Goal: Task Accomplishment & Management: Complete application form

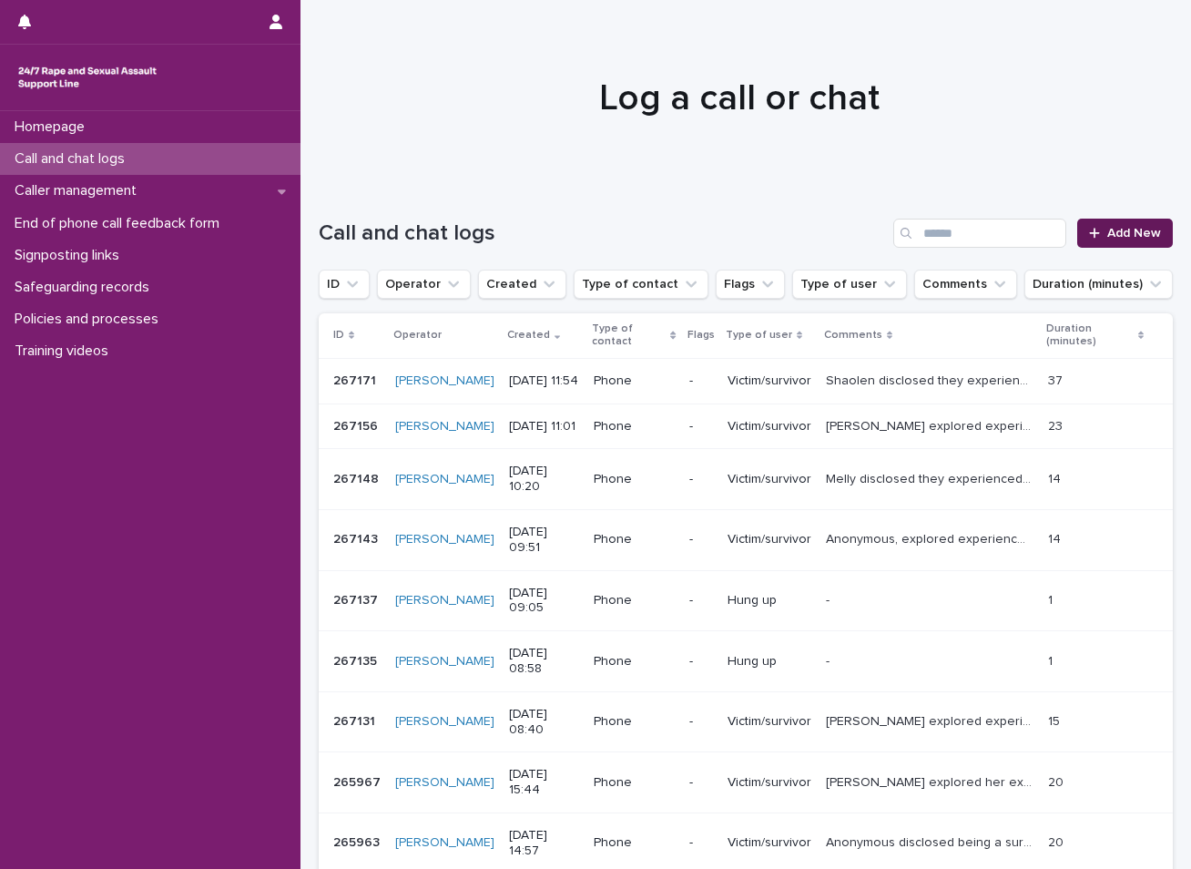
click at [1112, 231] on span "Add New" at bounding box center [1135, 233] width 54 height 13
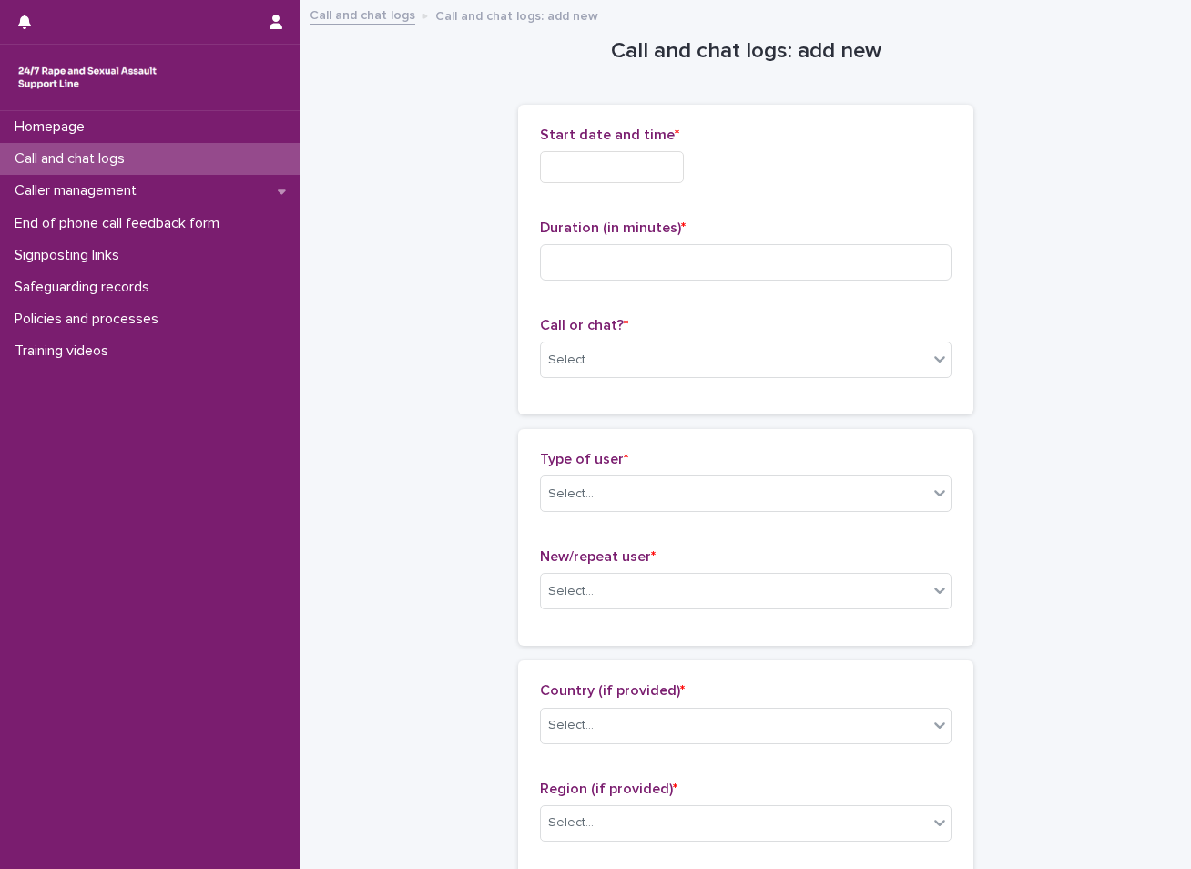
click at [593, 167] on input "text" at bounding box center [612, 167] width 144 height 32
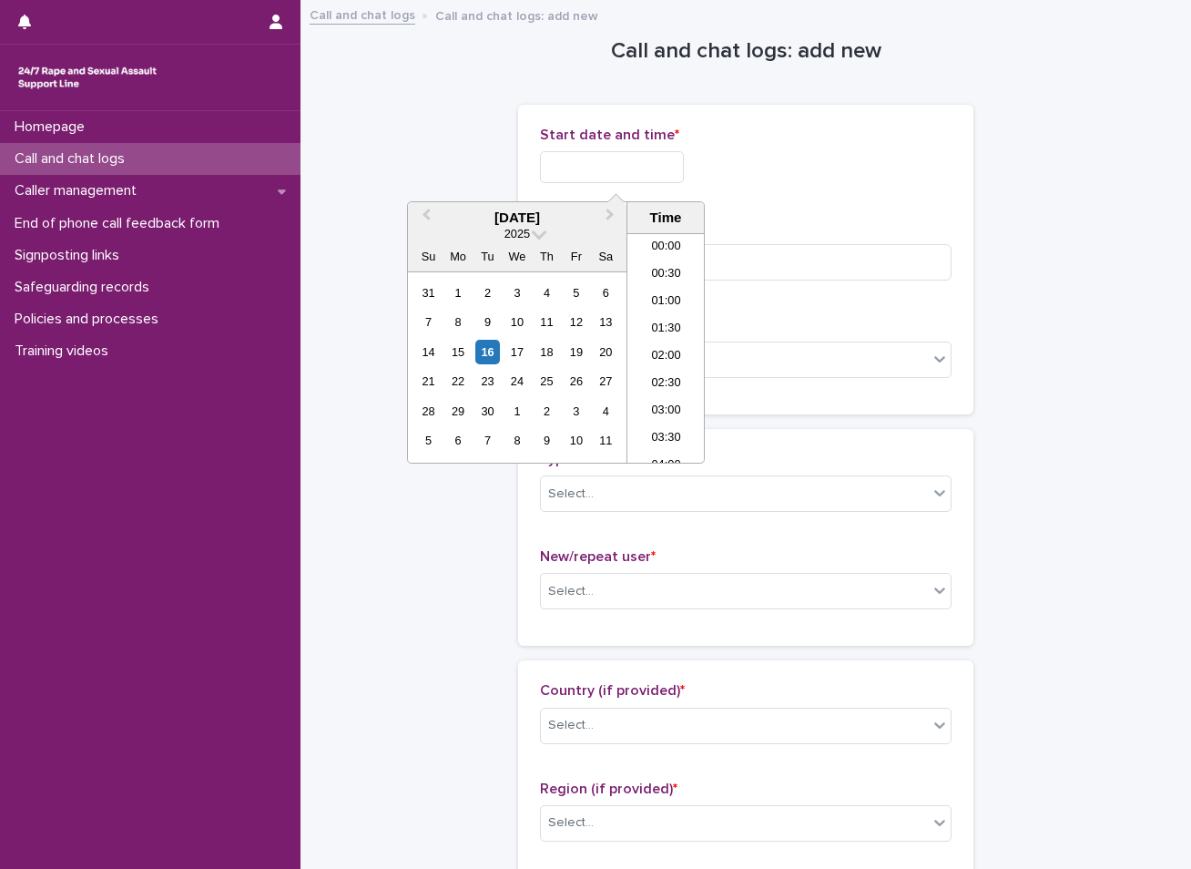
scroll to position [583, 0]
click at [483, 347] on div "16" at bounding box center [487, 352] width 25 height 25
drag, startPoint x: 659, startPoint y: 347, endPoint x: 661, endPoint y: 333, distance: 13.9
click at [659, 347] on li "12:30" at bounding box center [666, 347] width 77 height 27
click at [636, 155] on input "**********" at bounding box center [612, 167] width 144 height 32
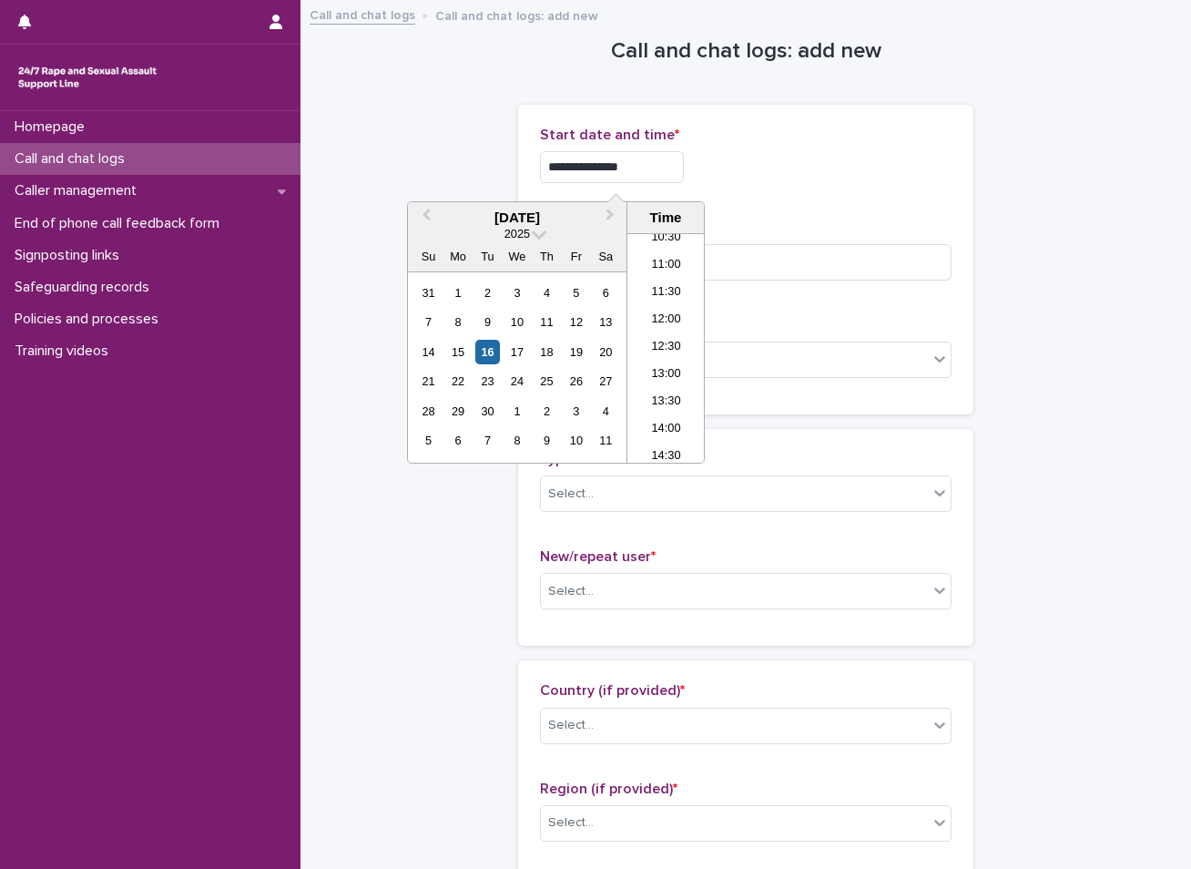
type input "**********"
drag, startPoint x: 481, startPoint y: 157, endPoint x: 497, endPoint y: 199, distance: 45.8
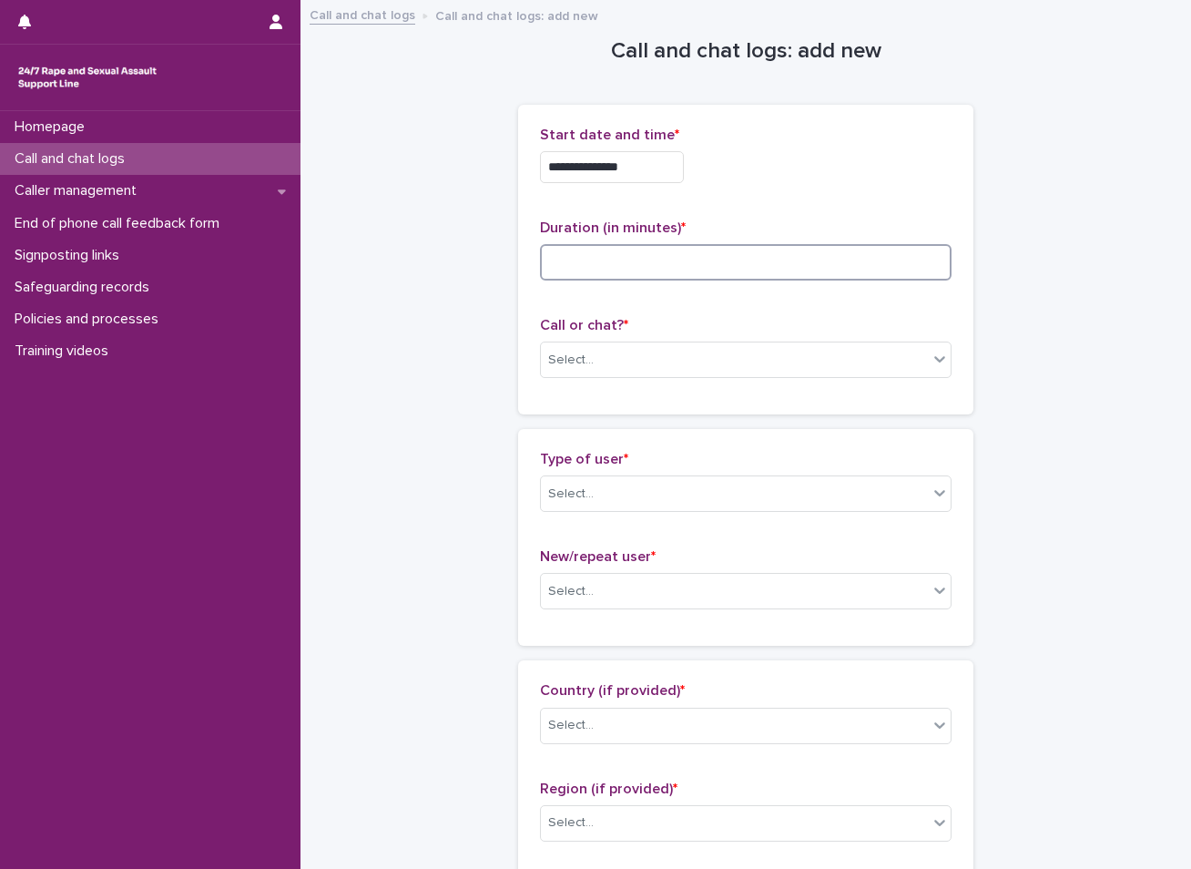
click at [577, 261] on input at bounding box center [746, 262] width 412 height 36
type input "*"
click at [639, 323] on p "Call or chat? *" at bounding box center [746, 325] width 412 height 17
click at [629, 357] on div "Select..." at bounding box center [734, 360] width 387 height 30
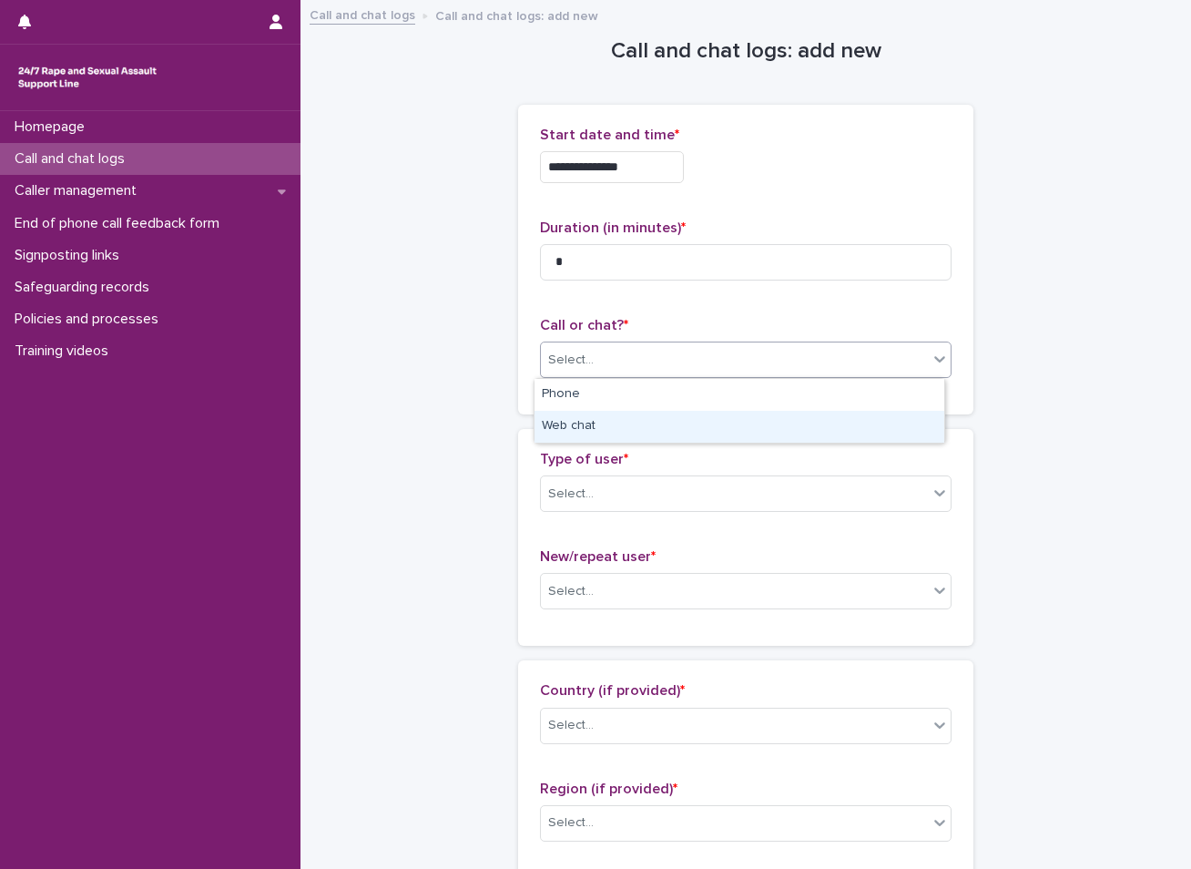
click at [576, 425] on div "Web chat" at bounding box center [740, 427] width 410 height 32
click at [567, 490] on div "Select..." at bounding box center [571, 494] width 46 height 19
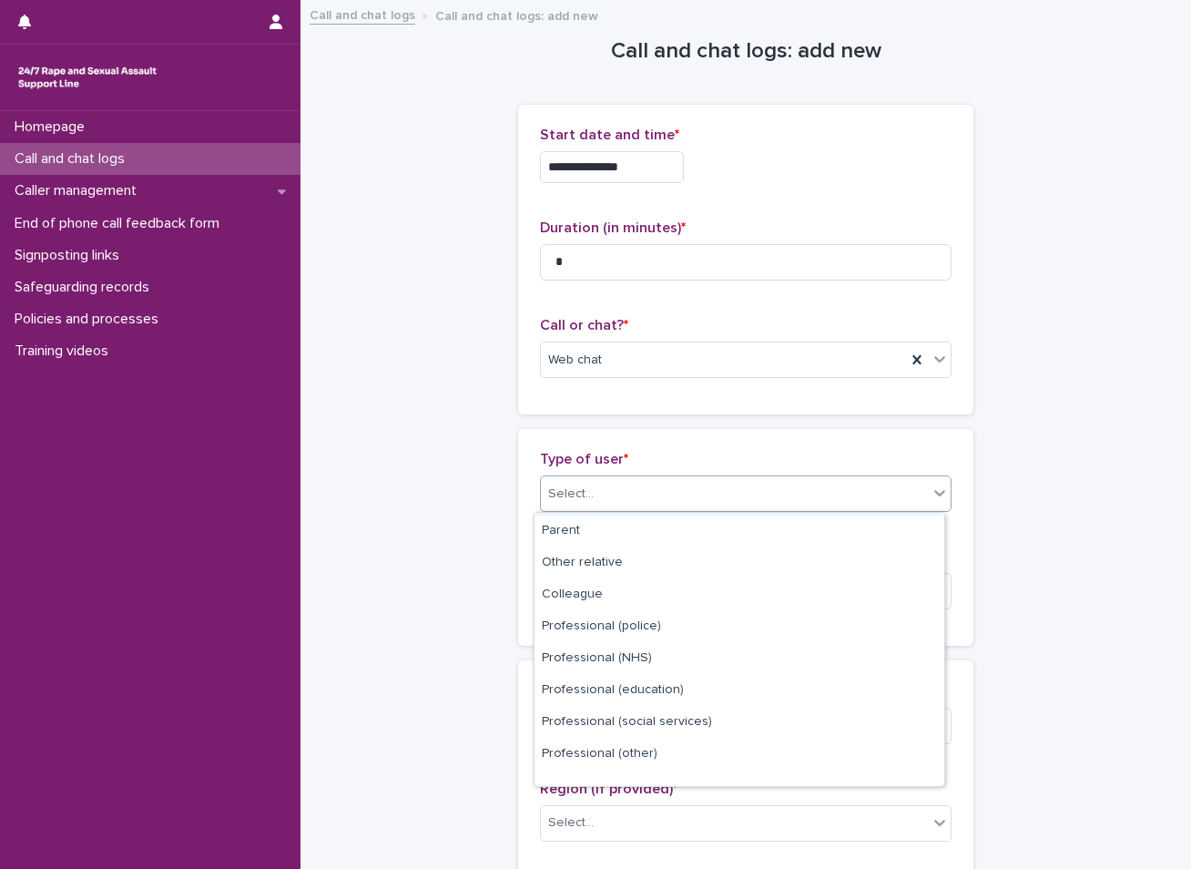
scroll to position [205, 0]
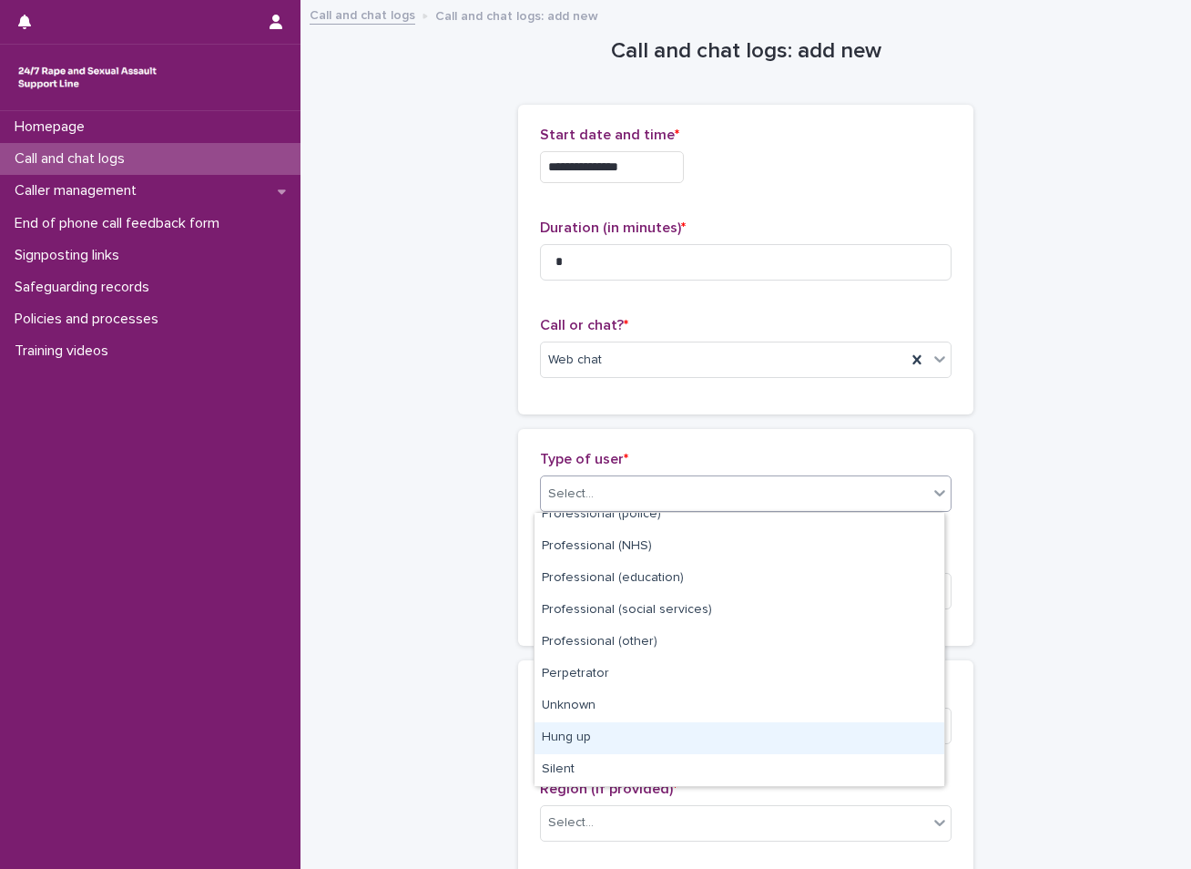
click at [599, 744] on div "Hung up" at bounding box center [740, 738] width 410 height 32
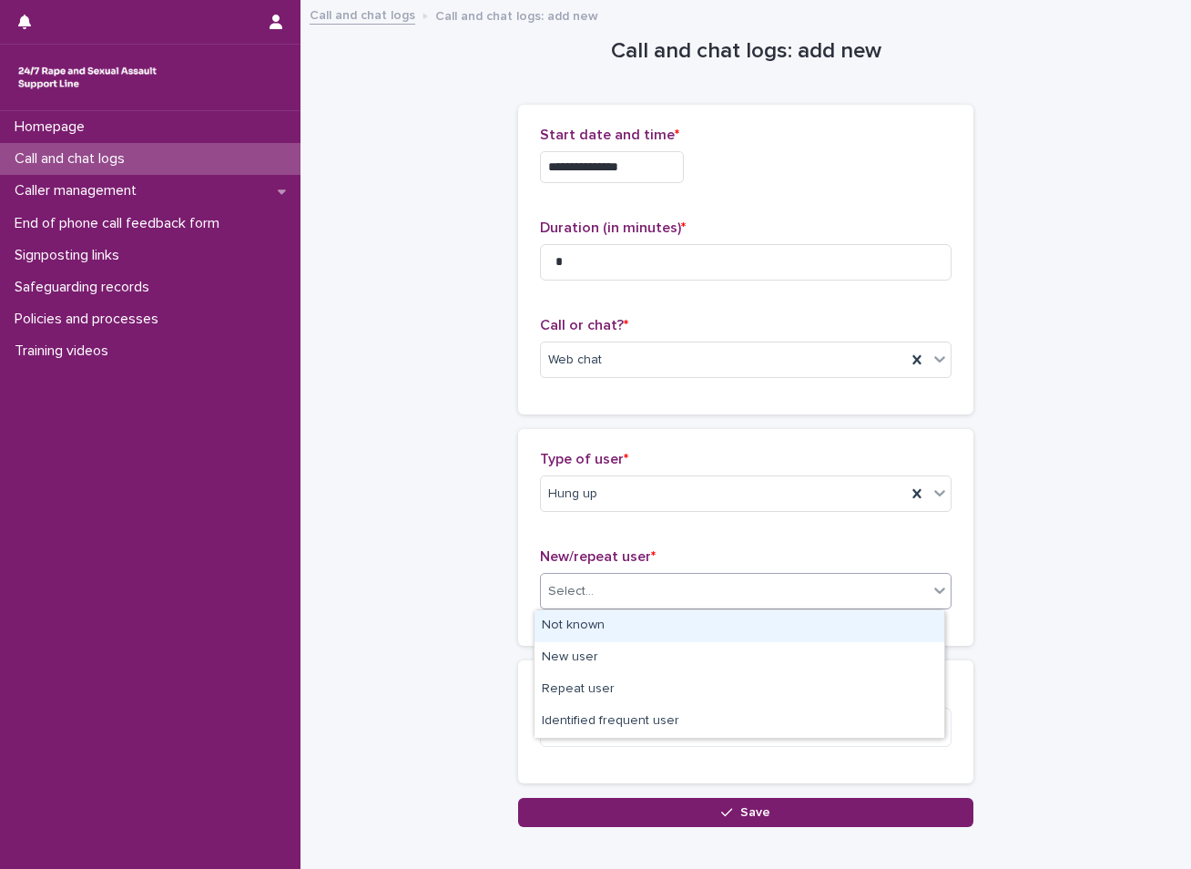
click at [572, 588] on div "Select..." at bounding box center [571, 591] width 46 height 19
click at [569, 620] on div "Not known" at bounding box center [740, 626] width 410 height 32
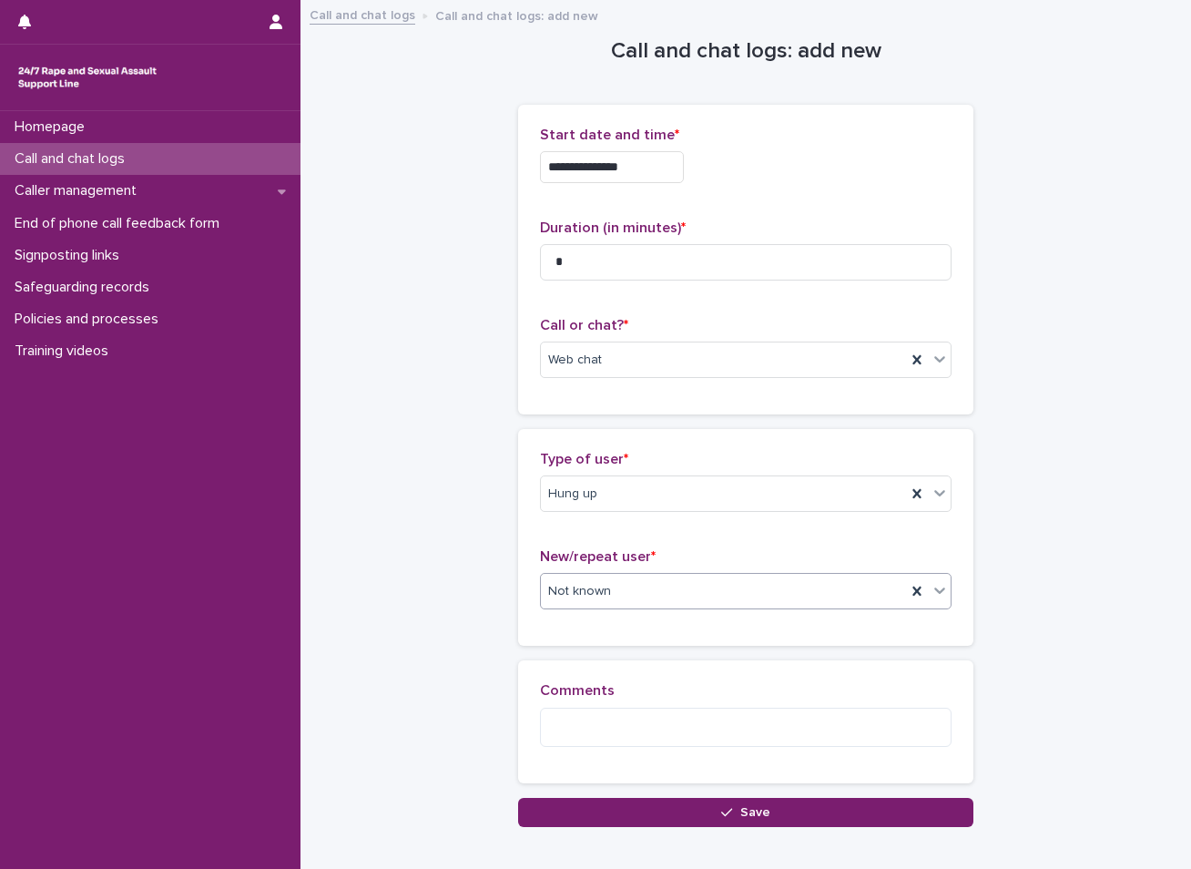
scroll to position [100, 0]
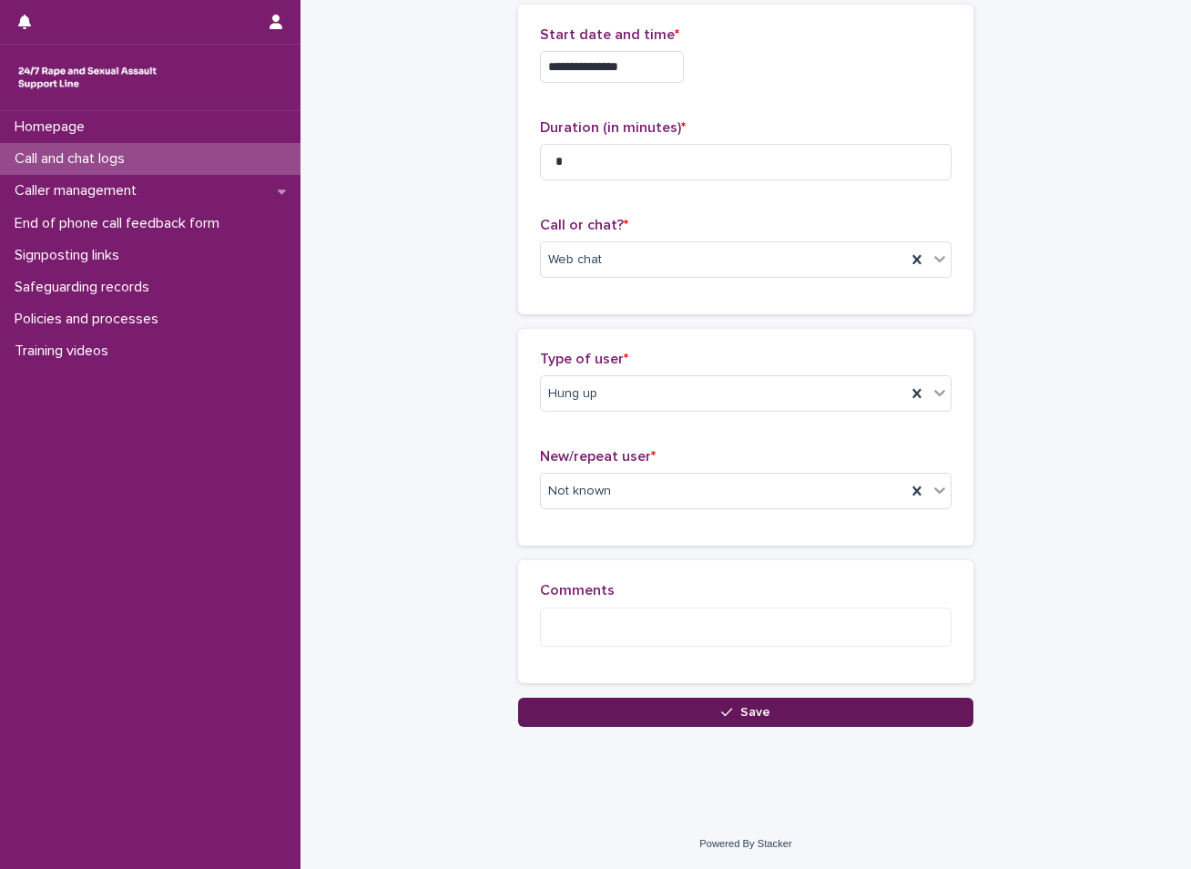
click at [680, 717] on button "Save" at bounding box center [745, 712] width 455 height 29
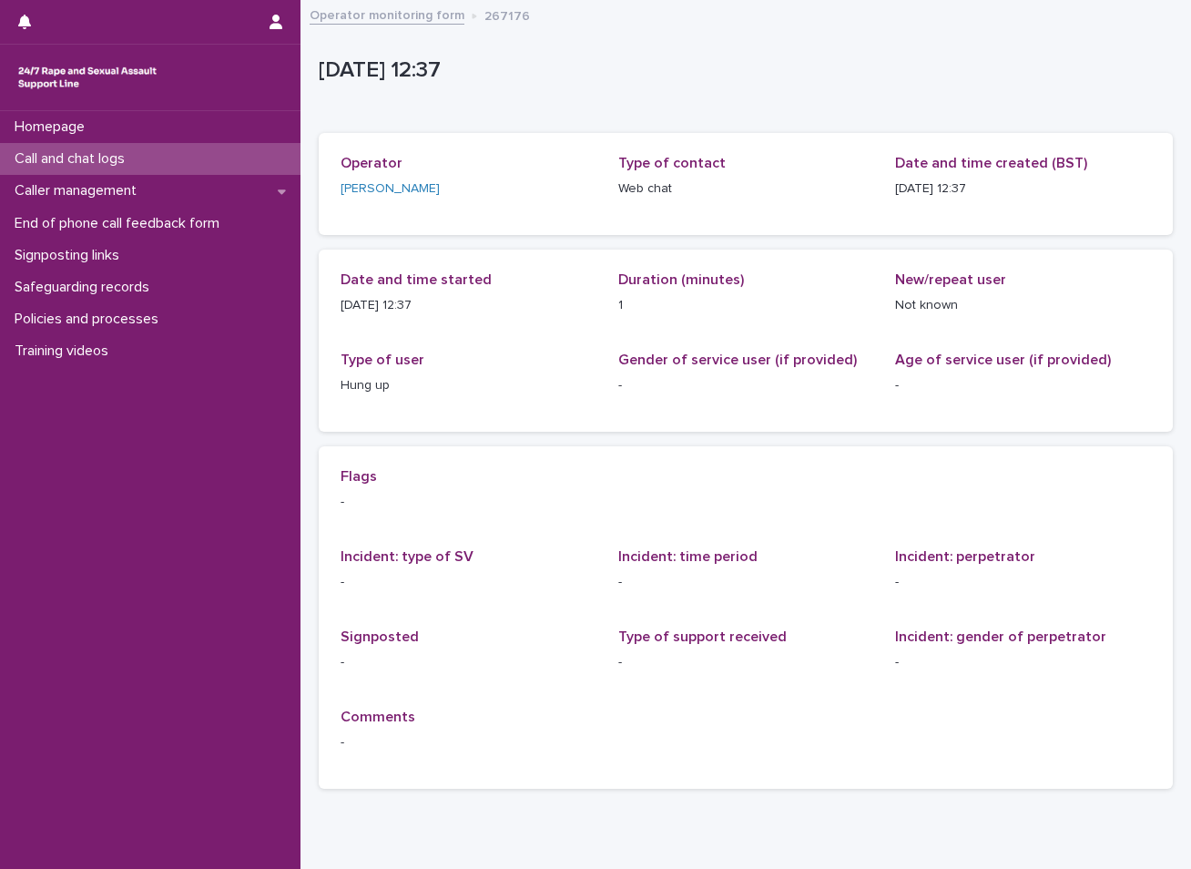
click at [164, 157] on div "Call and chat logs" at bounding box center [150, 159] width 301 height 32
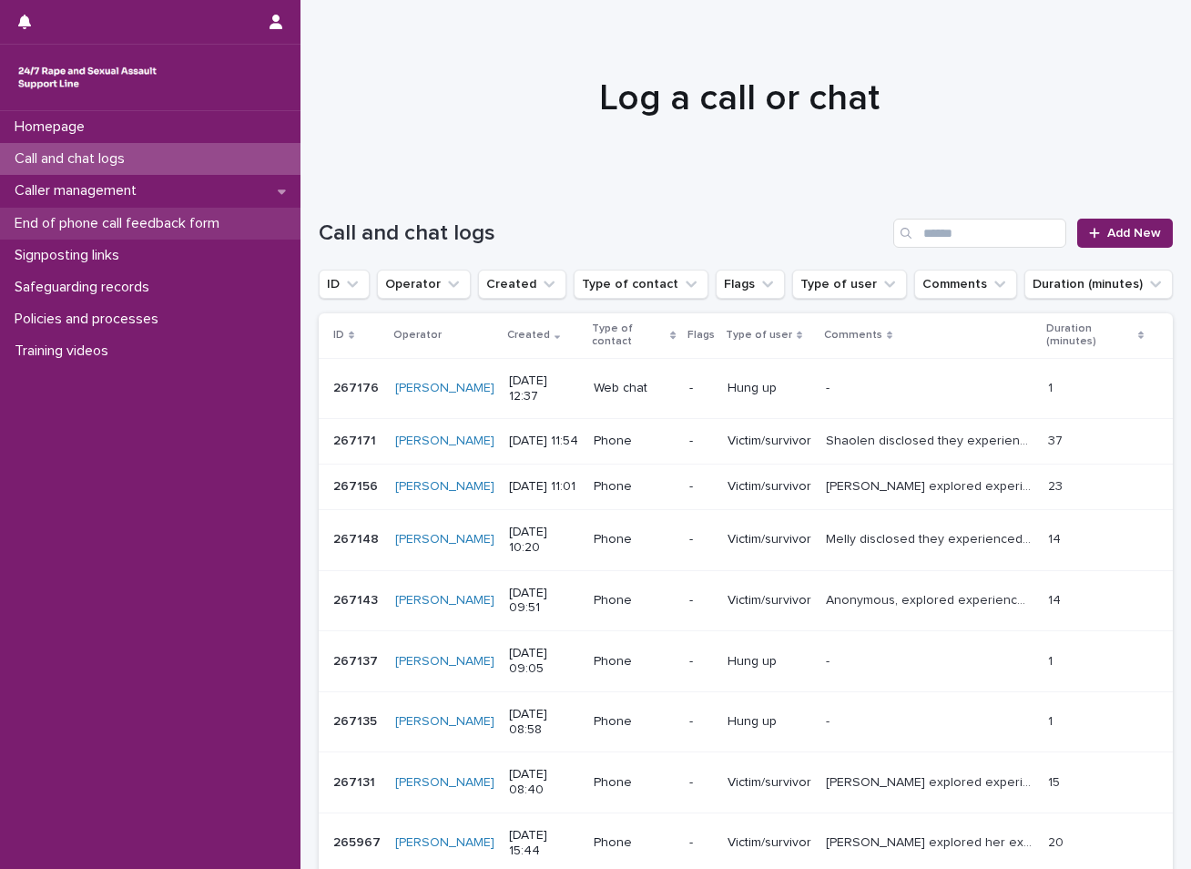
click at [117, 219] on p "End of phone call feedback form" at bounding box center [120, 223] width 227 height 17
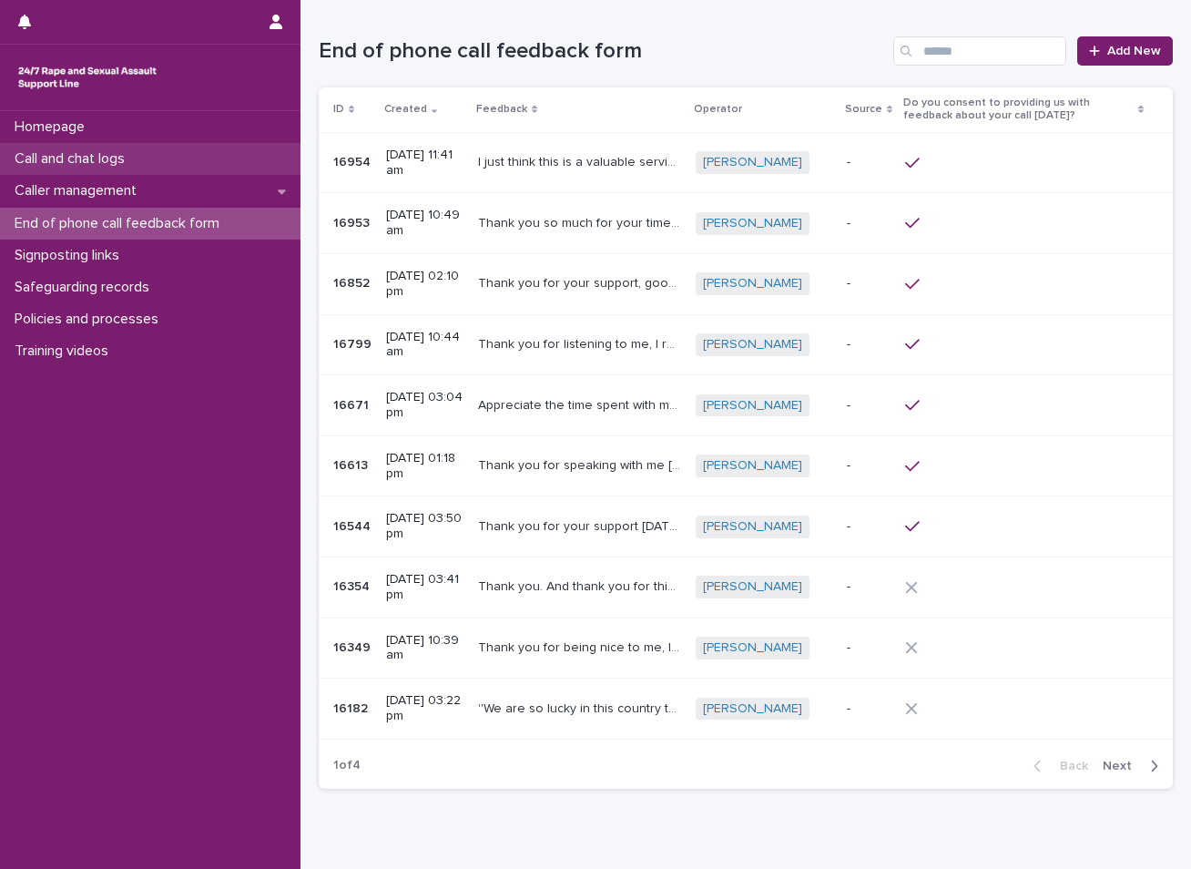
click at [112, 161] on p "Call and chat logs" at bounding box center [73, 158] width 132 height 17
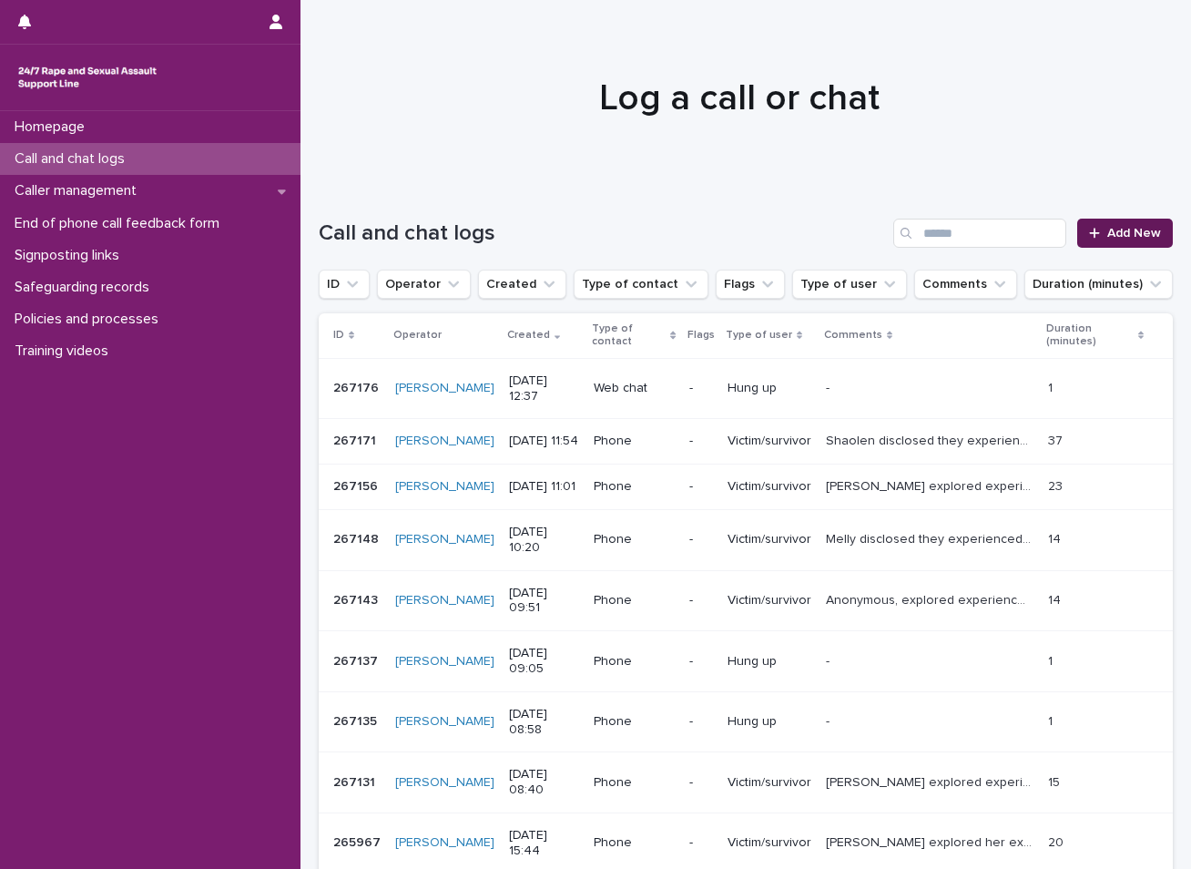
click at [1108, 229] on span "Add New" at bounding box center [1135, 233] width 54 height 13
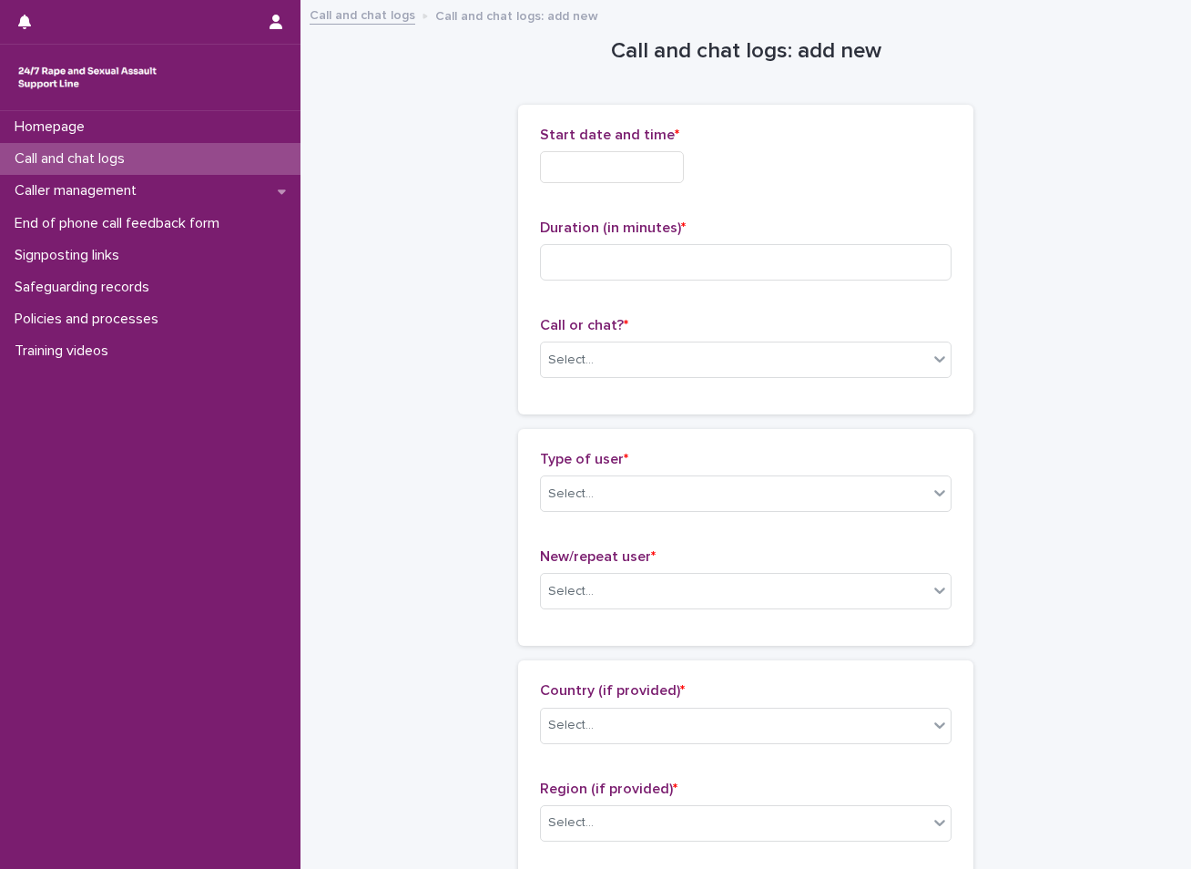
click at [622, 161] on input "text" at bounding box center [612, 167] width 144 height 32
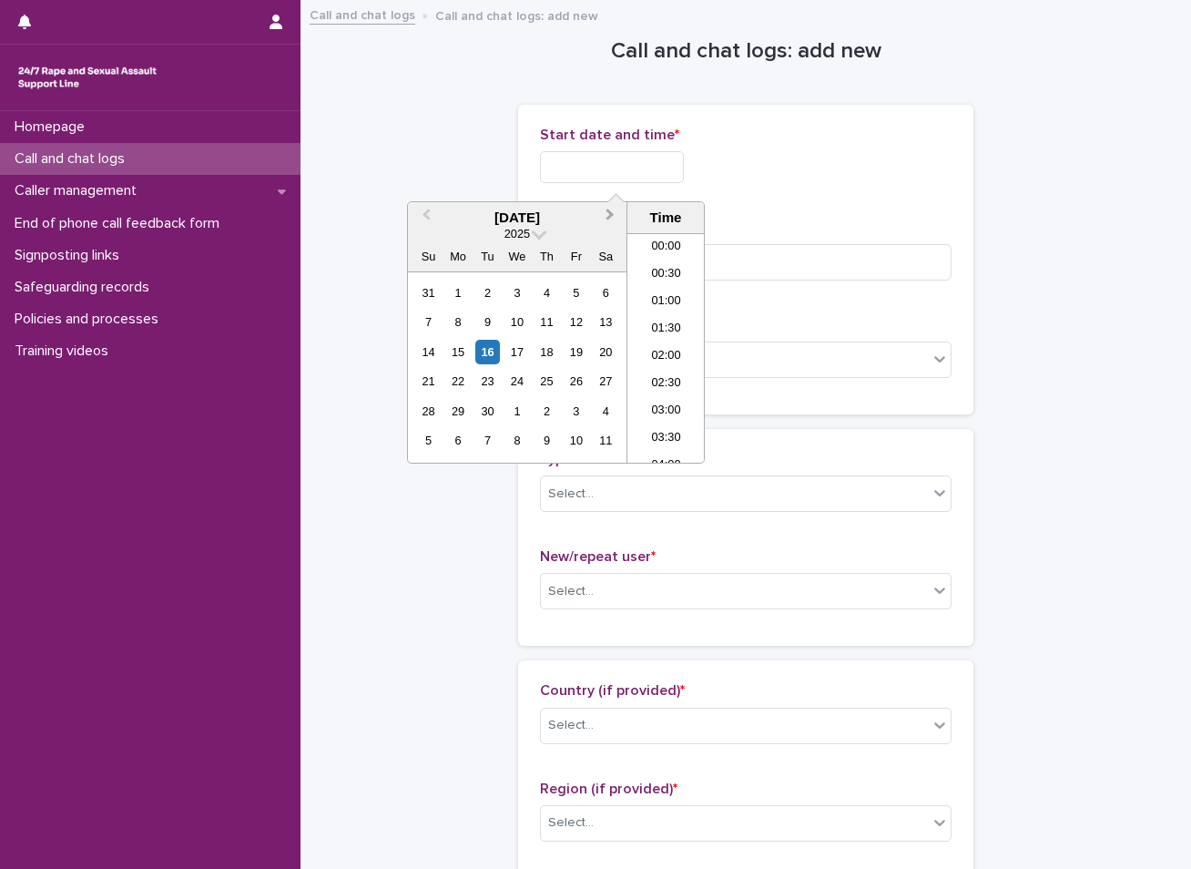
scroll to position [610, 0]
click at [490, 352] on div "16" at bounding box center [487, 352] width 25 height 25
click at [491, 358] on div "16" at bounding box center [487, 352] width 25 height 25
click at [676, 348] on li "13:00" at bounding box center [666, 347] width 77 height 27
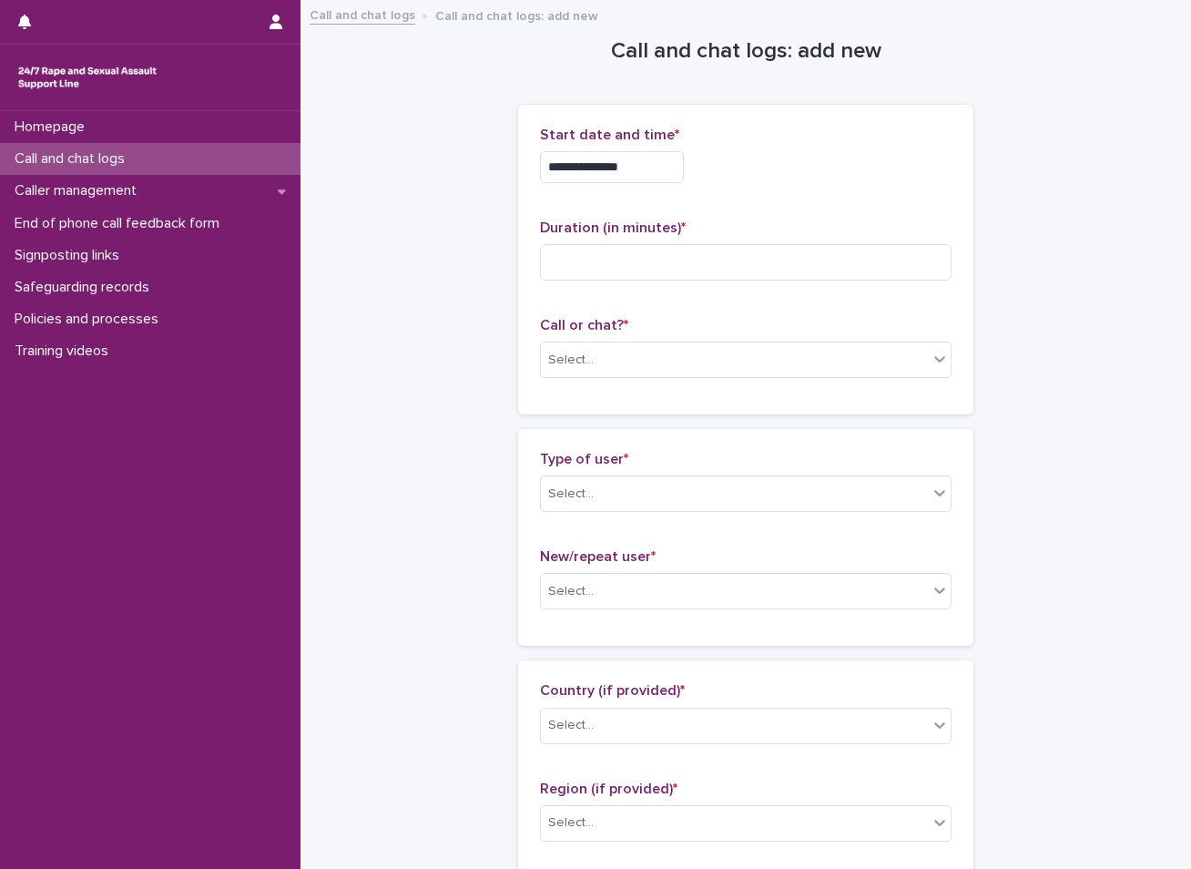
click at [628, 165] on input "**********" at bounding box center [612, 167] width 144 height 32
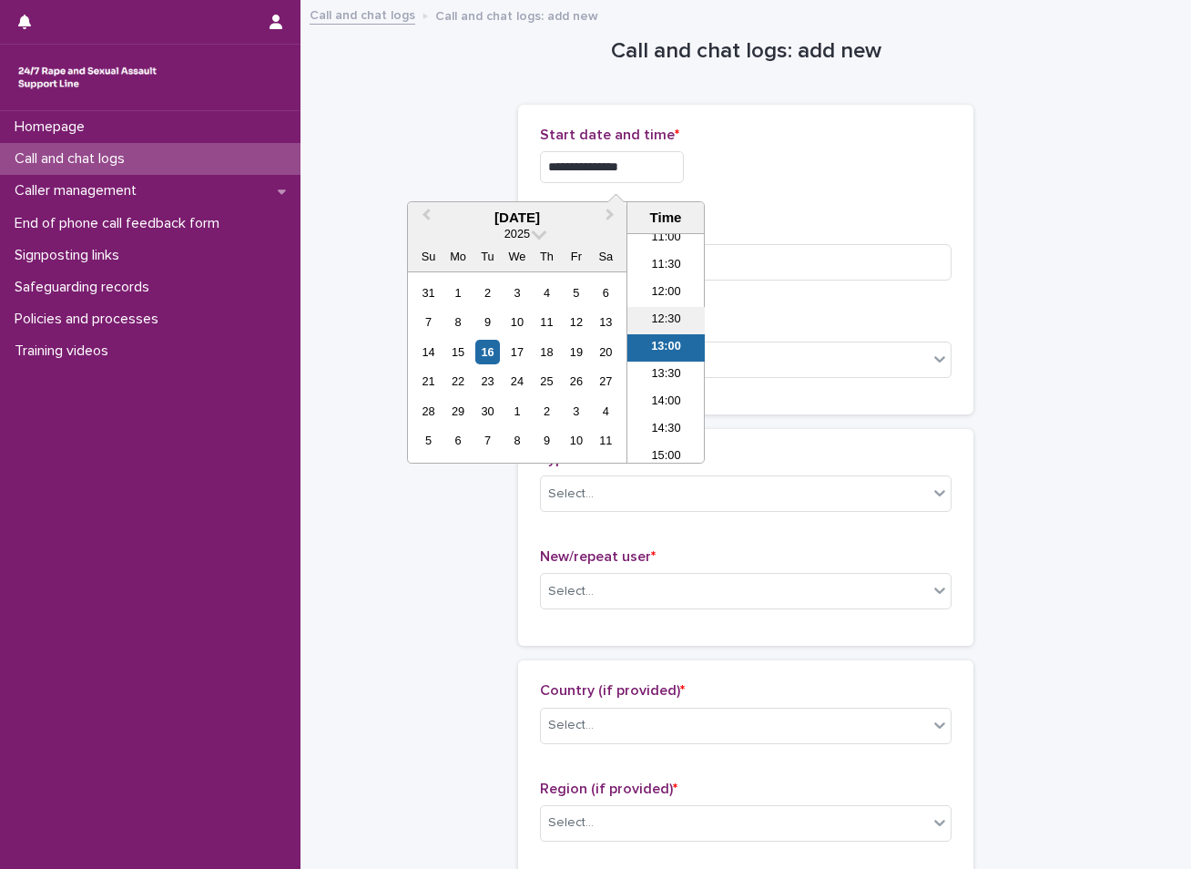
click at [670, 316] on li "12:30" at bounding box center [666, 320] width 77 height 27
click at [634, 161] on input "**********" at bounding box center [612, 167] width 144 height 32
type input "**********"
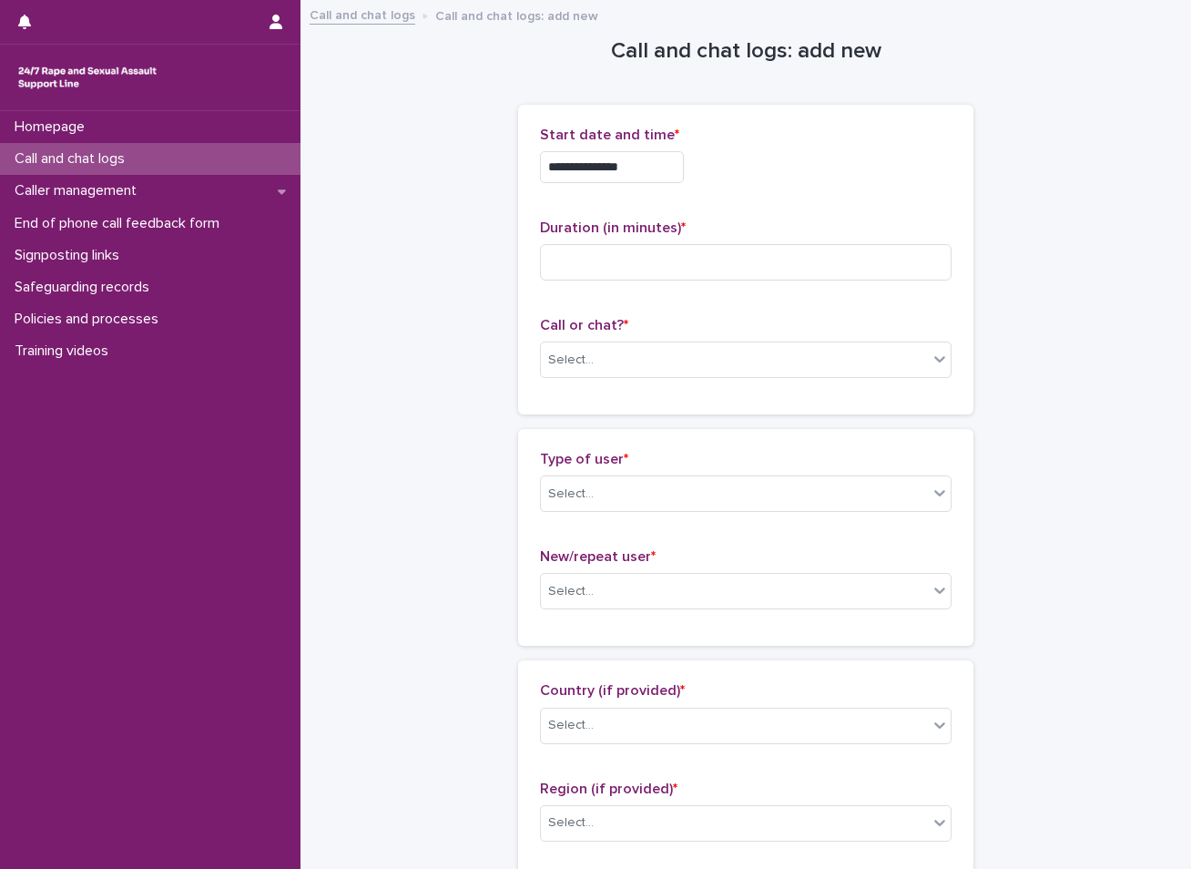
click at [569, 259] on input at bounding box center [746, 262] width 412 height 36
type input "**"
click at [562, 354] on div "Select..." at bounding box center [571, 360] width 46 height 19
click at [559, 422] on div "Web chat" at bounding box center [740, 427] width 410 height 32
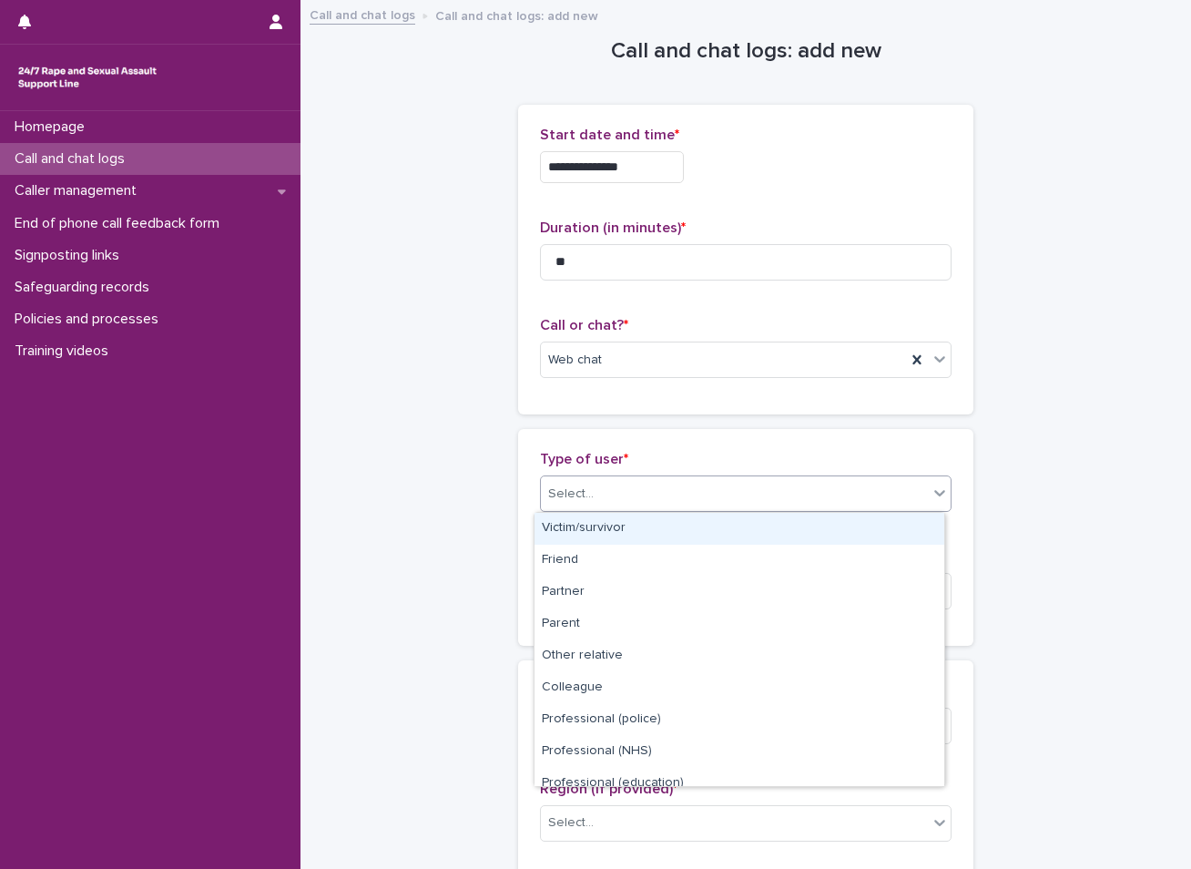
click at [569, 487] on div "Select..." at bounding box center [571, 494] width 46 height 19
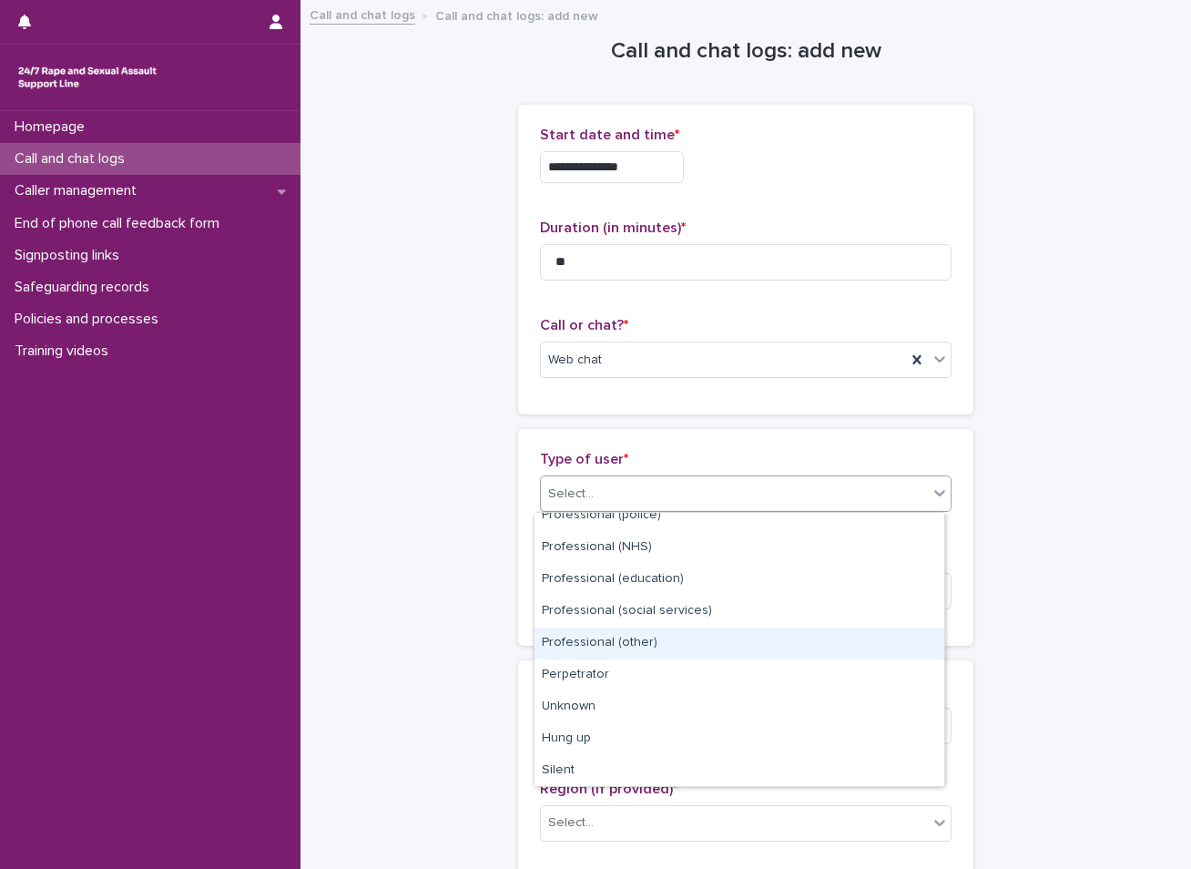
scroll to position [205, 0]
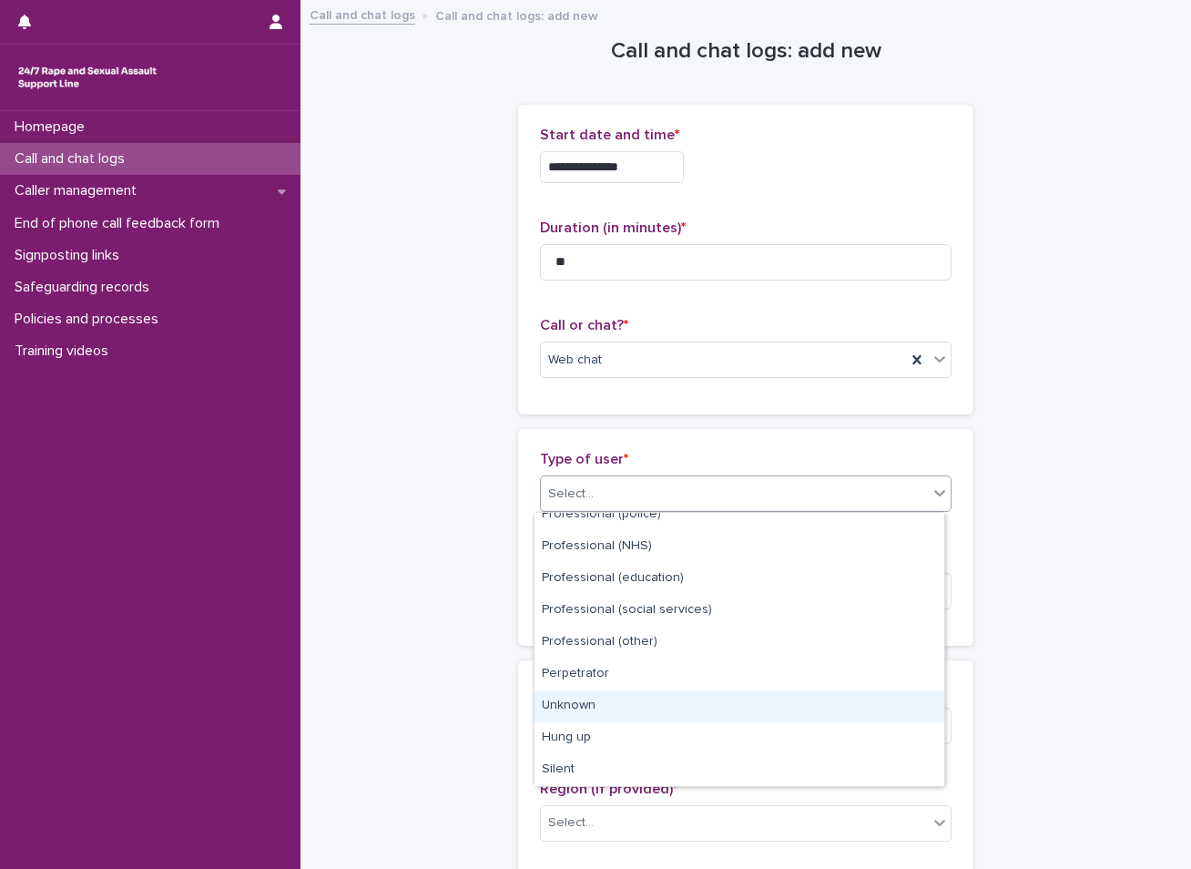
click at [591, 720] on div "Unknown" at bounding box center [740, 706] width 410 height 32
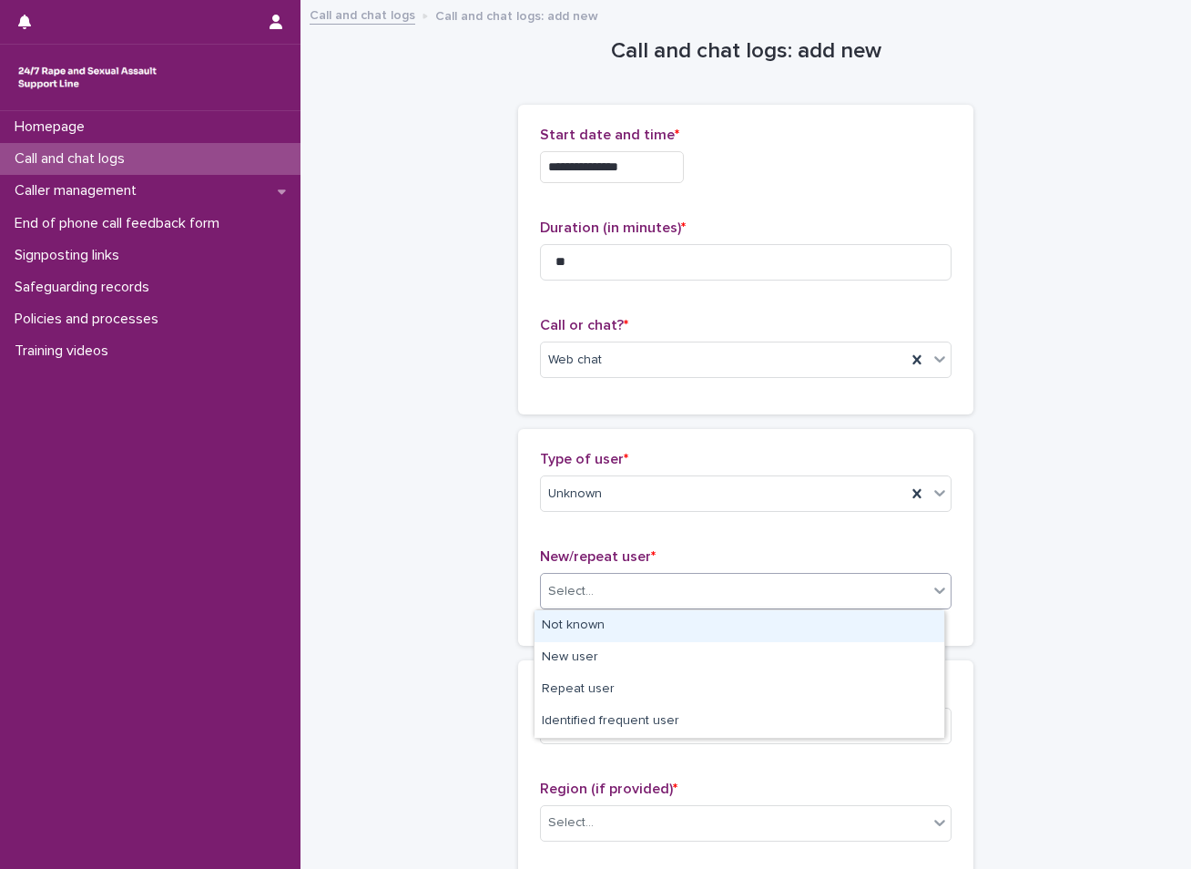
click at [620, 598] on div "Select..." at bounding box center [734, 592] width 387 height 30
click at [596, 628] on div "Not known" at bounding box center [740, 626] width 410 height 32
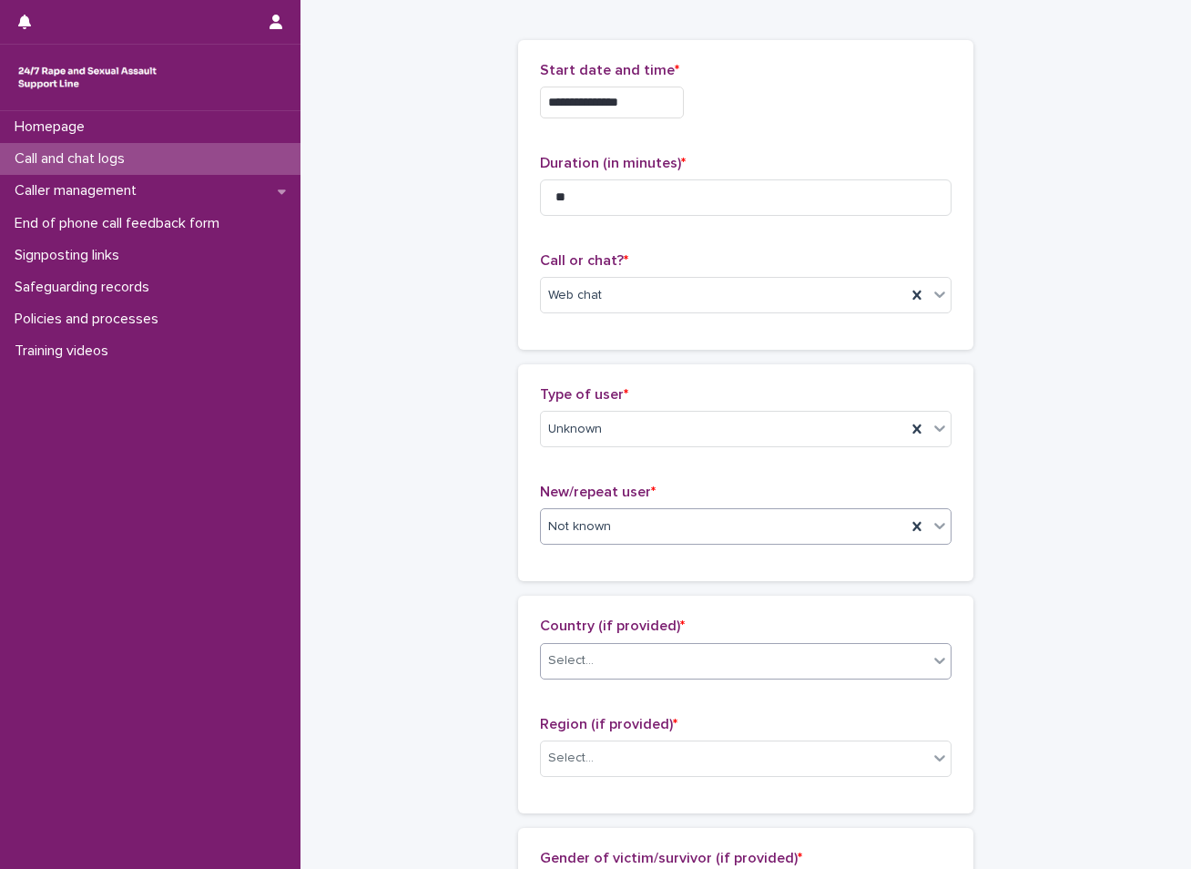
scroll to position [182, 0]
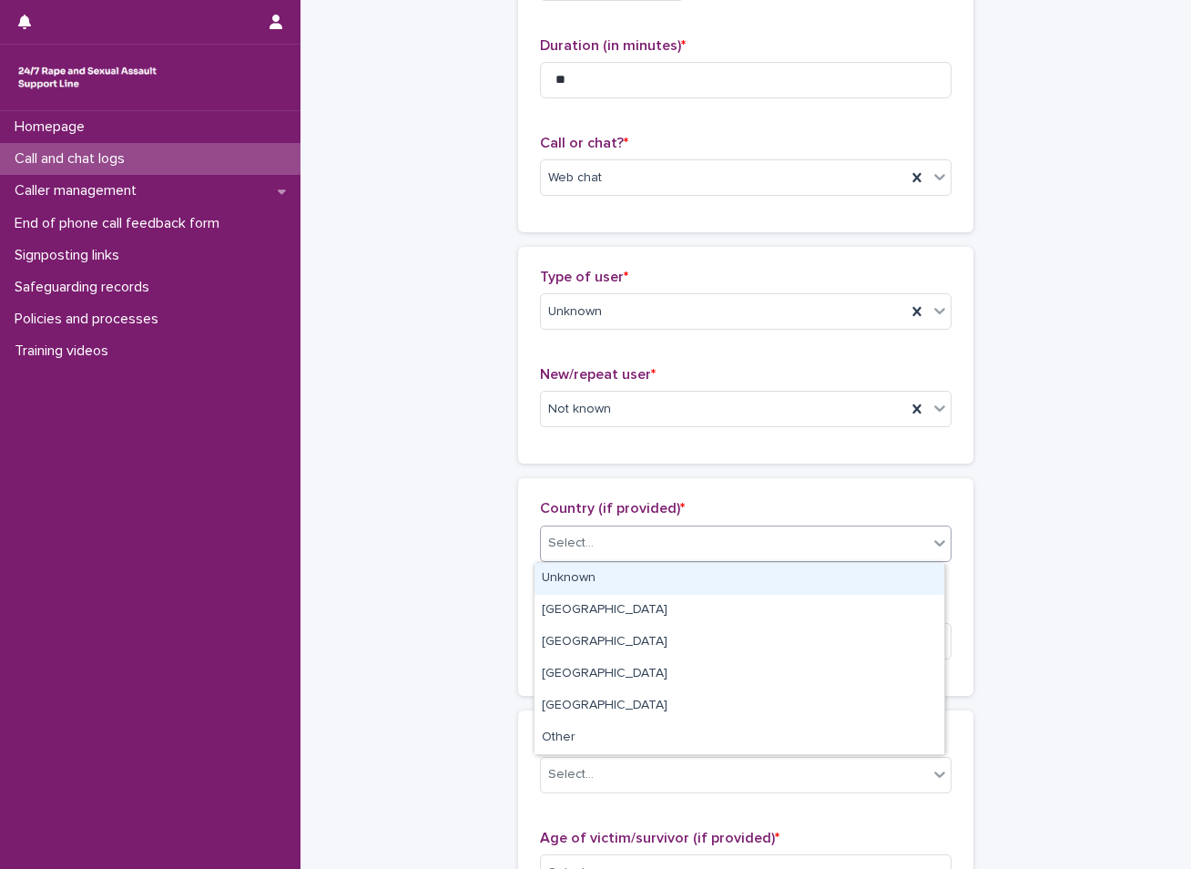
click at [581, 545] on div "Select..." at bounding box center [571, 543] width 46 height 19
click at [579, 573] on div "Unknown" at bounding box center [740, 579] width 410 height 32
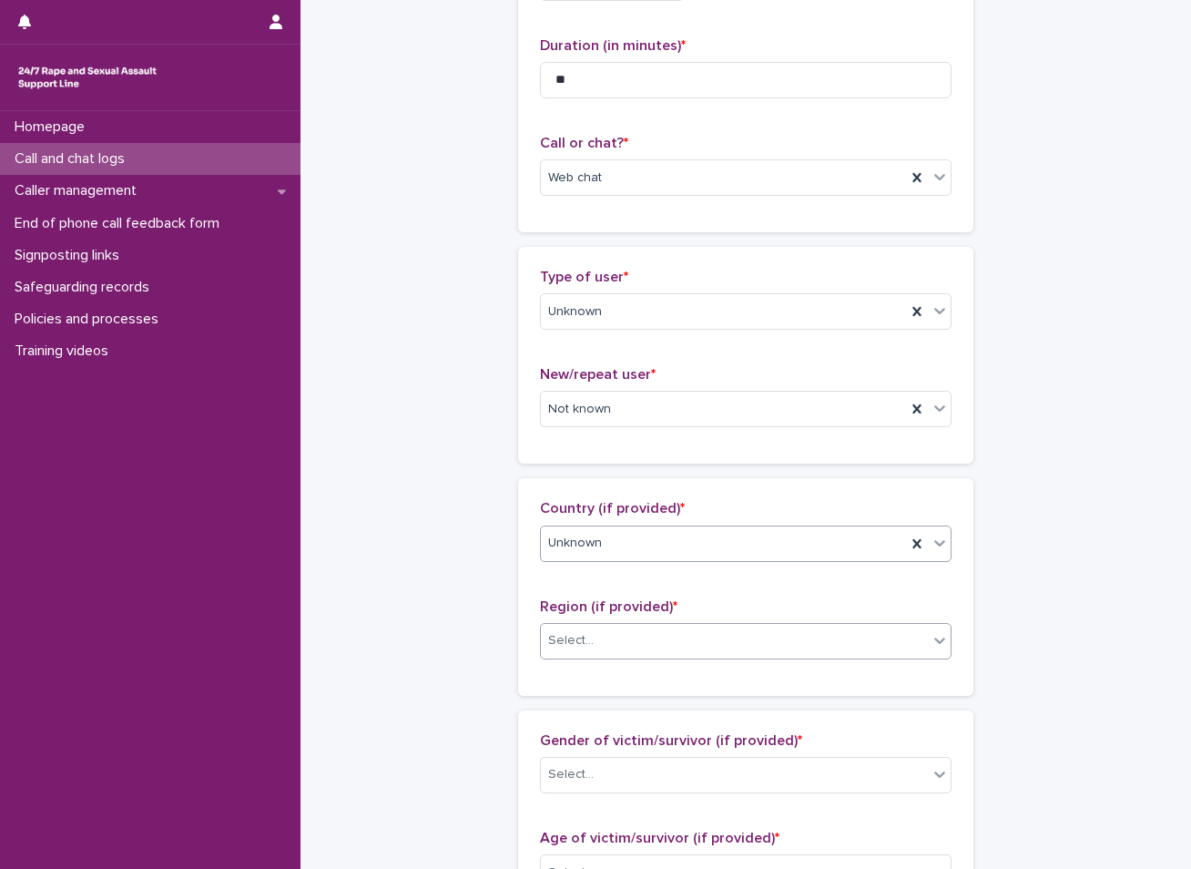
click at [570, 638] on div "Select..." at bounding box center [571, 640] width 46 height 19
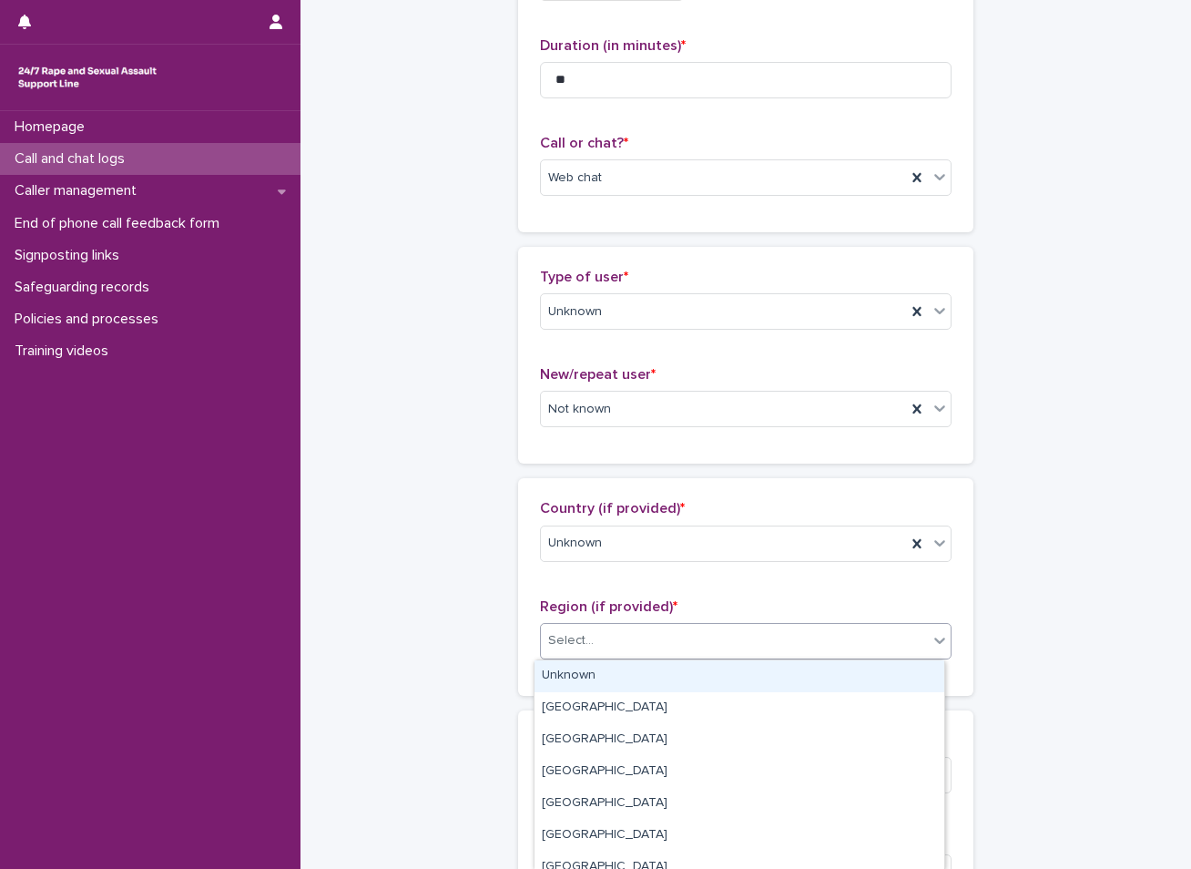
click at [573, 676] on div "Unknown" at bounding box center [740, 676] width 410 height 32
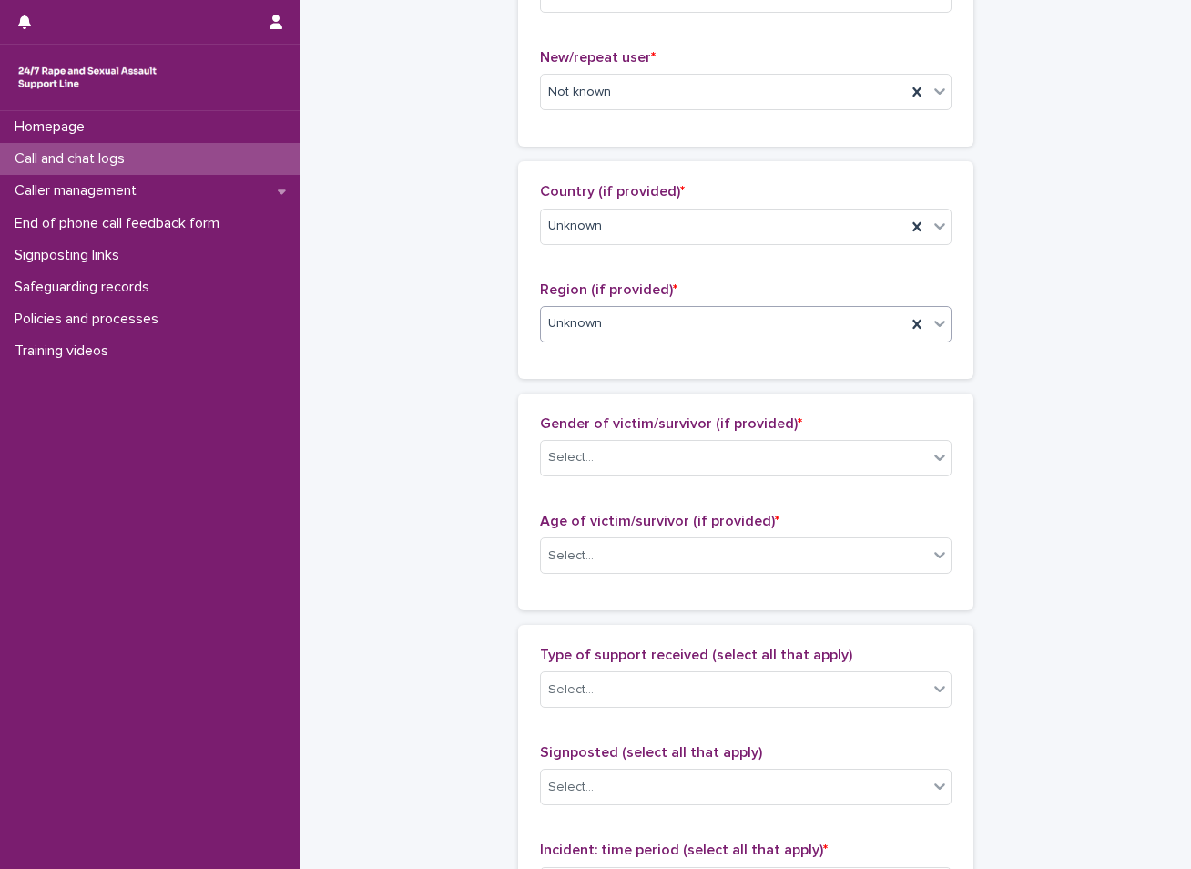
scroll to position [546, 0]
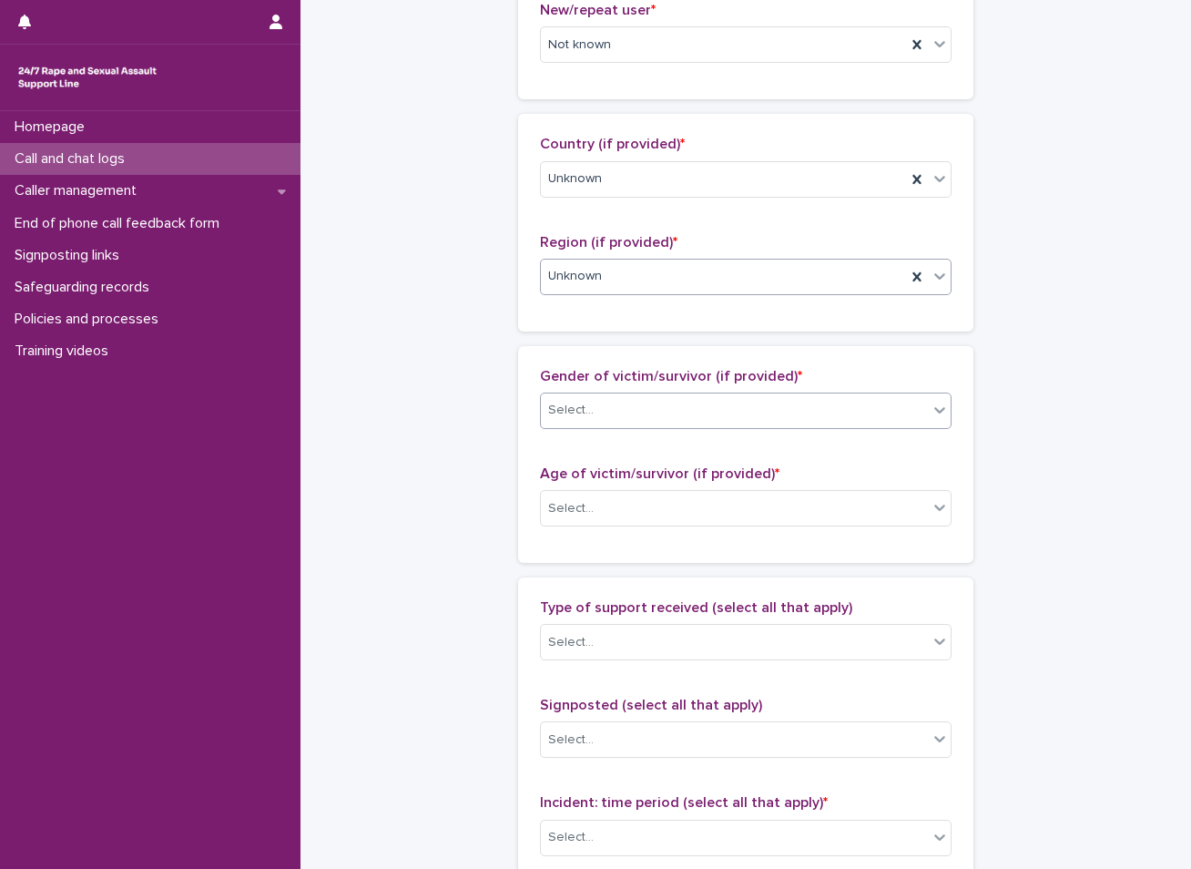
click at [597, 406] on div "Select..." at bounding box center [734, 410] width 387 height 30
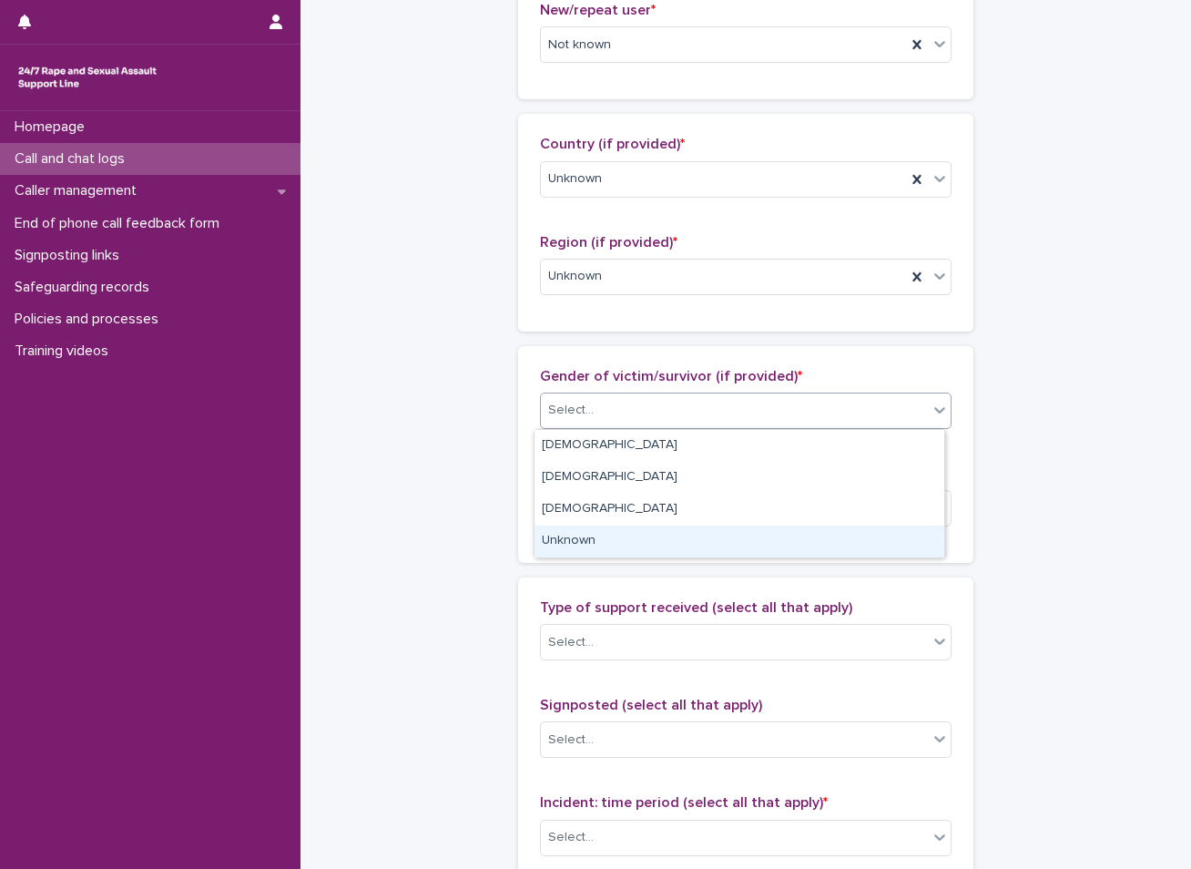
click at [552, 543] on div "Unknown" at bounding box center [740, 542] width 410 height 32
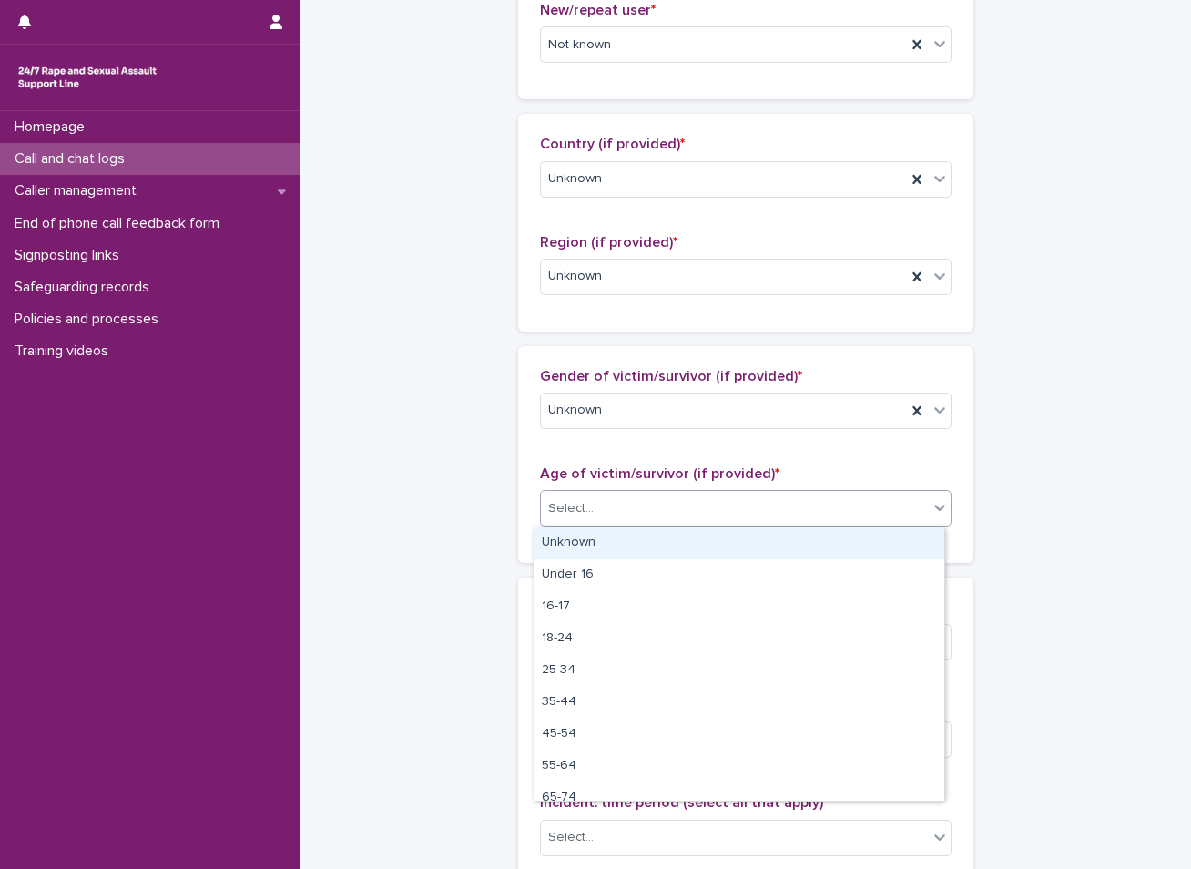
click at [569, 507] on div "Select..." at bounding box center [571, 508] width 46 height 19
click at [566, 543] on div "Unknown" at bounding box center [740, 543] width 410 height 32
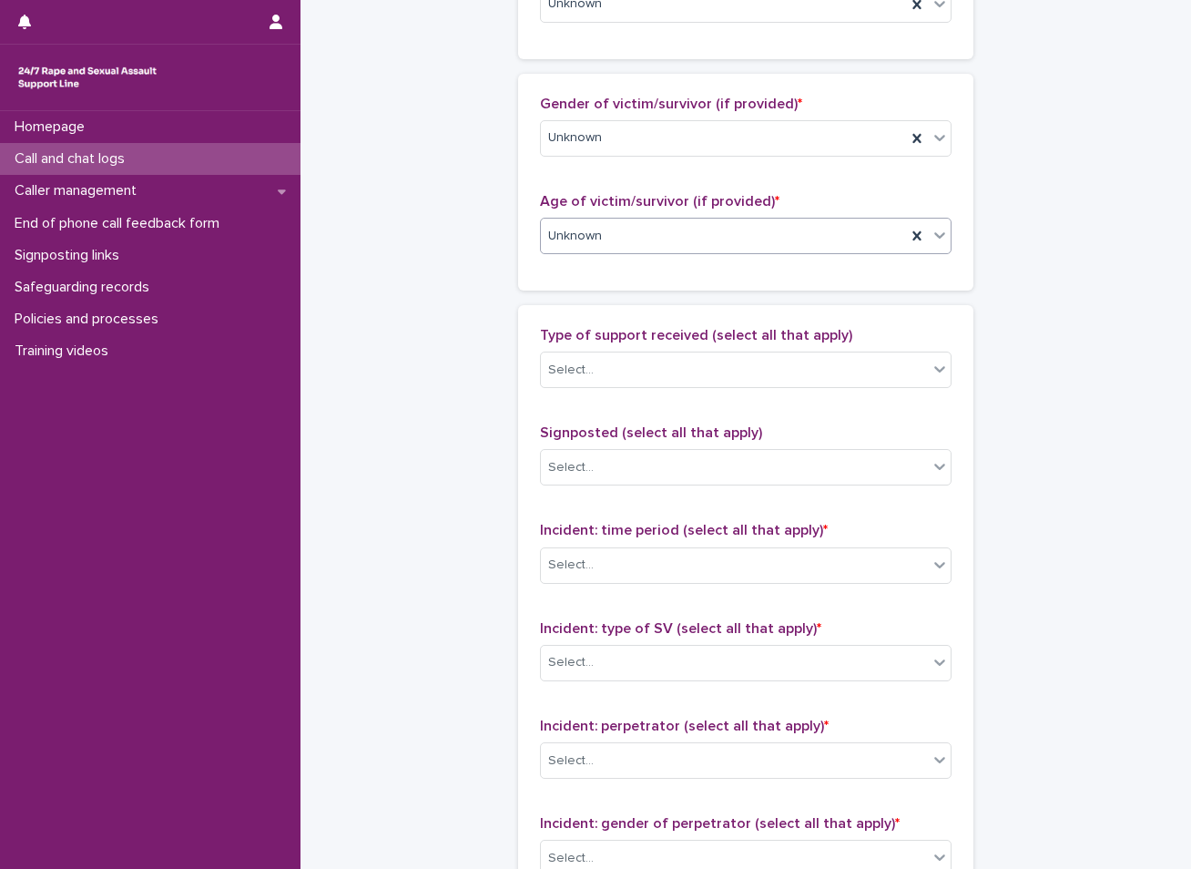
scroll to position [820, 0]
click at [582, 360] on div "Select..." at bounding box center [571, 369] width 46 height 19
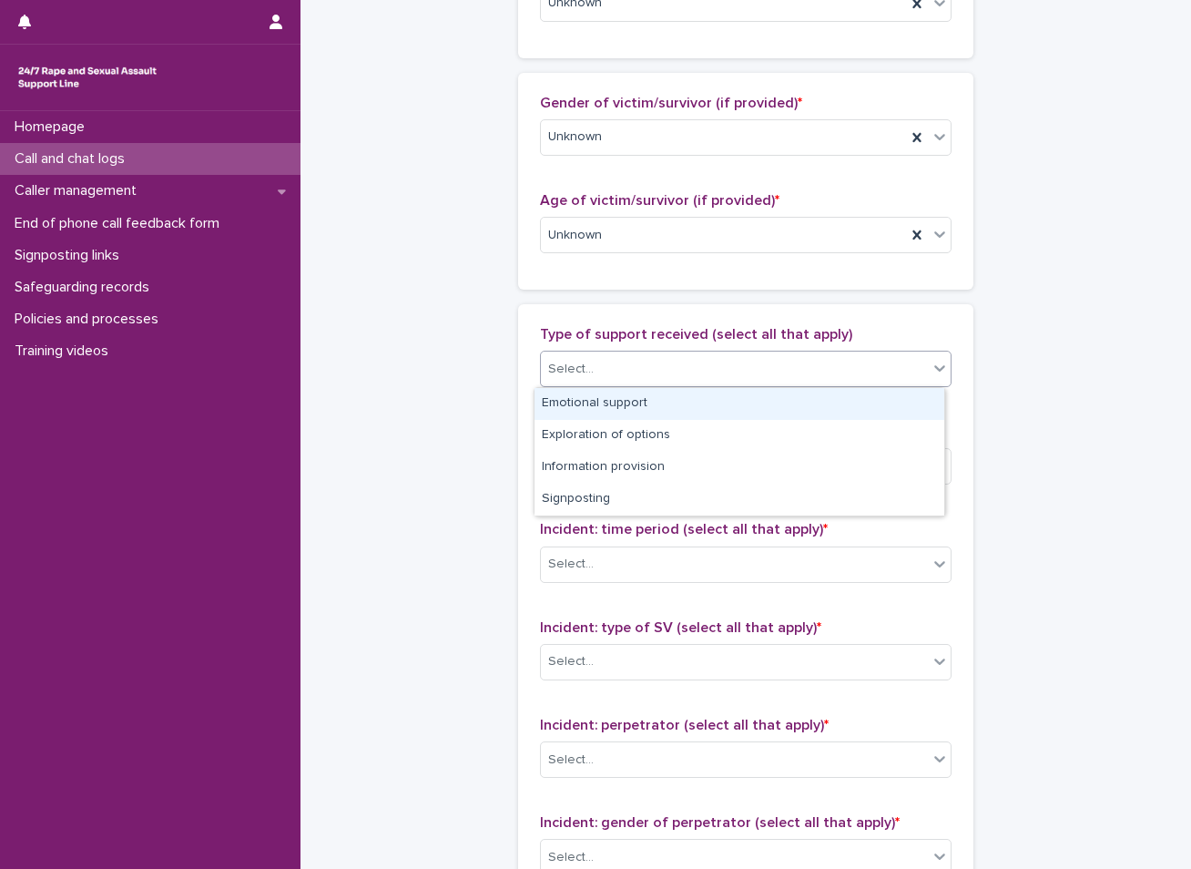
click at [599, 399] on div "Emotional support" at bounding box center [740, 404] width 410 height 32
click at [680, 371] on div "Emotional support" at bounding box center [723, 369] width 365 height 32
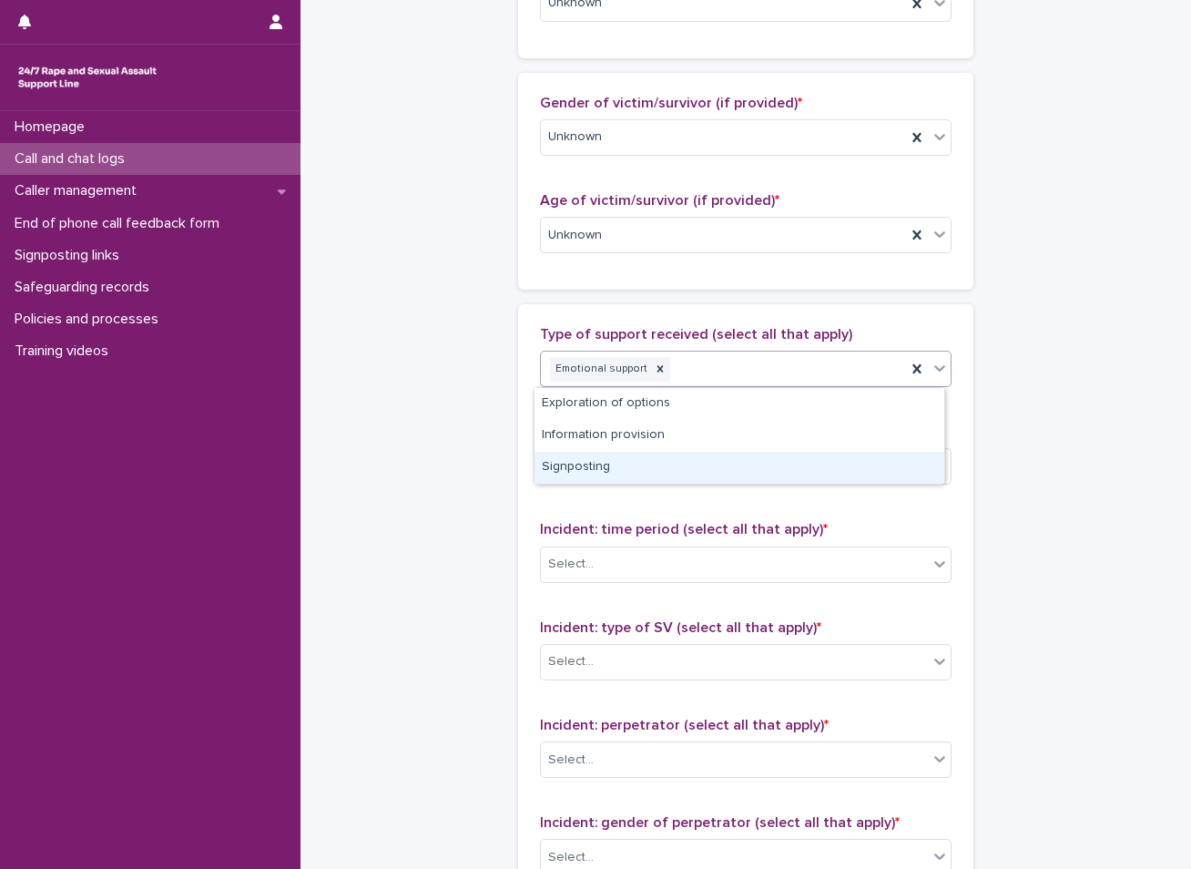
click at [587, 472] on div "Signposting" at bounding box center [740, 468] width 410 height 32
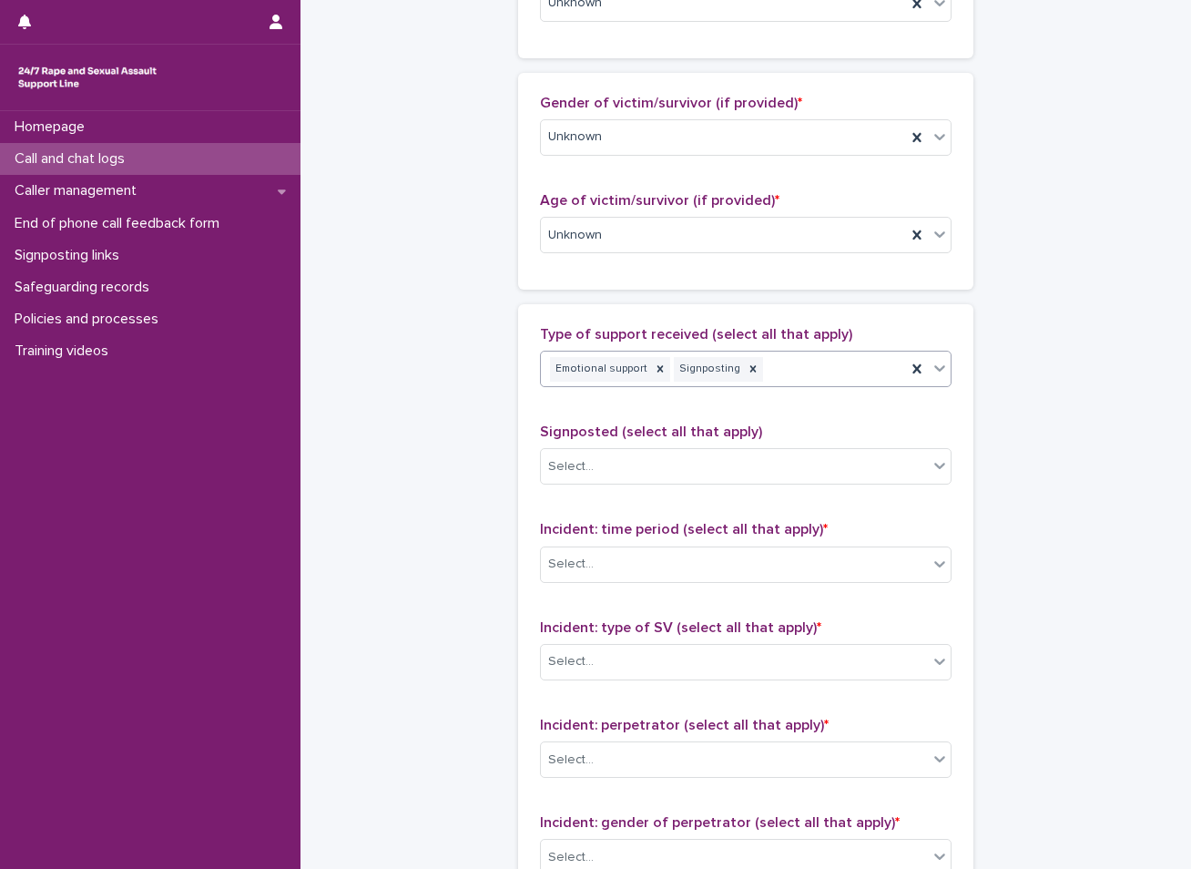
click at [596, 472] on input "text" at bounding box center [597, 466] width 2 height 15
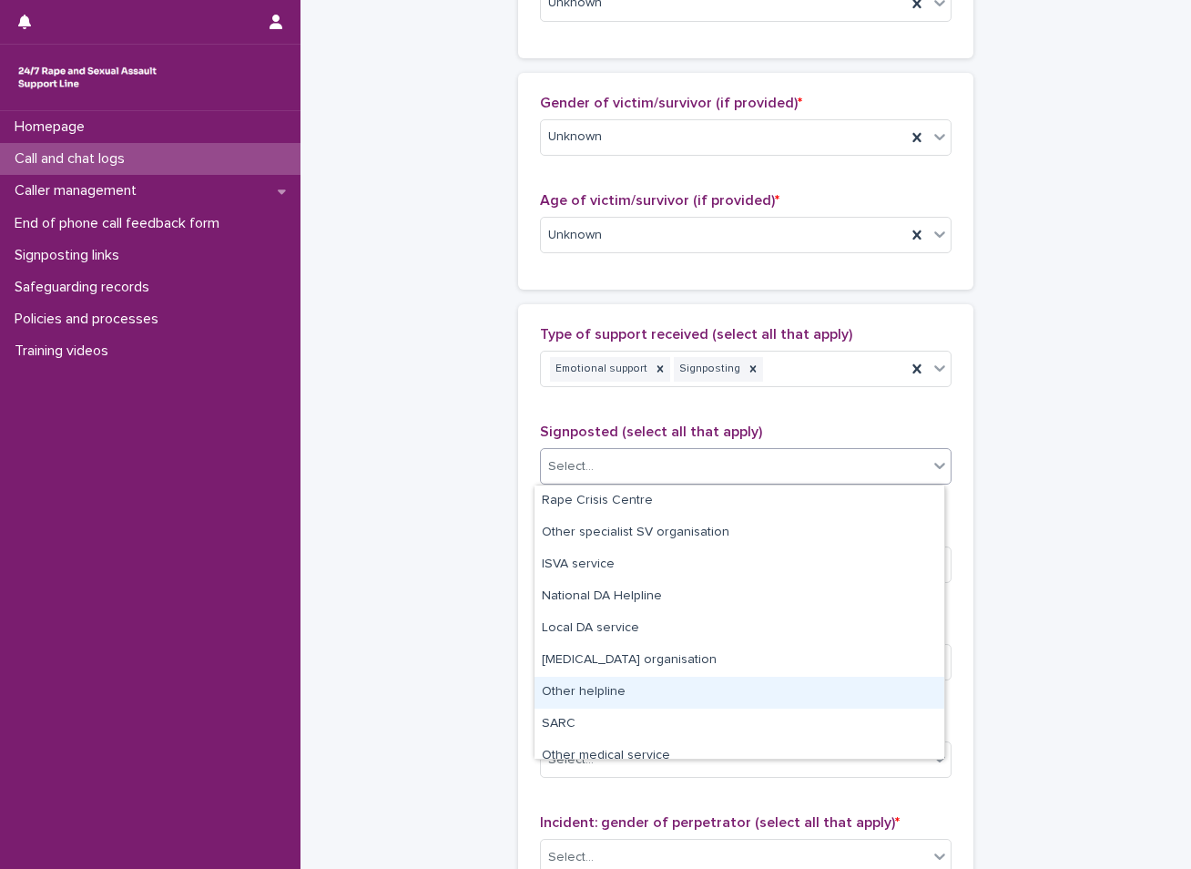
click at [562, 696] on div "Other helpline" at bounding box center [740, 693] width 410 height 32
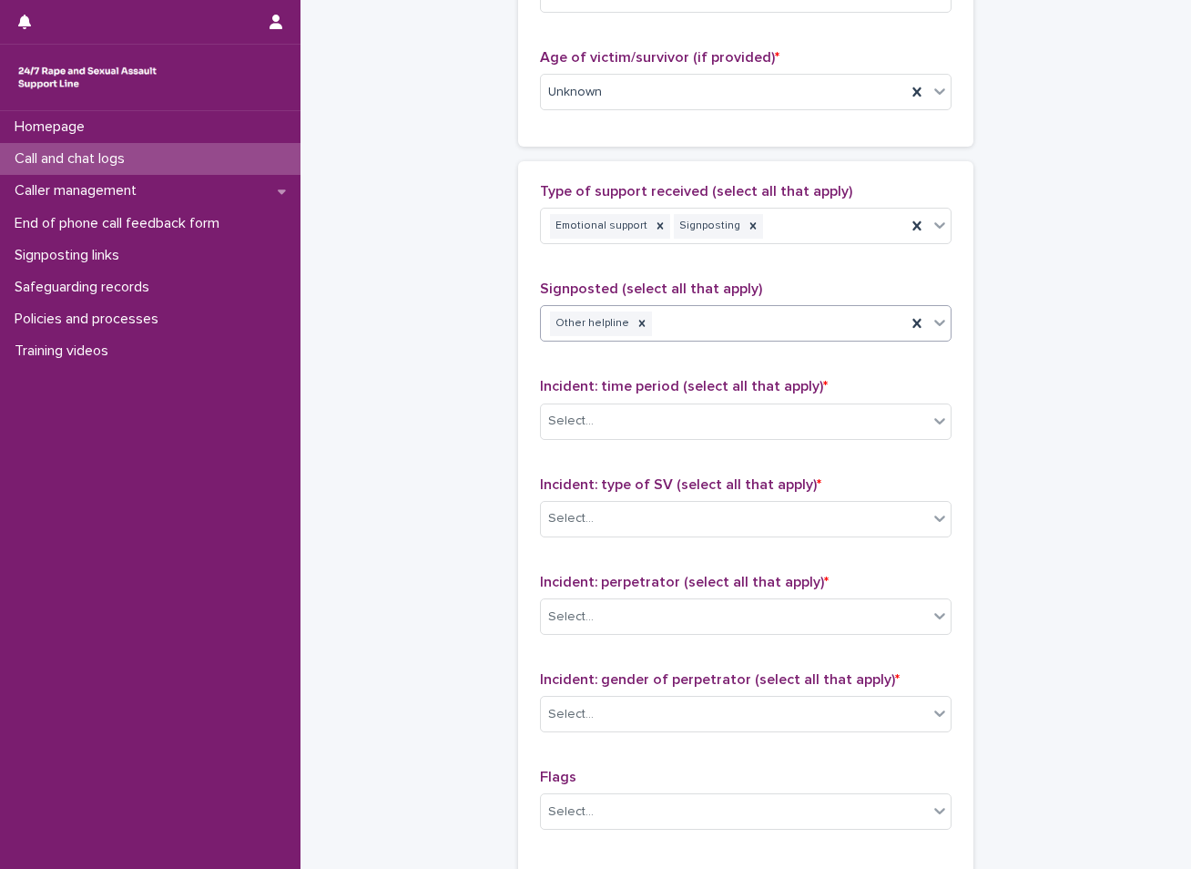
scroll to position [1002, 0]
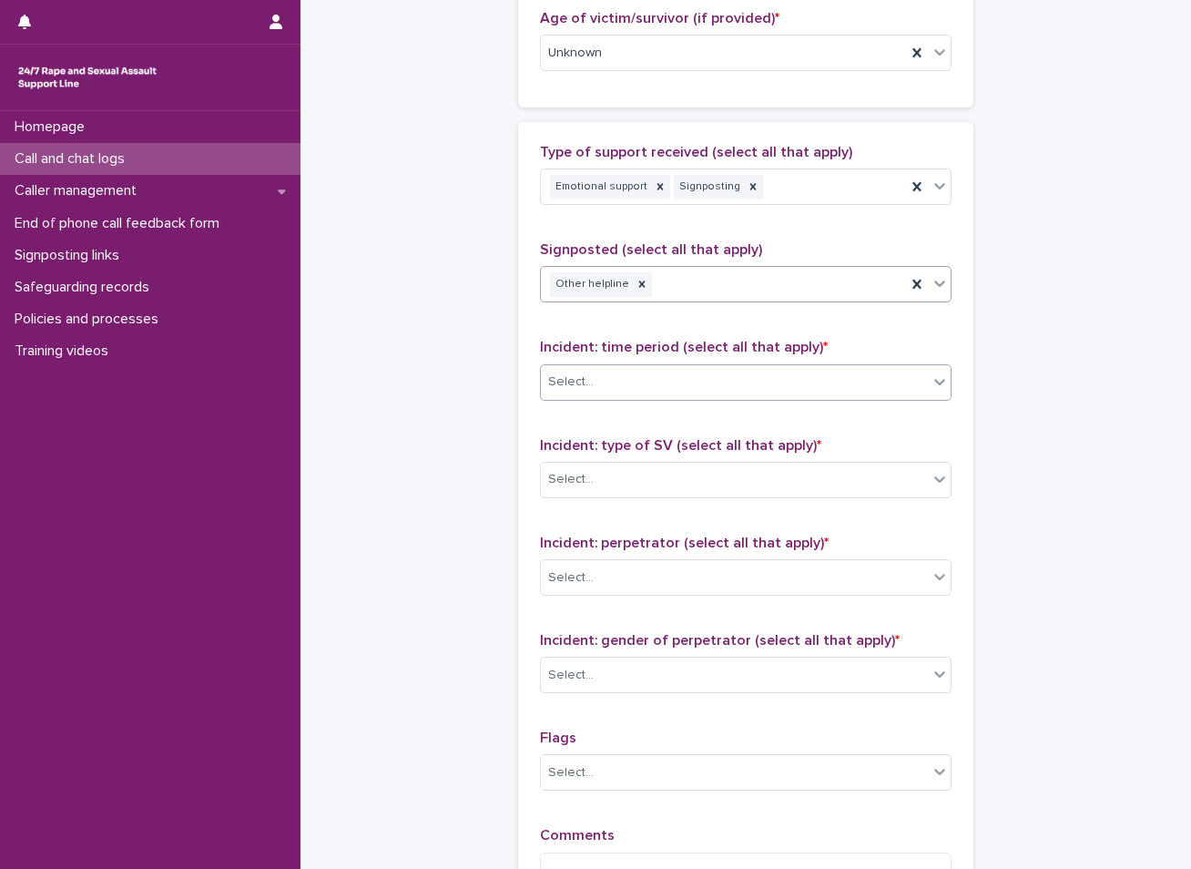
click at [598, 374] on div "Select..." at bounding box center [734, 382] width 387 height 30
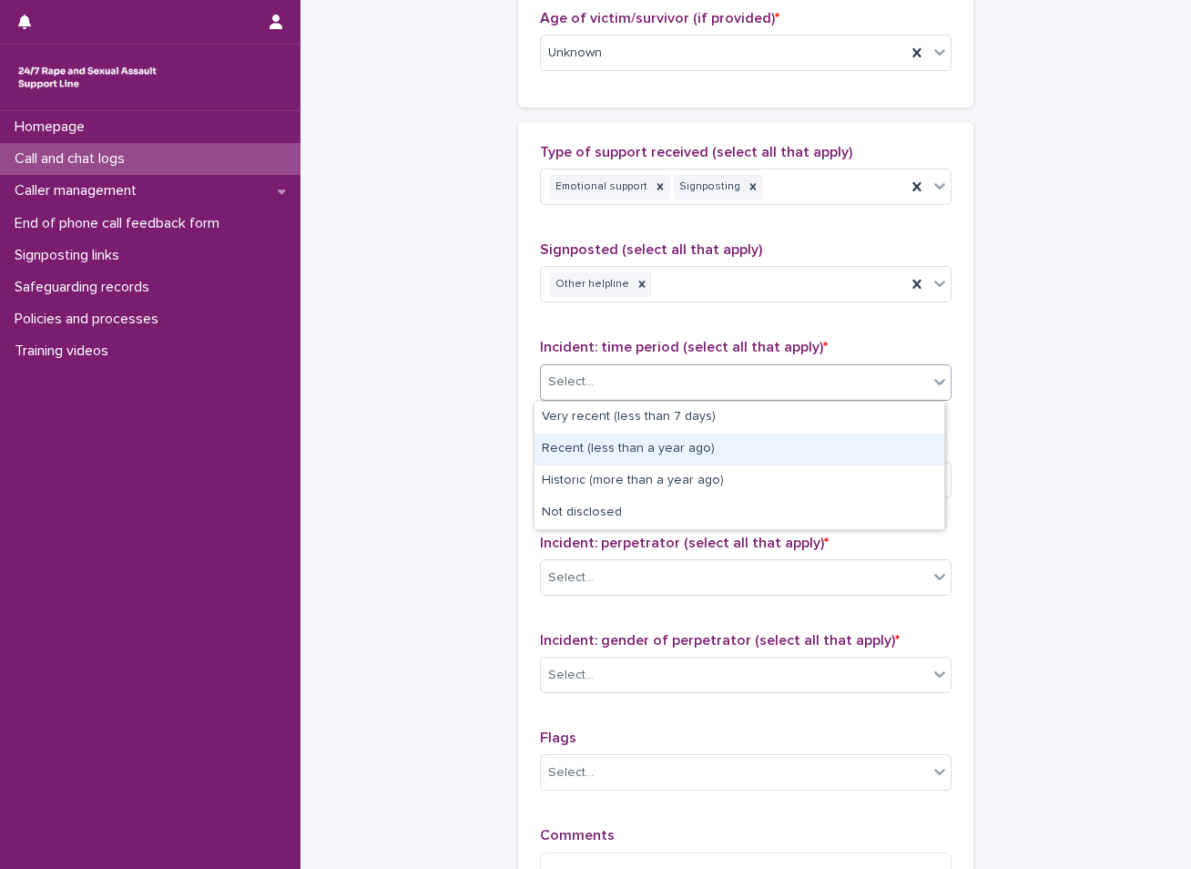
click at [650, 452] on div "Recent (less than a year ago)" at bounding box center [740, 450] width 410 height 32
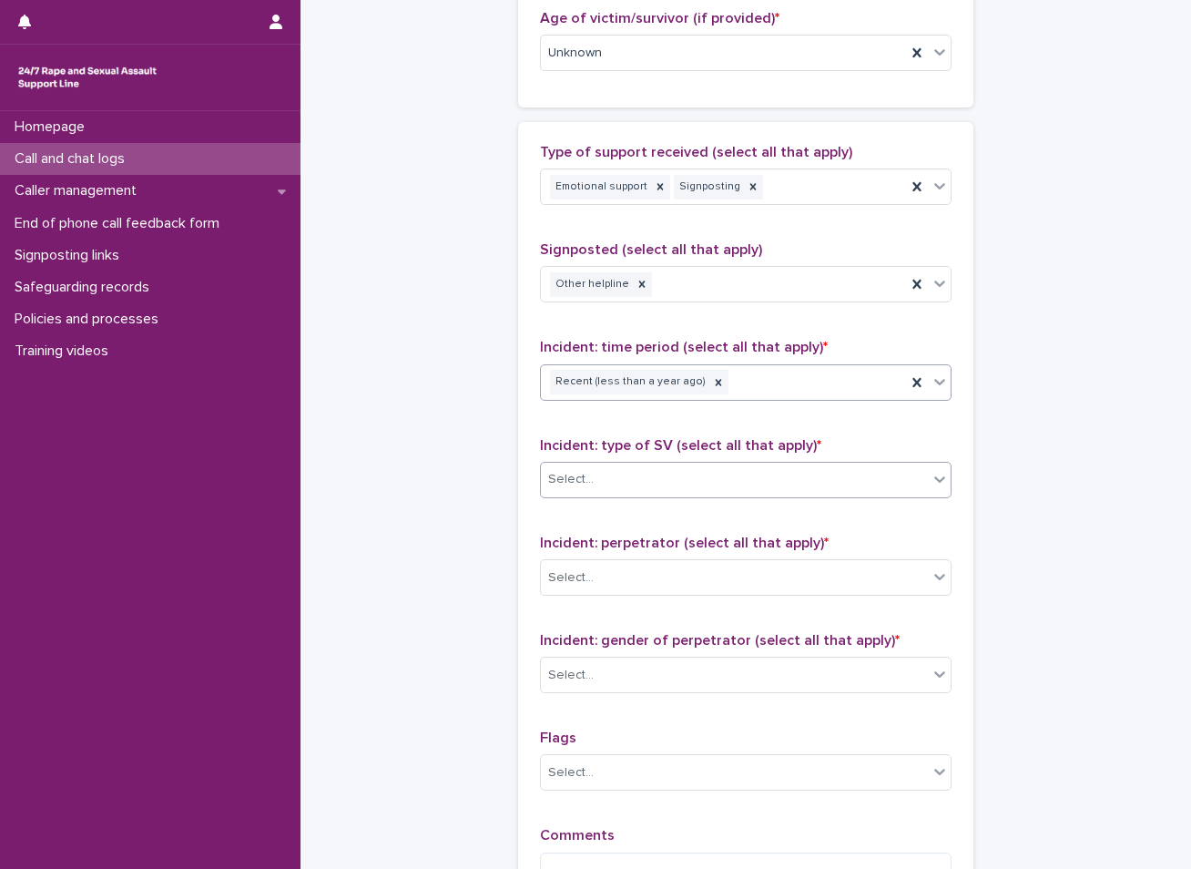
click at [604, 479] on div "Select..." at bounding box center [734, 480] width 387 height 30
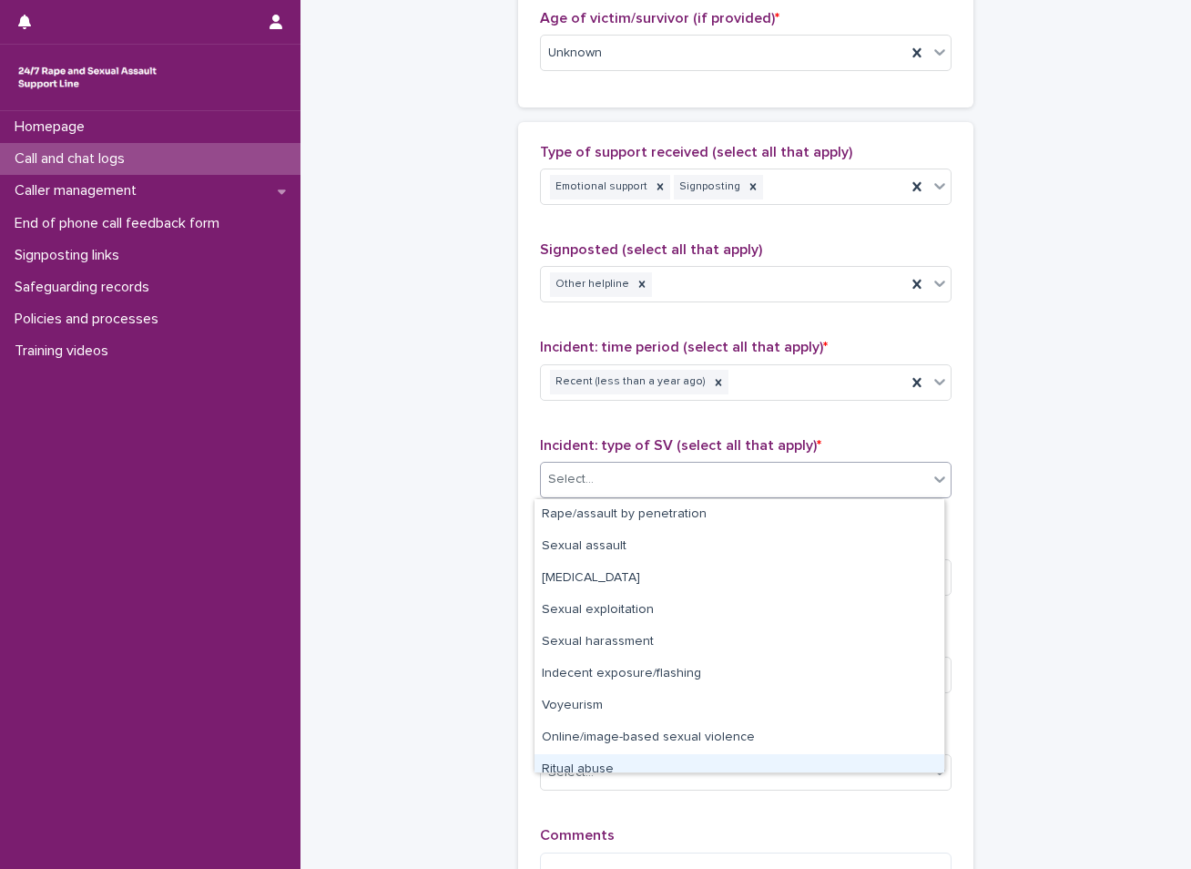
scroll to position [46, 0]
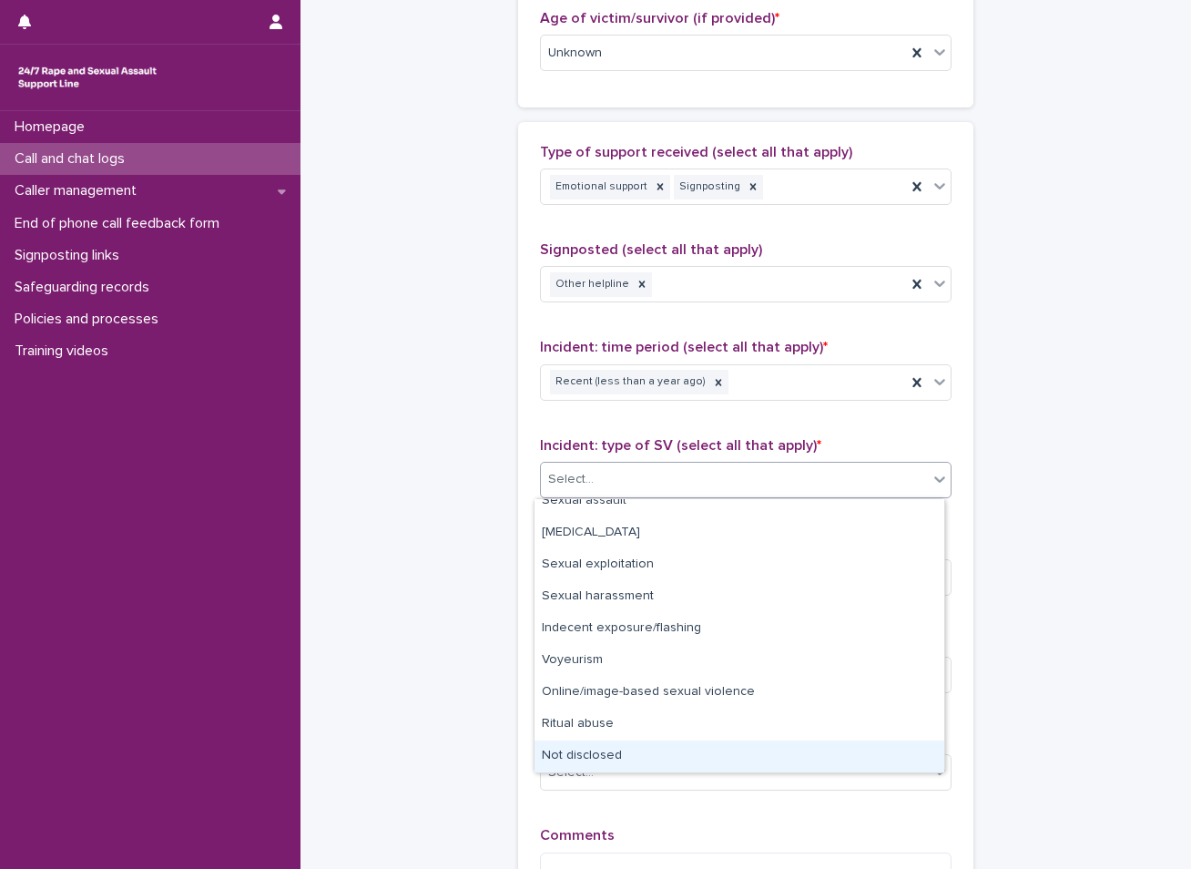
click at [598, 759] on div "Not disclosed" at bounding box center [740, 757] width 410 height 32
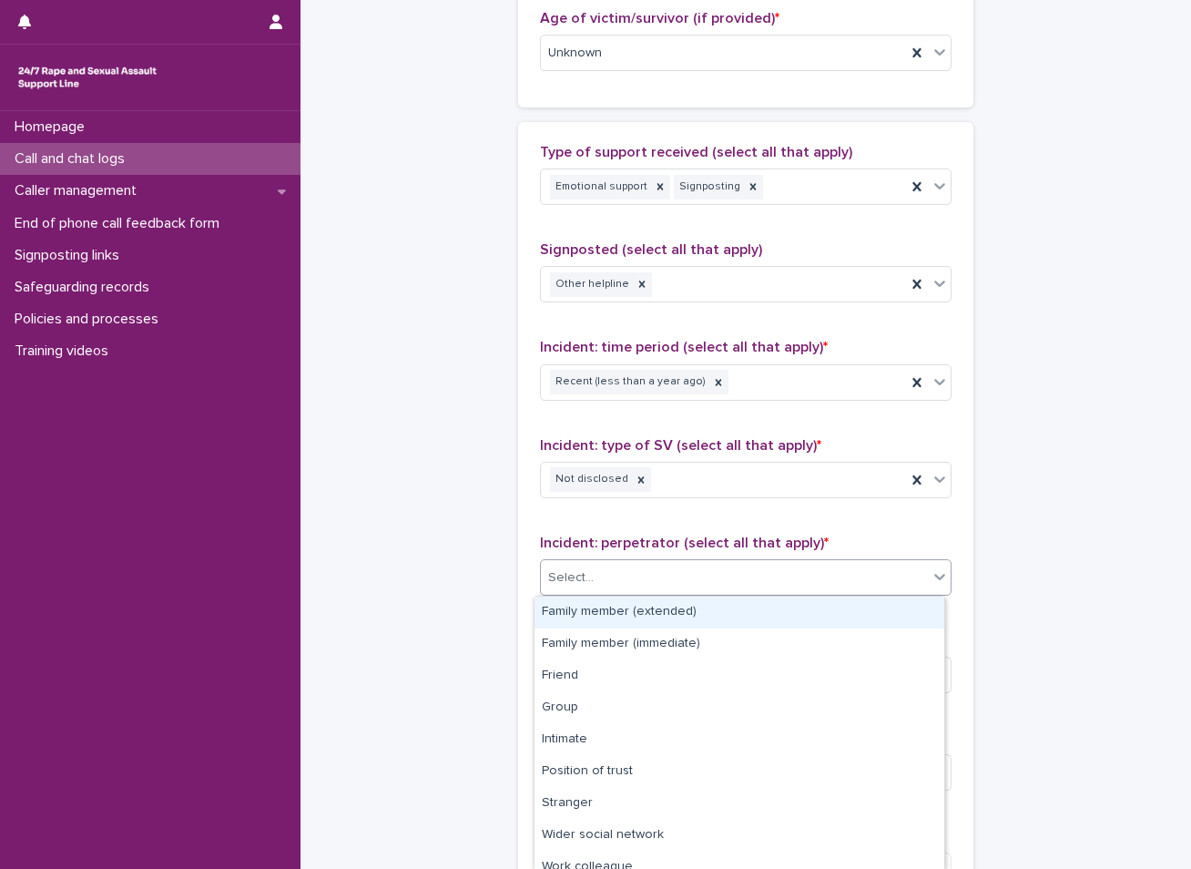
click at [584, 569] on div "Select..." at bounding box center [571, 577] width 46 height 19
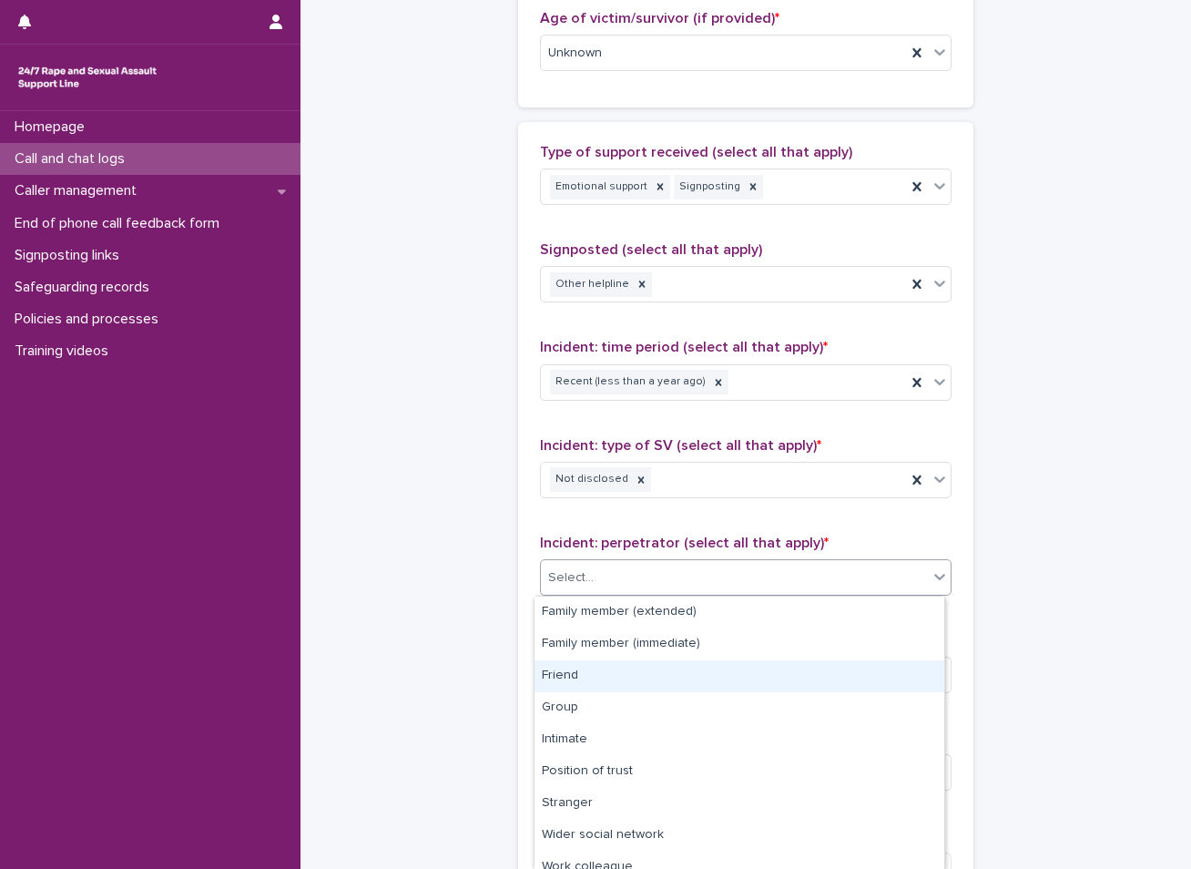
scroll to position [77, 0]
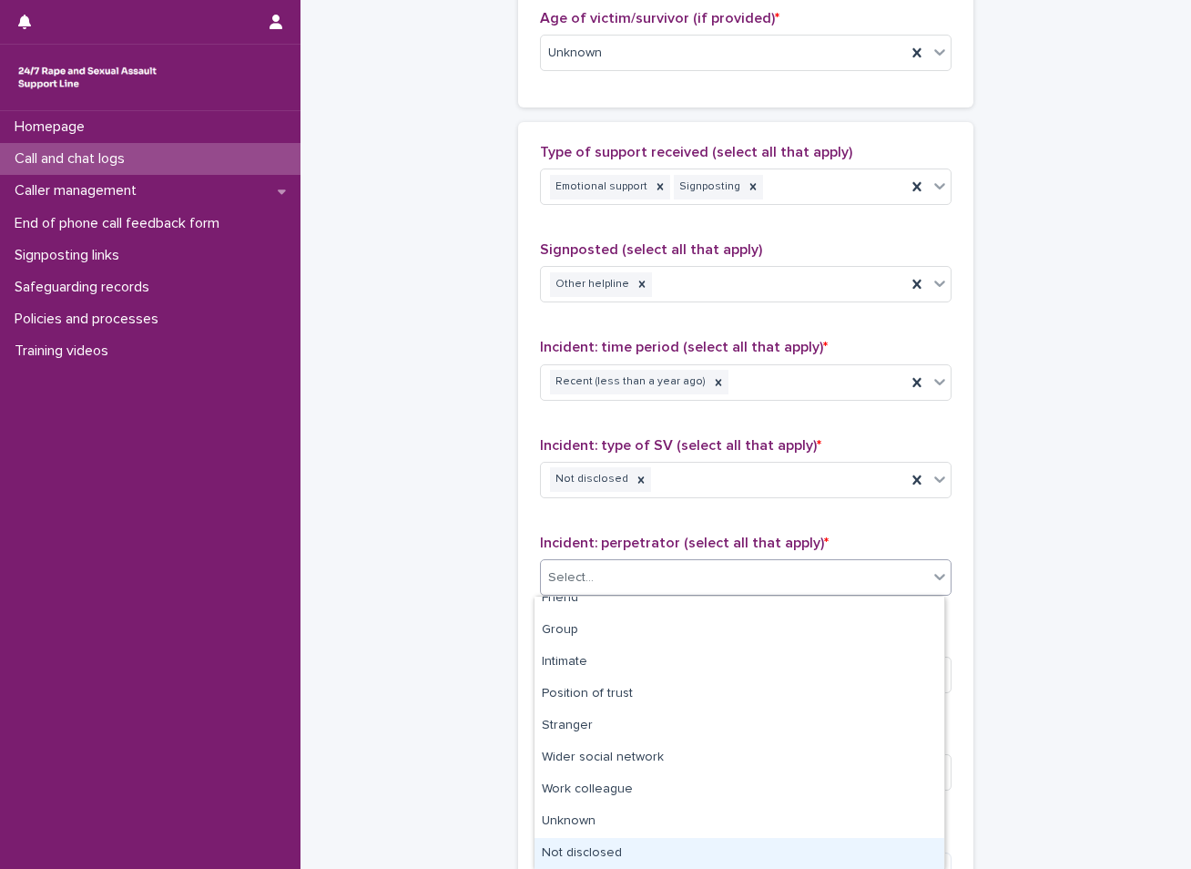
click at [644, 853] on div "Not disclosed" at bounding box center [740, 854] width 410 height 32
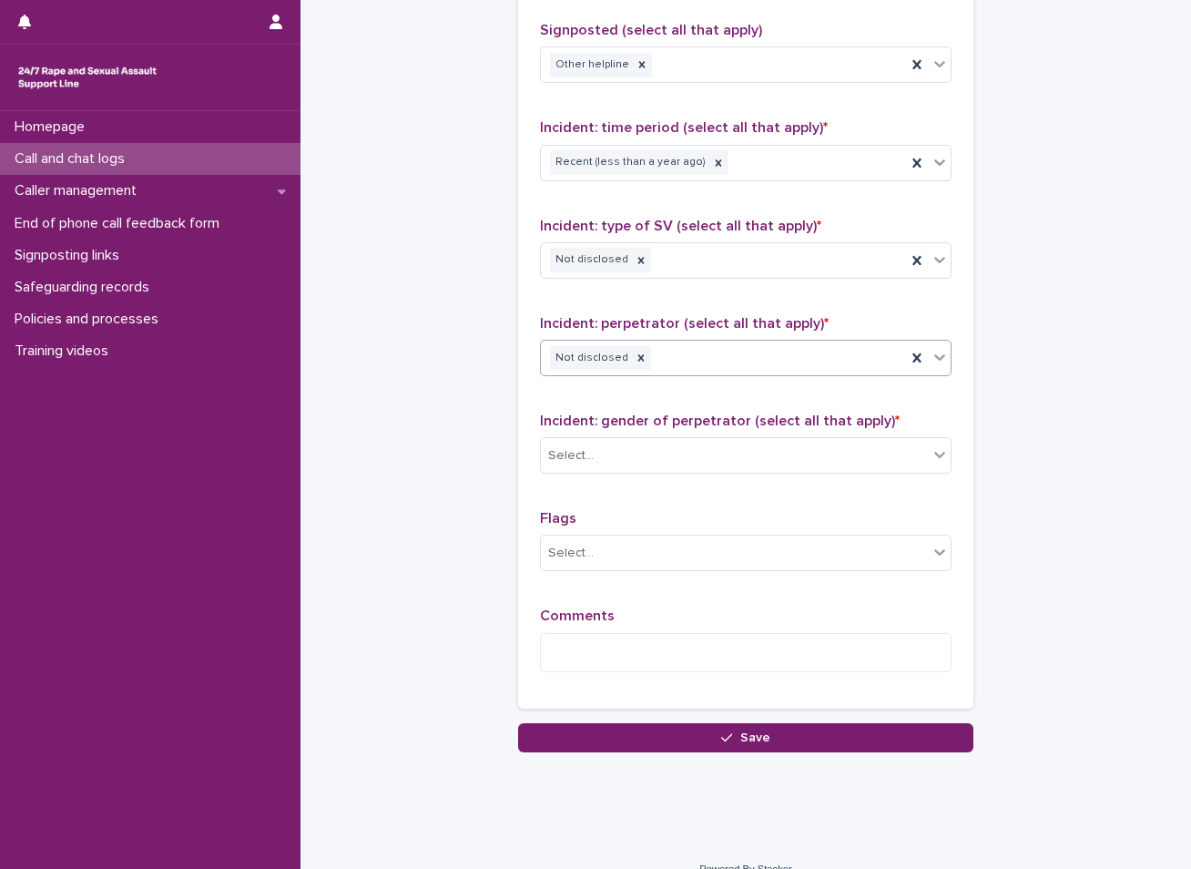
scroll to position [1247, 0]
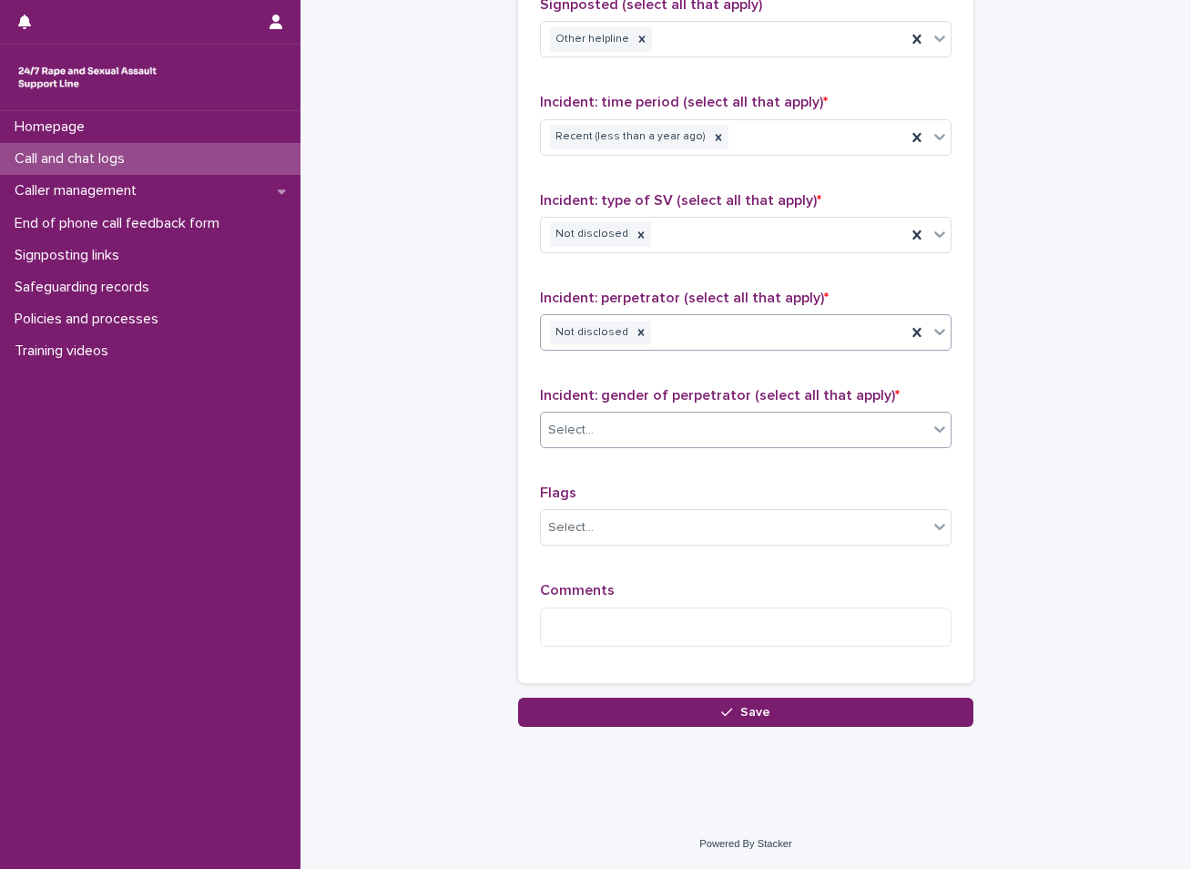
click at [638, 425] on div "Select..." at bounding box center [734, 430] width 387 height 30
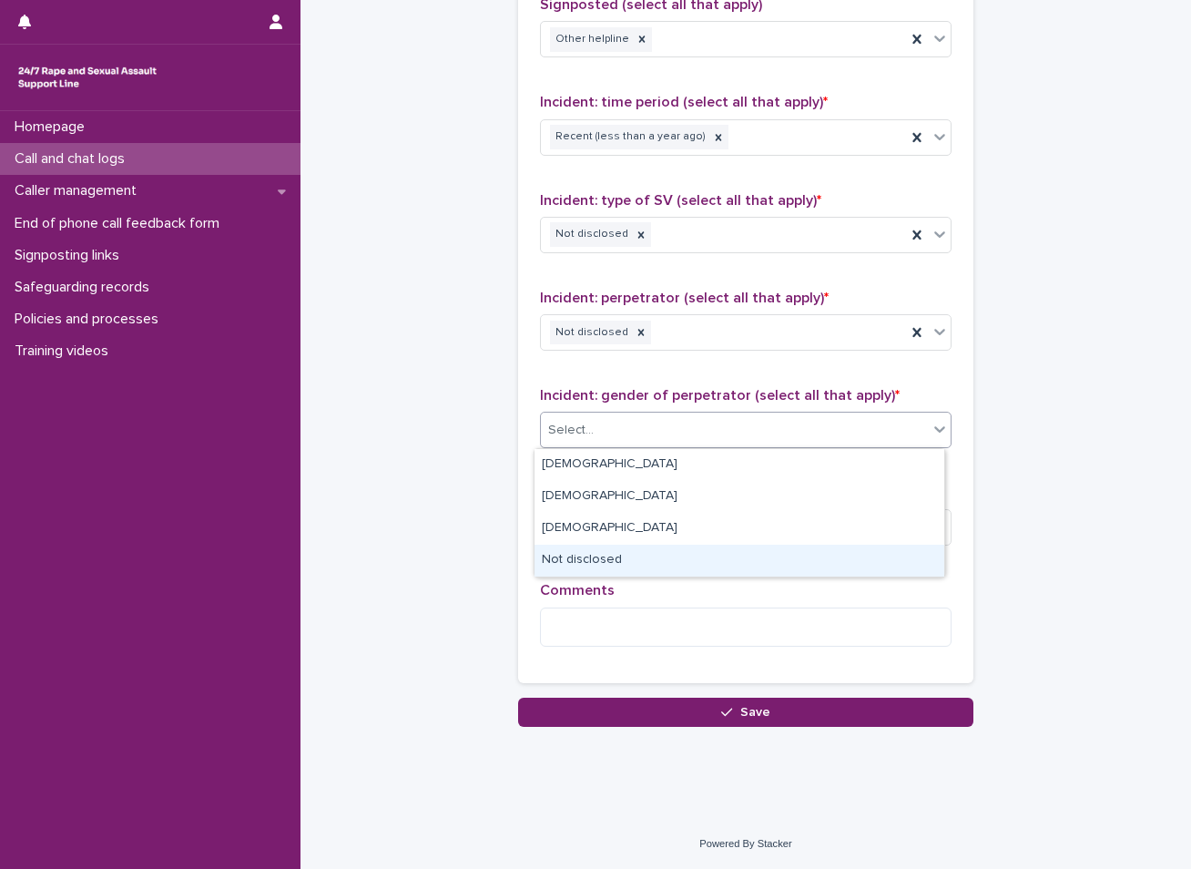
click at [591, 551] on div "Not disclosed" at bounding box center [740, 561] width 410 height 32
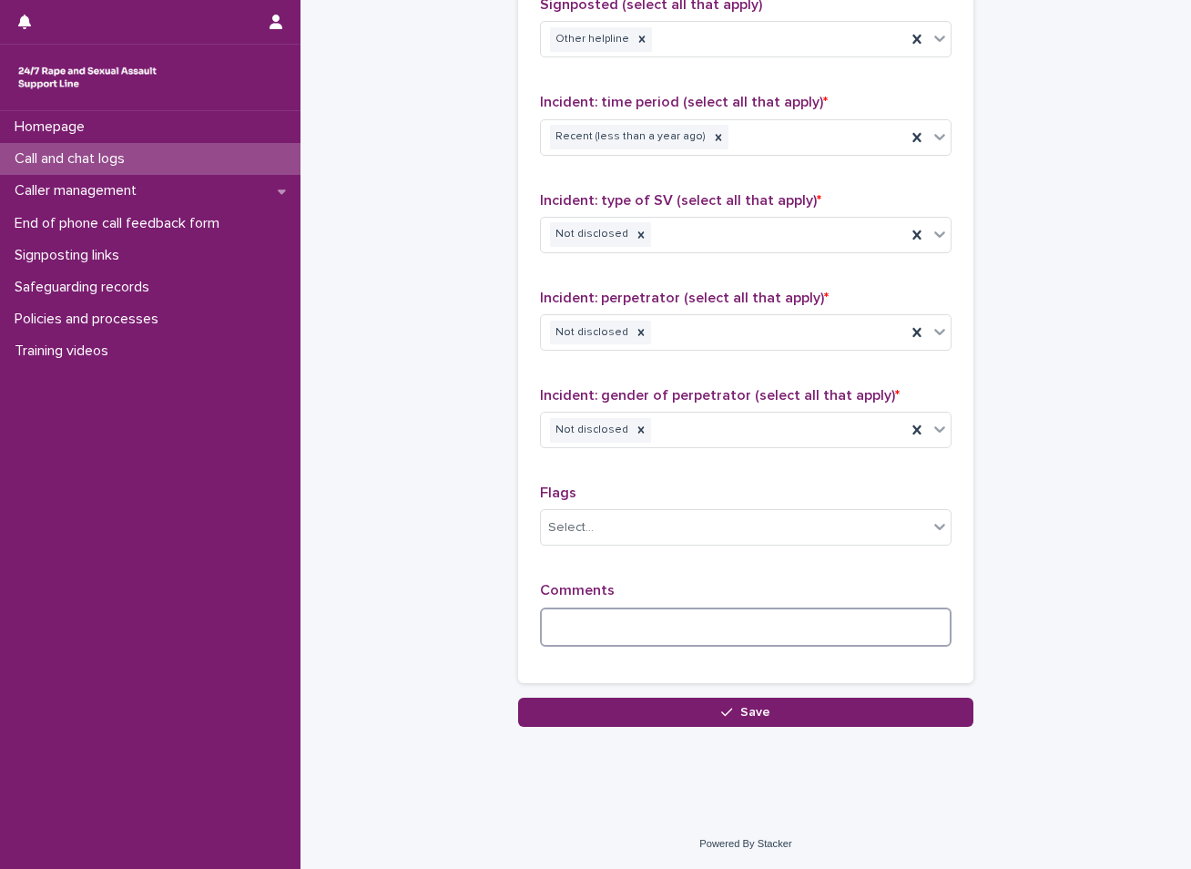
click at [598, 620] on textarea at bounding box center [746, 627] width 412 height 39
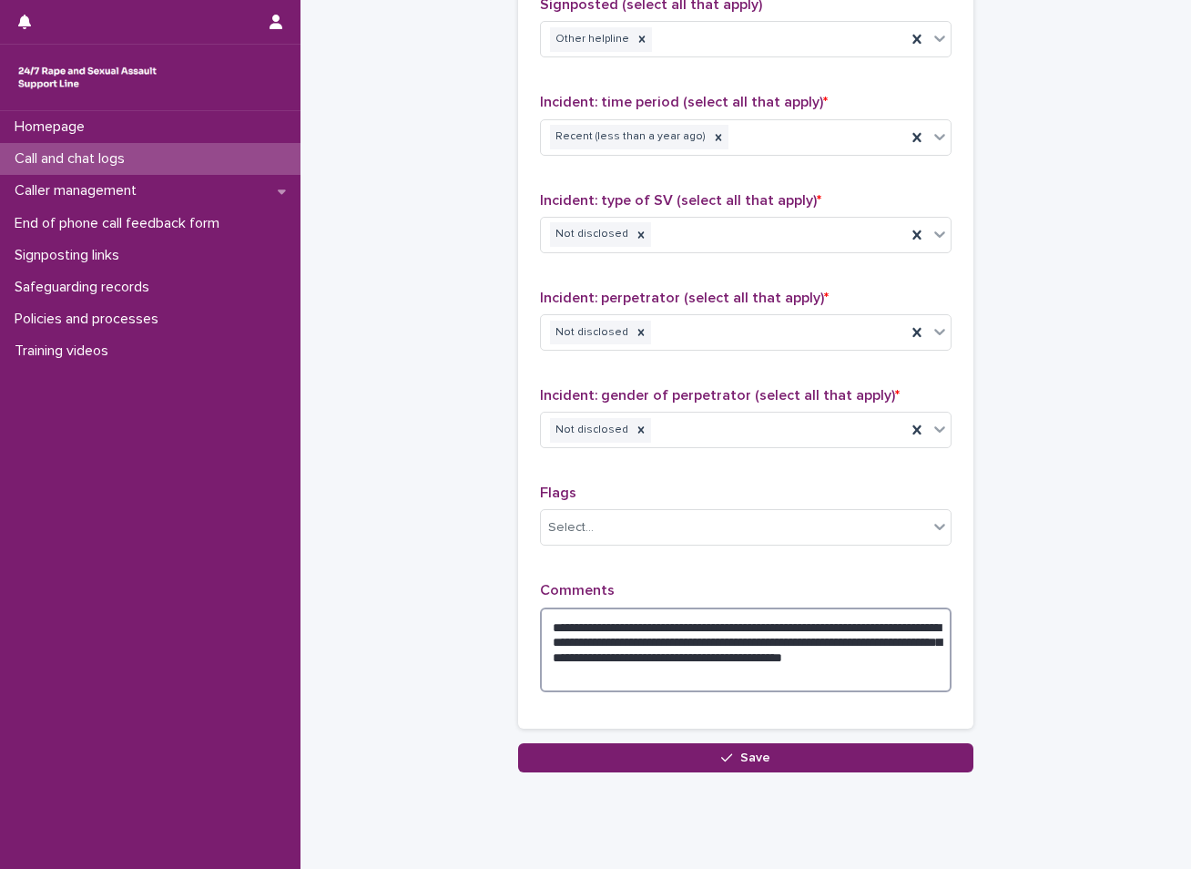
click at [862, 647] on textarea "**********" at bounding box center [746, 650] width 412 height 85
click at [739, 657] on textarea "**********" at bounding box center [746, 650] width 412 height 85
type textarea "**********"
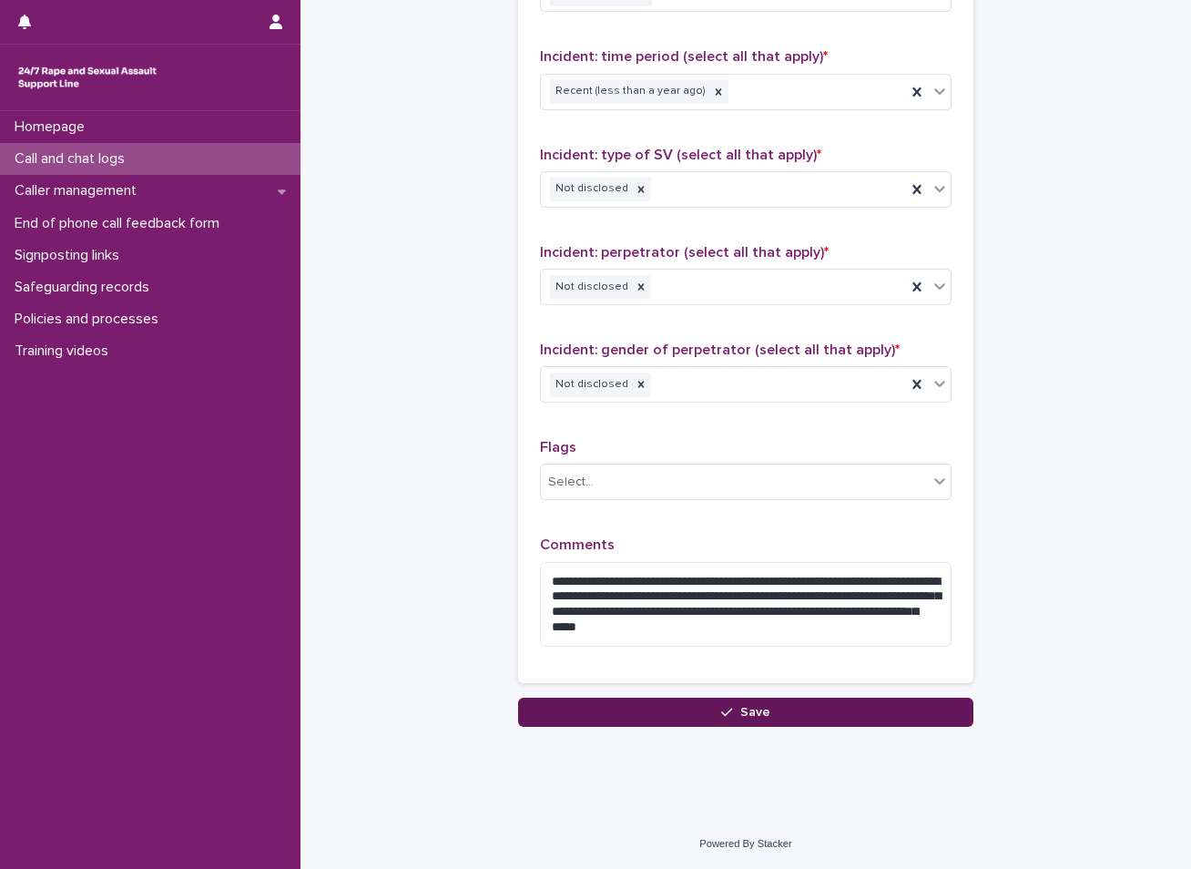
click at [685, 719] on button "Save" at bounding box center [745, 712] width 455 height 29
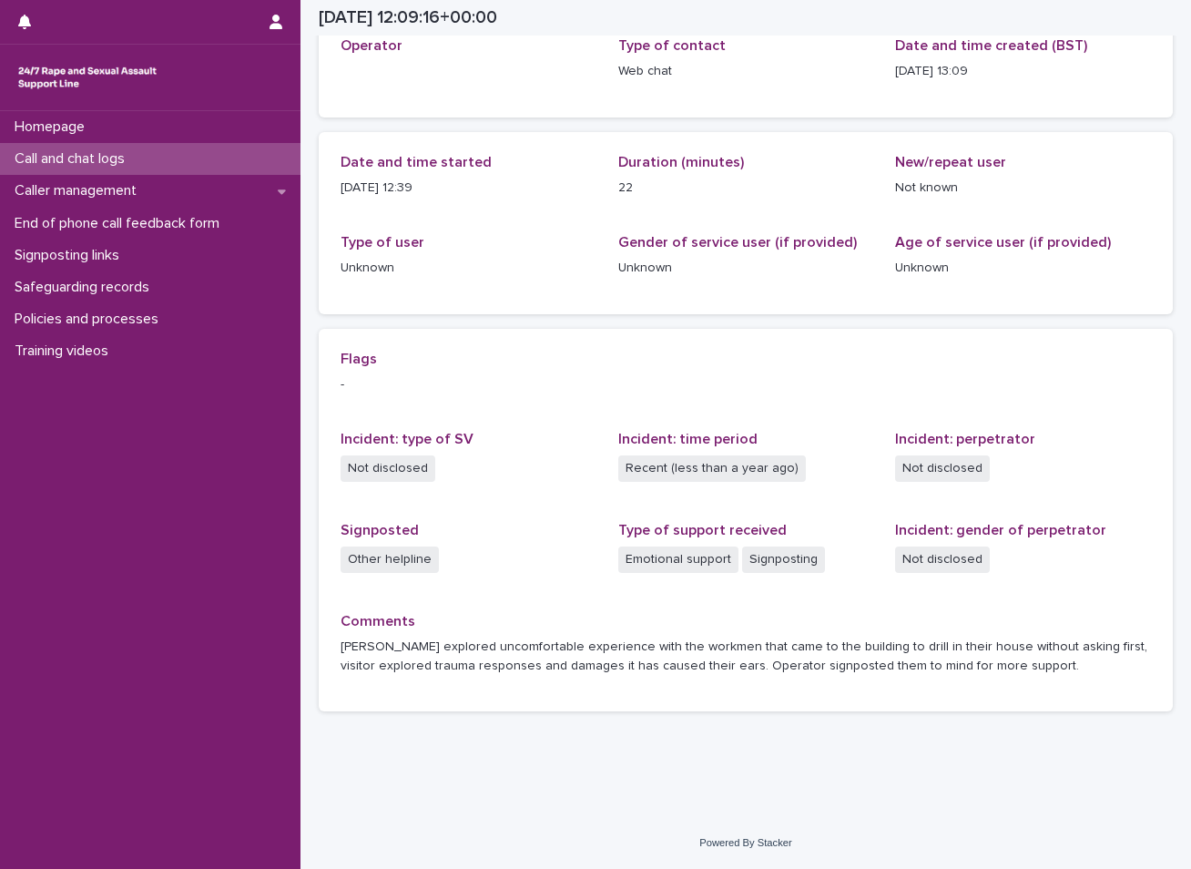
scroll to position [117, 0]
click at [90, 156] on p "Call and chat logs" at bounding box center [73, 158] width 132 height 17
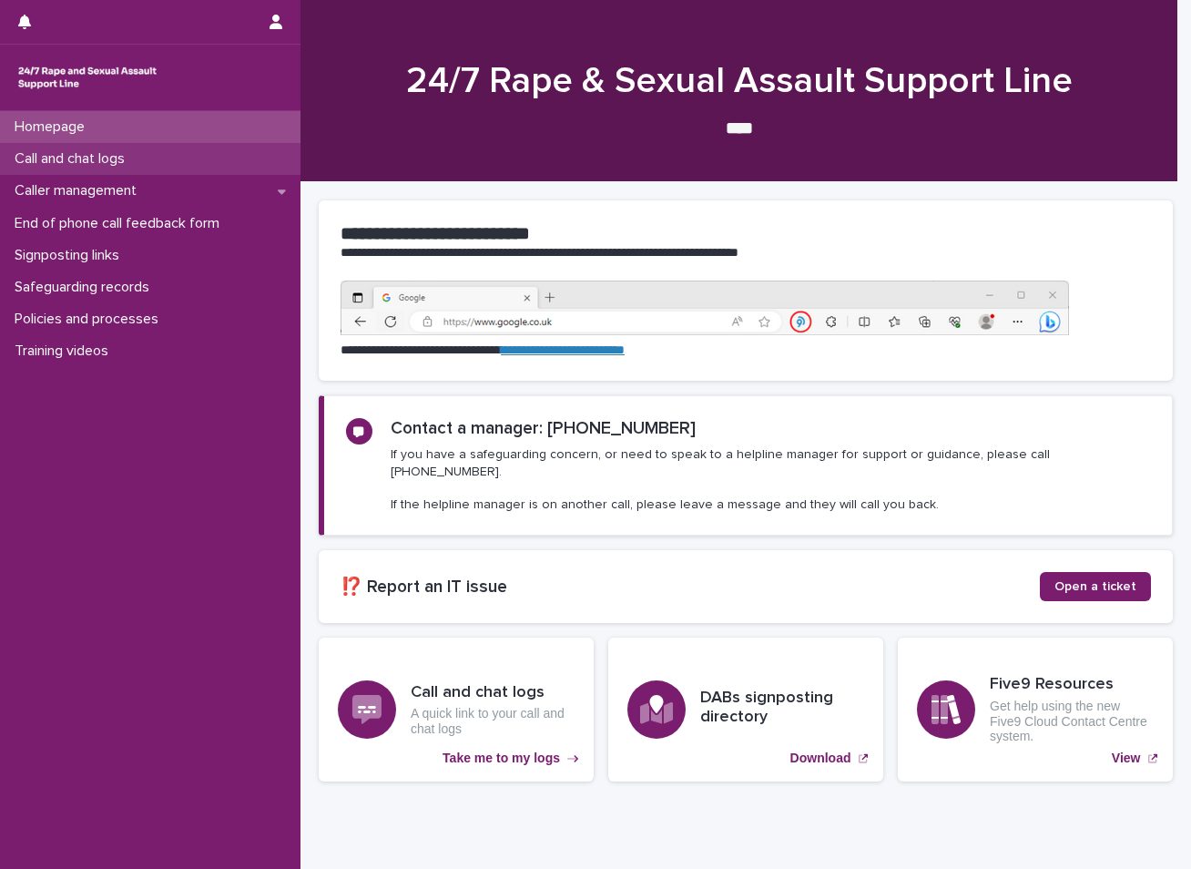
click at [124, 158] on p "Call and chat logs" at bounding box center [73, 158] width 132 height 17
click at [145, 160] on div "Call and chat logs" at bounding box center [150, 159] width 301 height 32
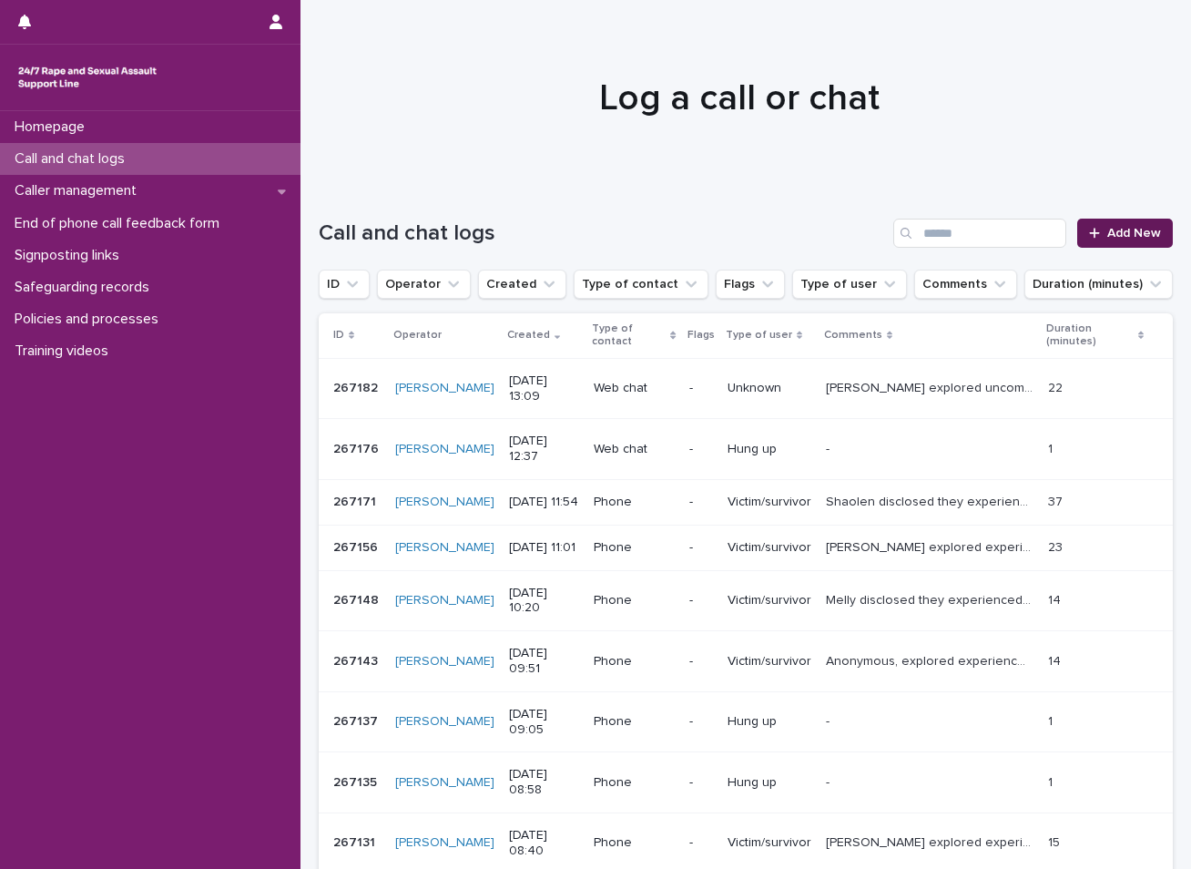
click at [1108, 230] on span "Add New" at bounding box center [1135, 233] width 54 height 13
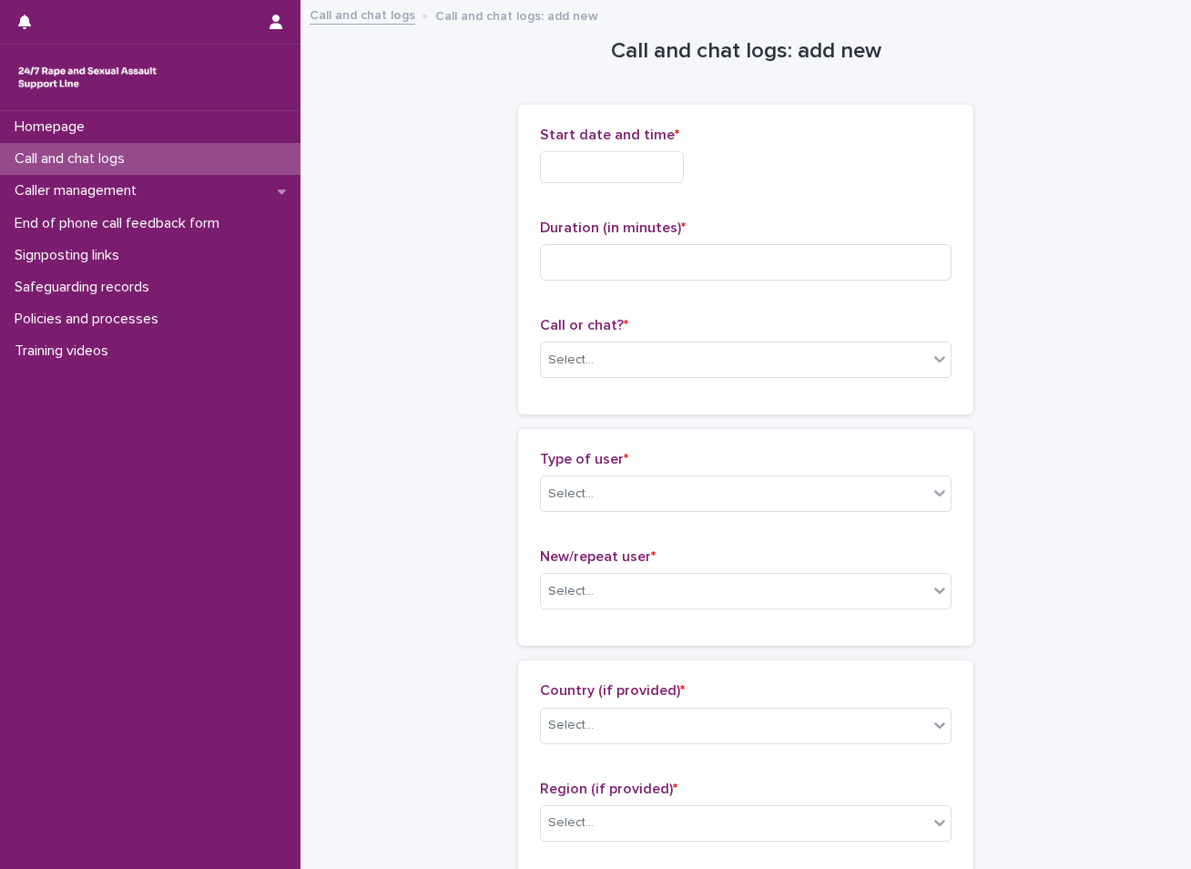
click at [664, 158] on input "text" at bounding box center [612, 167] width 144 height 32
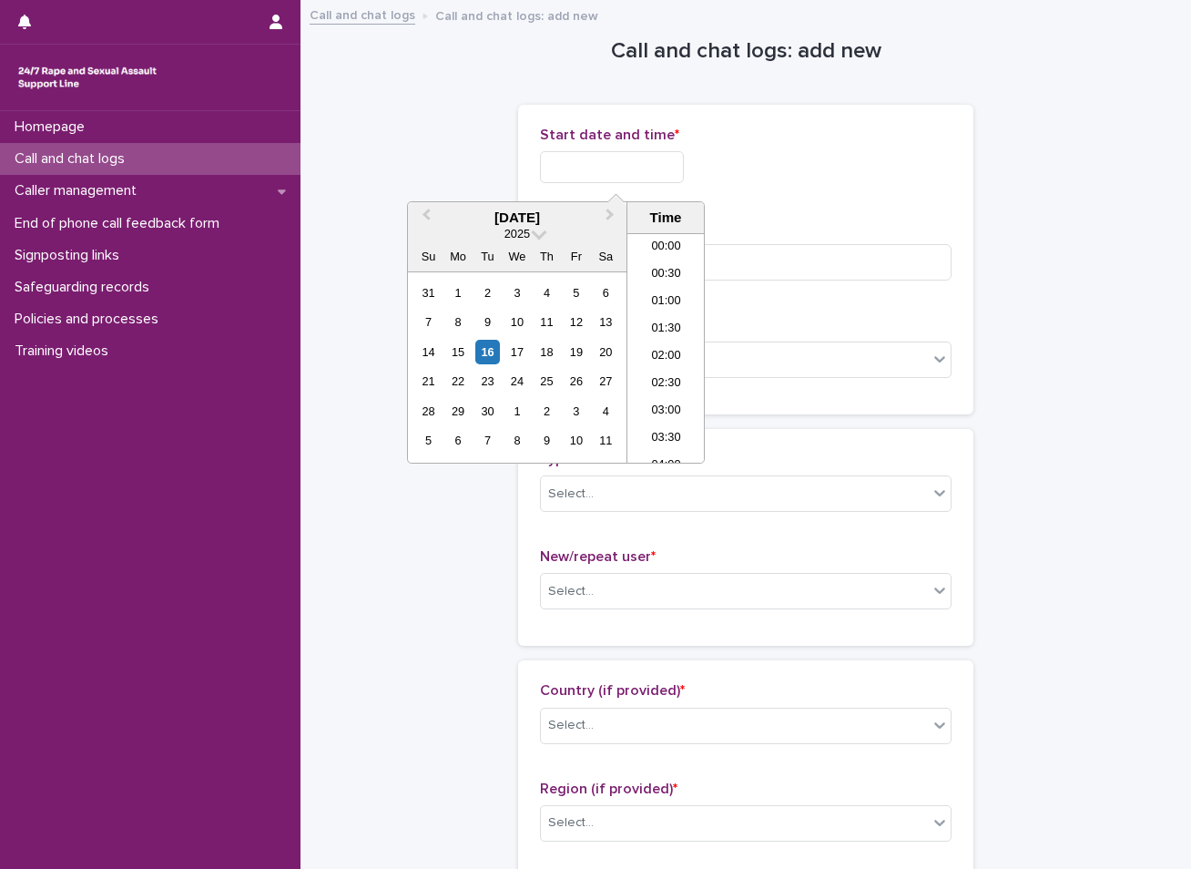
scroll to position [665, 0]
click at [490, 356] on div "16" at bounding box center [487, 352] width 25 height 25
click at [663, 273] on li "12:30" at bounding box center [666, 265] width 77 height 27
click at [644, 165] on input "**********" at bounding box center [612, 167] width 144 height 32
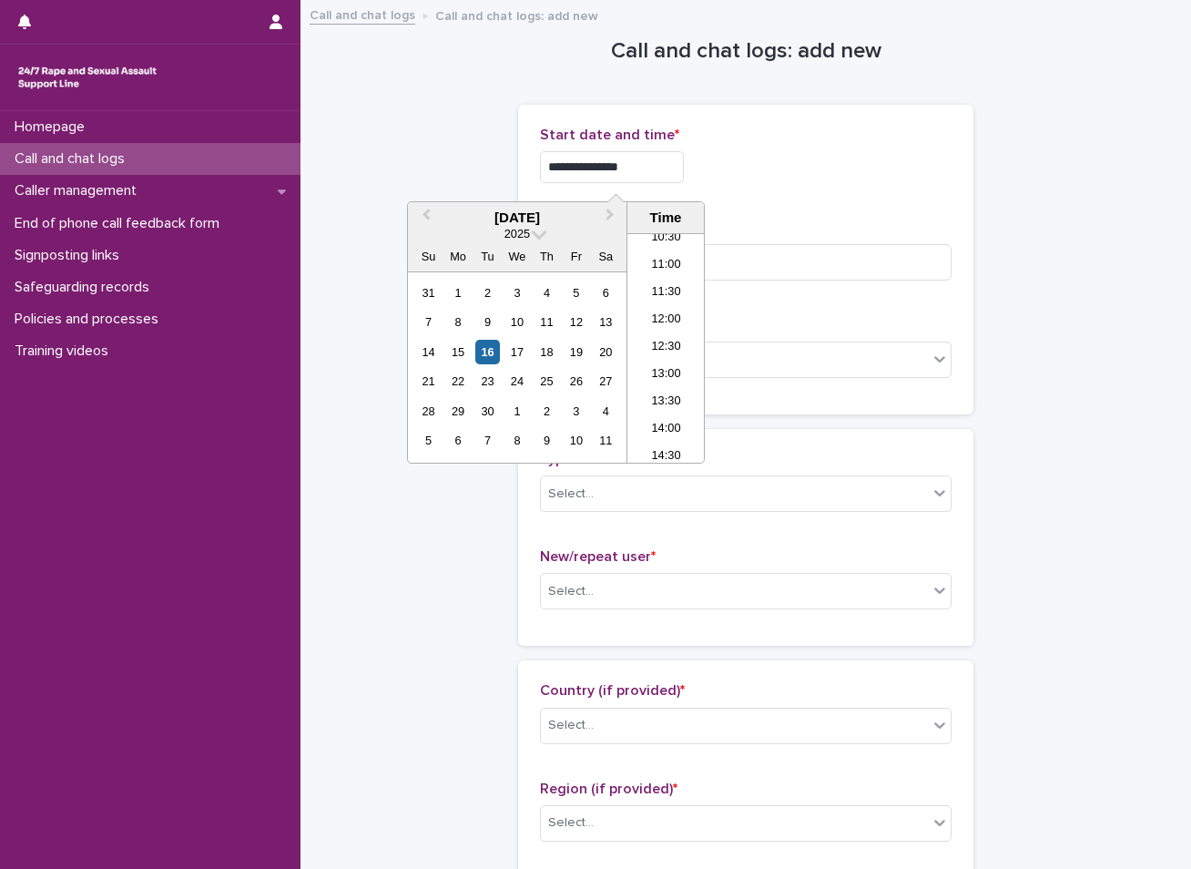
type input "**********"
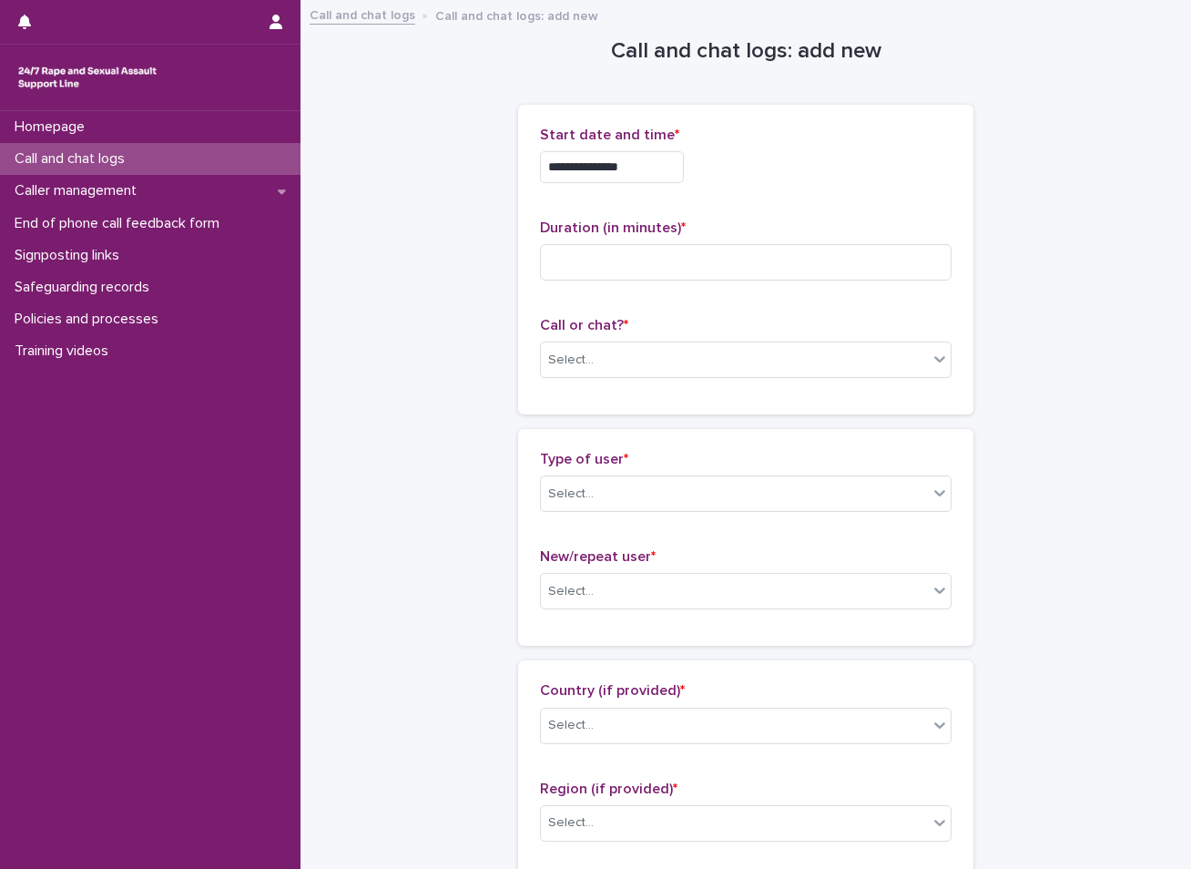
click at [106, 153] on p "Call and chat logs" at bounding box center [73, 158] width 132 height 17
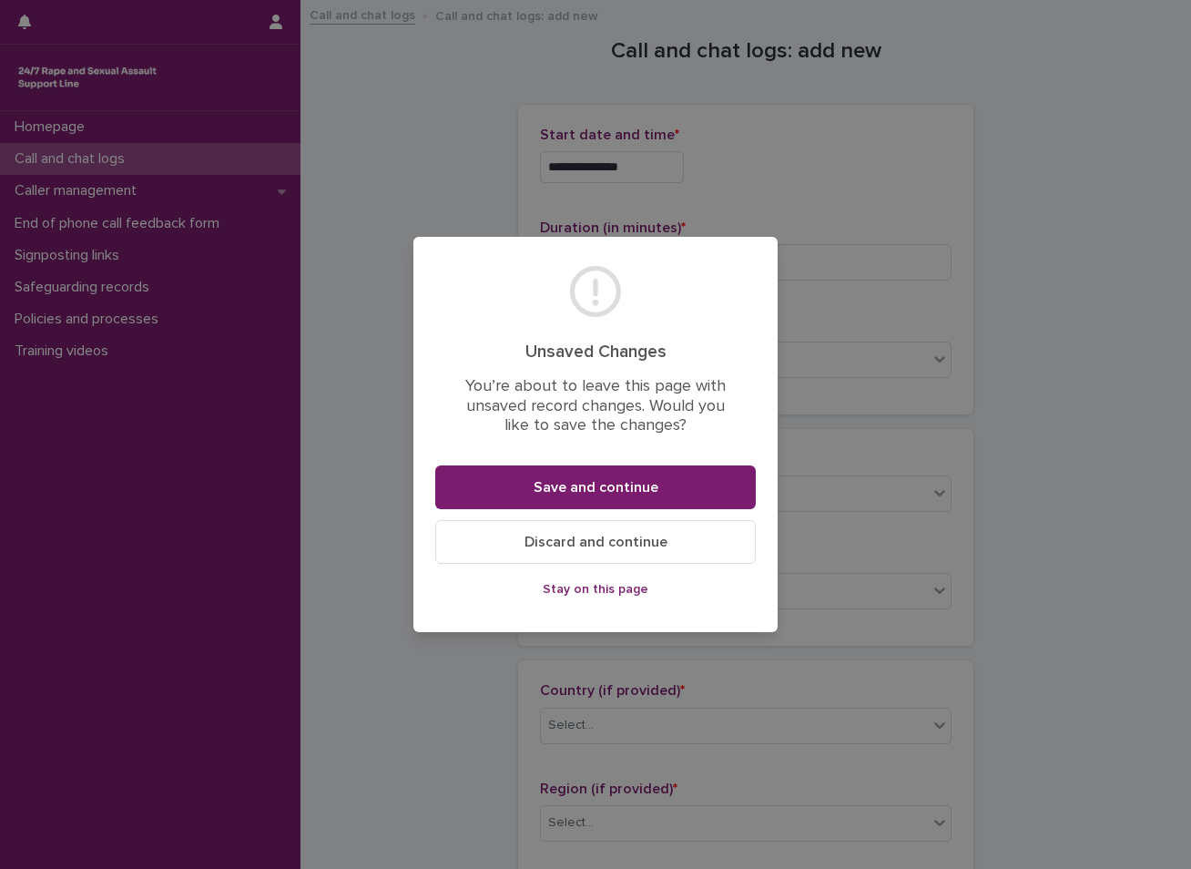
click at [1039, 423] on div "Unsaved Changes You’re about to leave this page with unsaved record changes. Wo…" at bounding box center [595, 434] width 1191 height 869
click at [363, 666] on div "Unsaved Changes You’re about to leave this page with unsaved record changes. Wo…" at bounding box center [595, 434] width 1191 height 869
click at [614, 546] on span "Discard and continue" at bounding box center [596, 542] width 143 height 15
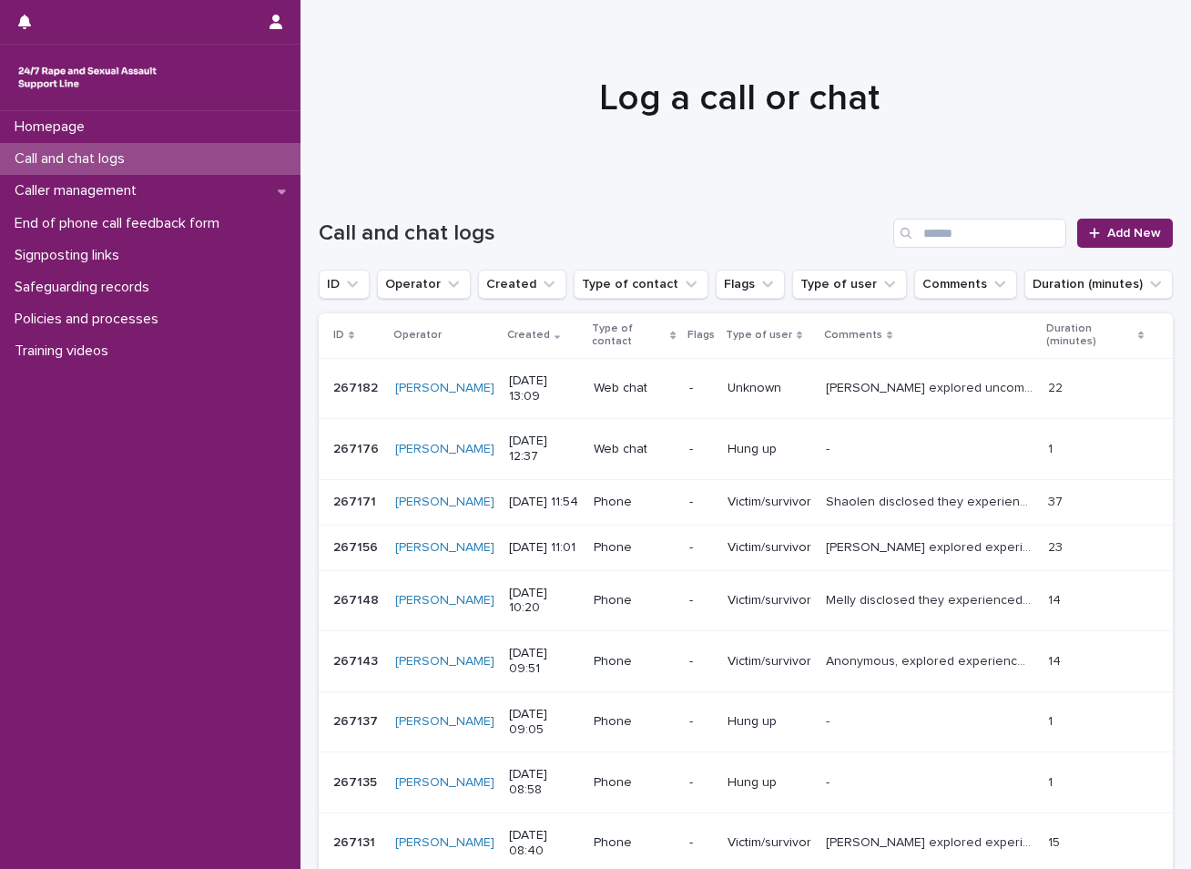
click at [126, 164] on p "Call and chat logs" at bounding box center [73, 158] width 132 height 17
click at [69, 220] on p "End of phone call feedback form" at bounding box center [120, 223] width 227 height 17
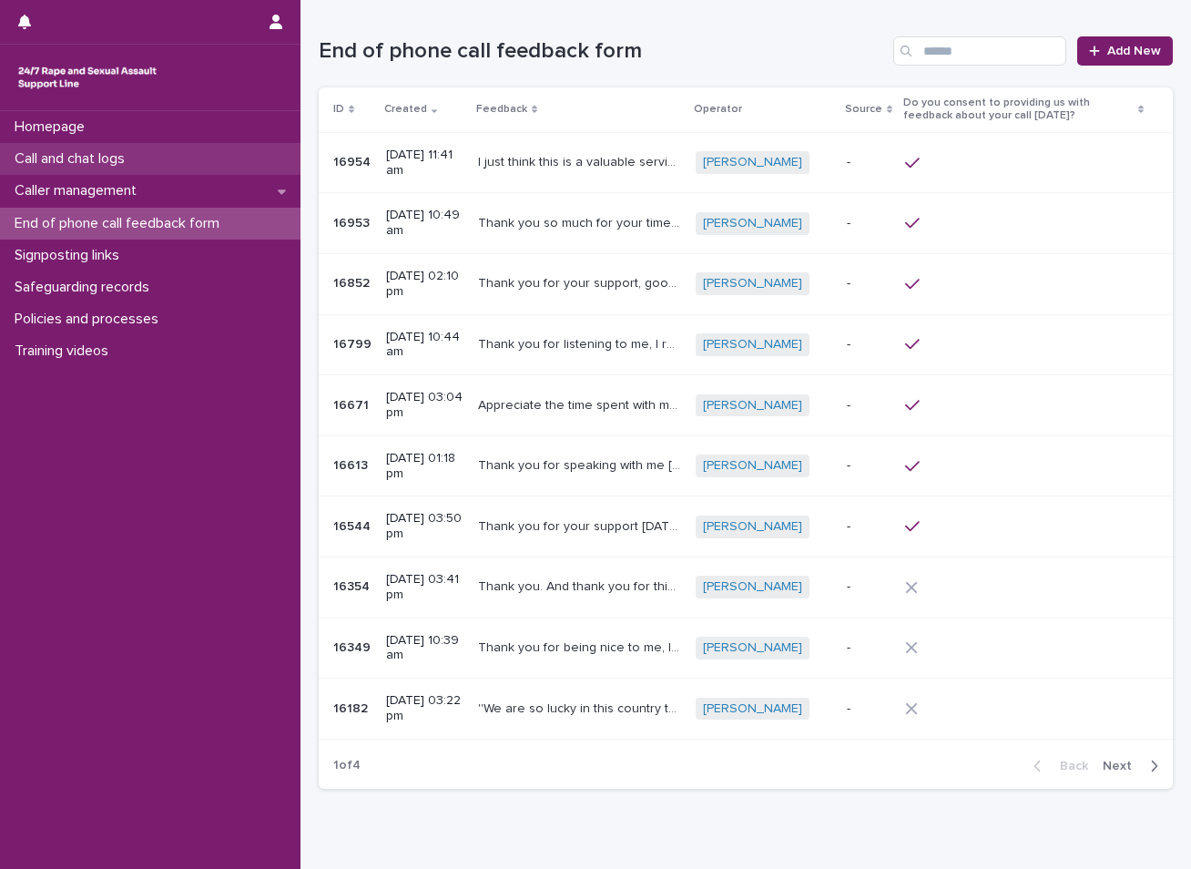
click at [113, 150] on p "Call and chat logs" at bounding box center [73, 158] width 132 height 17
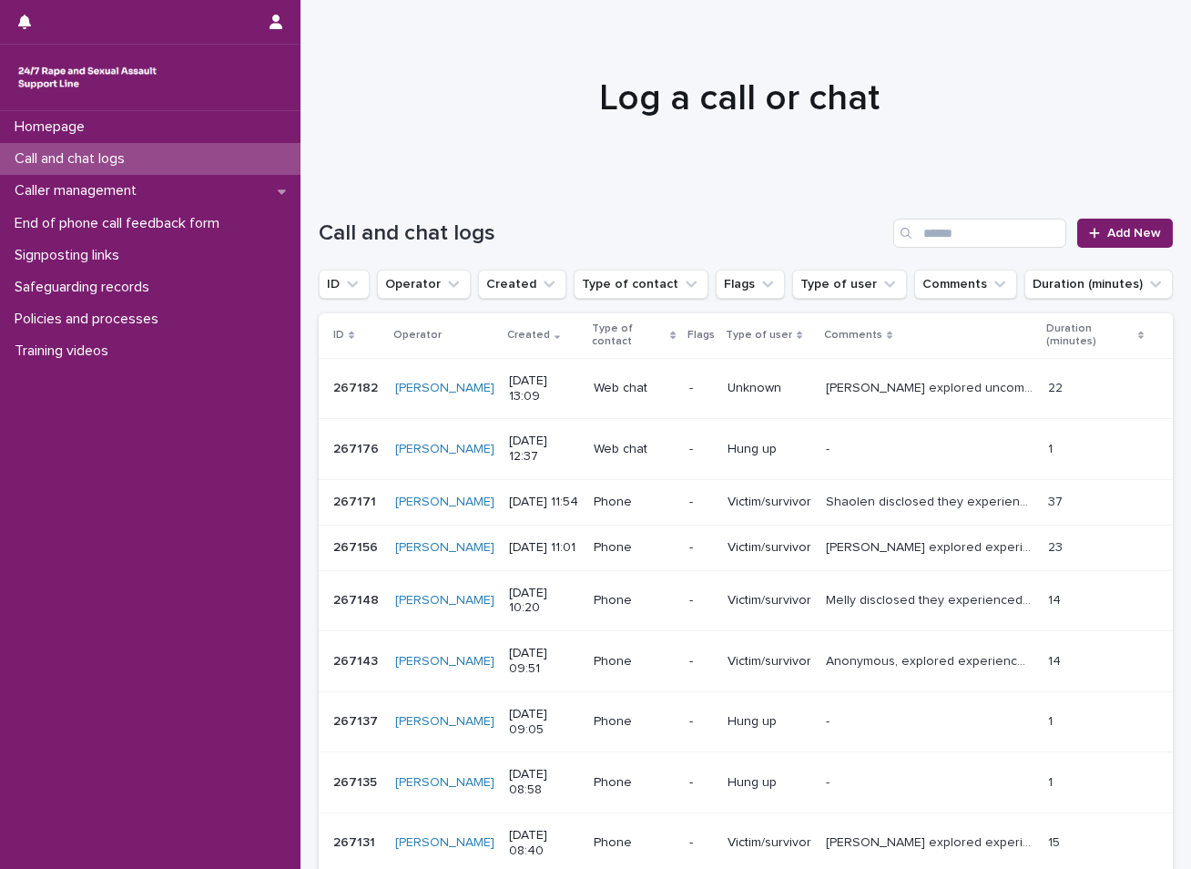
click at [89, 166] on p "Call and chat logs" at bounding box center [73, 158] width 132 height 17
click at [105, 160] on p "Call and chat logs" at bounding box center [73, 158] width 132 height 17
click at [1103, 226] on link "Add New" at bounding box center [1126, 233] width 96 height 29
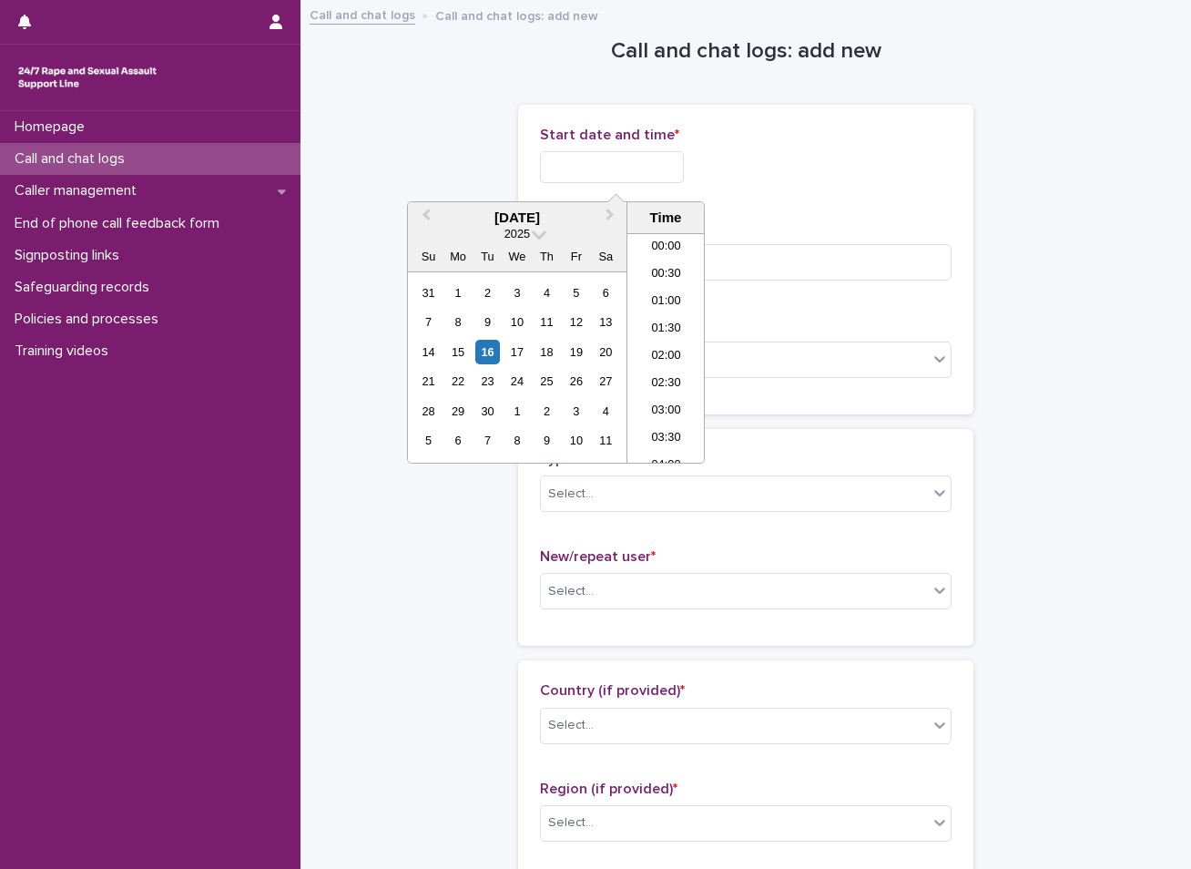
click at [658, 162] on input "text" at bounding box center [612, 167] width 144 height 32
click at [486, 349] on div "16" at bounding box center [487, 352] width 25 height 25
click at [485, 352] on div "16" at bounding box center [487, 352] width 25 height 25
click at [667, 348] on li "14:00" at bounding box center [666, 347] width 77 height 27
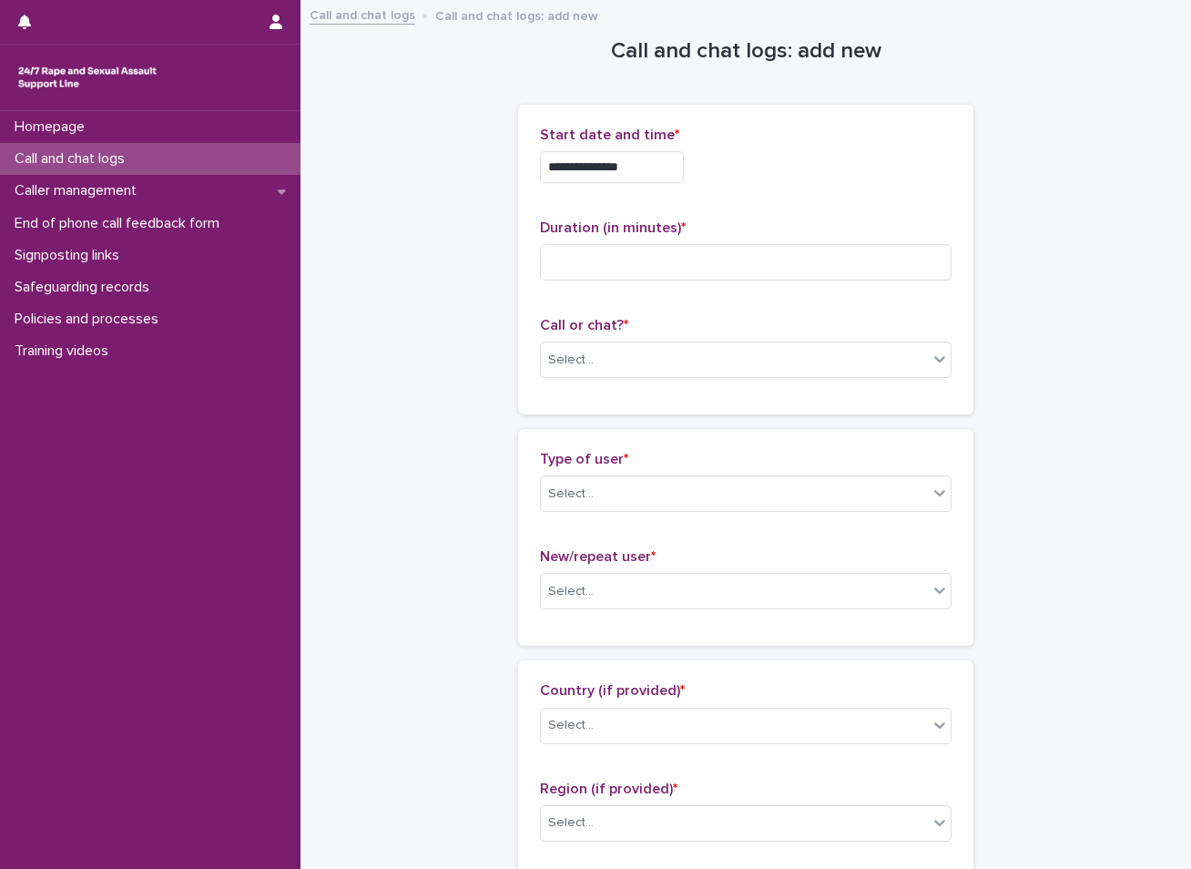
click at [642, 158] on input "**********" at bounding box center [612, 167] width 144 height 32
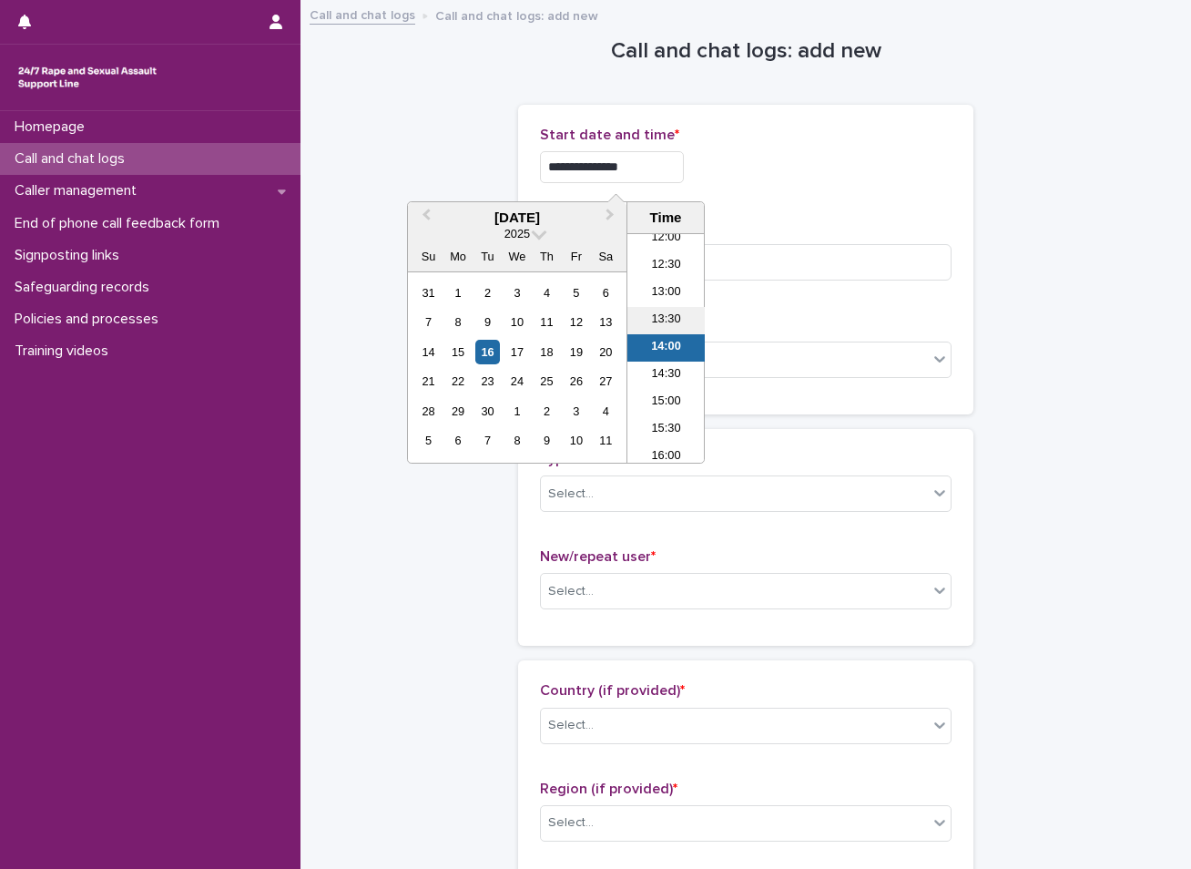
click at [669, 322] on li "13:30" at bounding box center [666, 320] width 77 height 27
click at [646, 162] on input "**********" at bounding box center [612, 167] width 144 height 32
type input "**********"
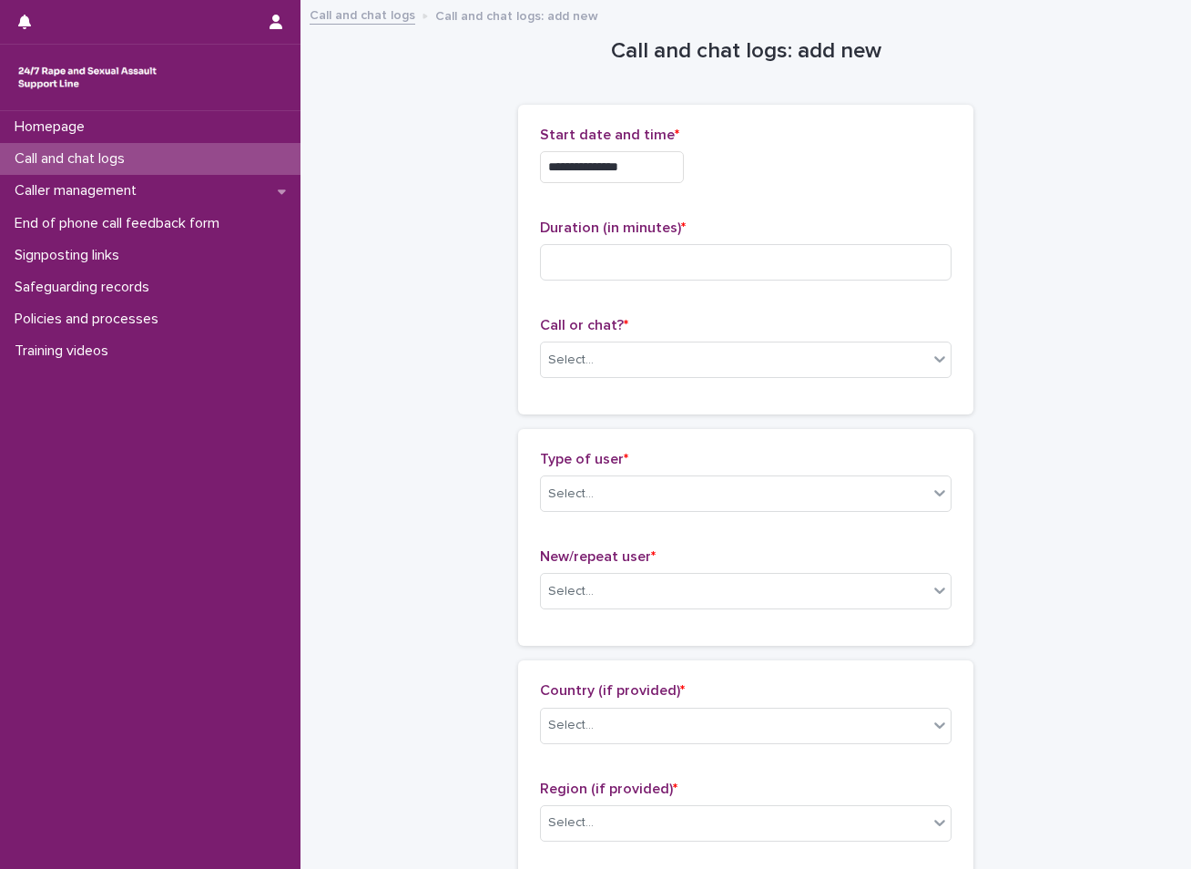
click at [646, 267] on input at bounding box center [746, 262] width 412 height 36
type input "**"
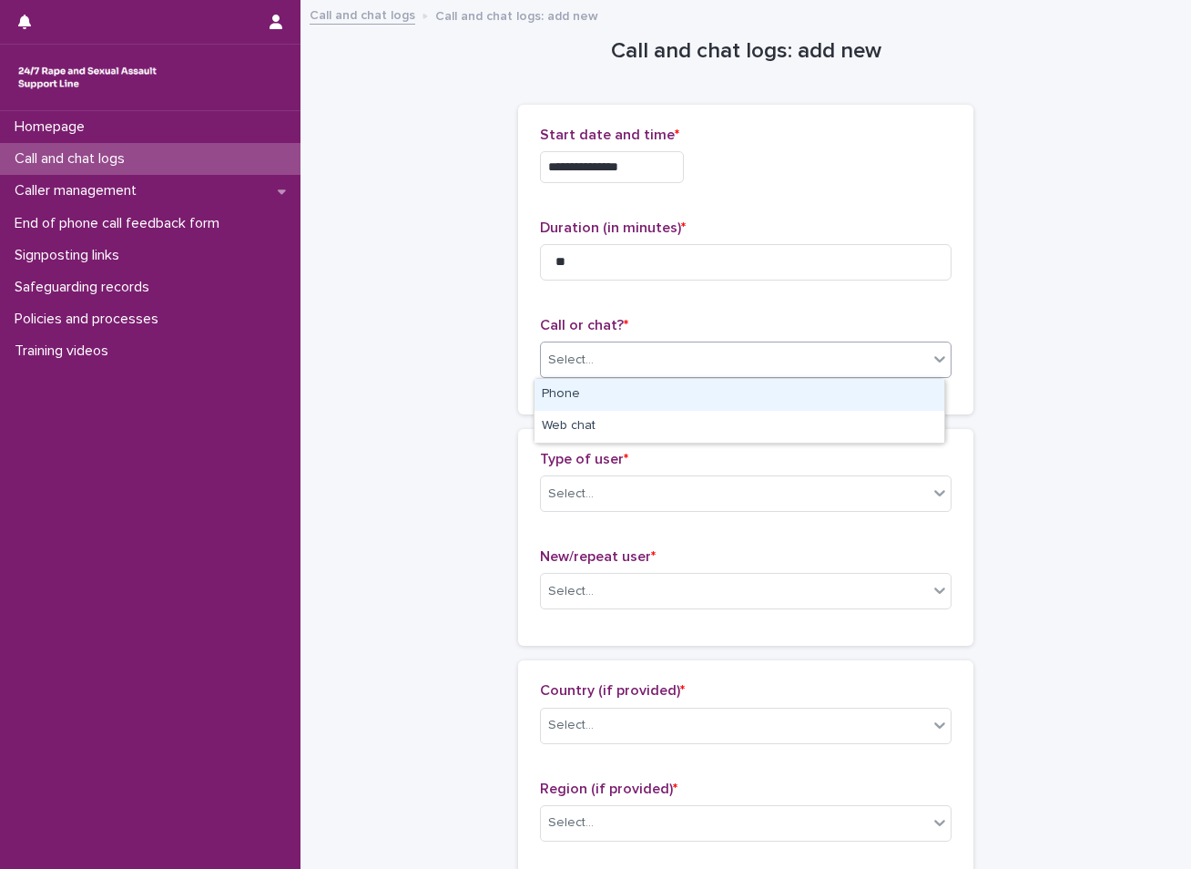
click at [624, 357] on div "Select..." at bounding box center [734, 360] width 387 height 30
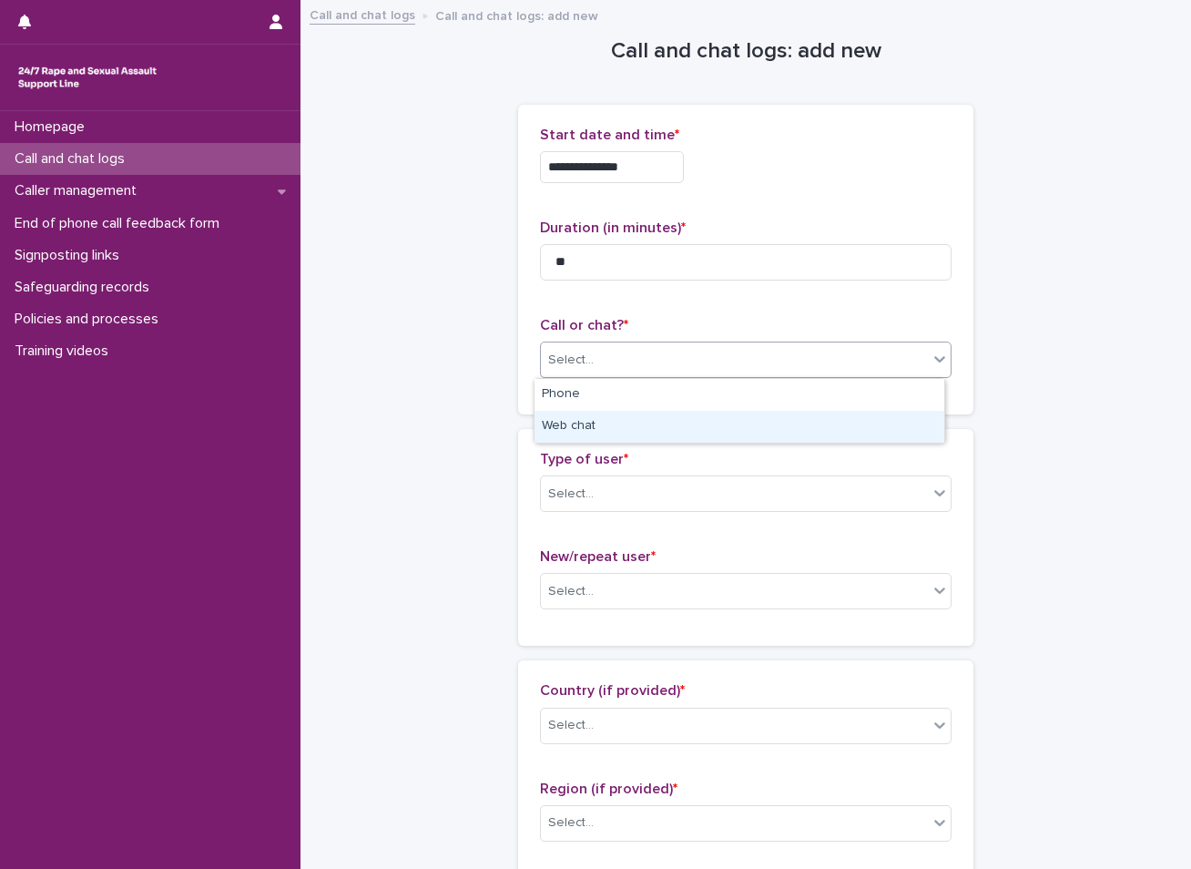
click at [601, 421] on div "Web chat" at bounding box center [740, 427] width 410 height 32
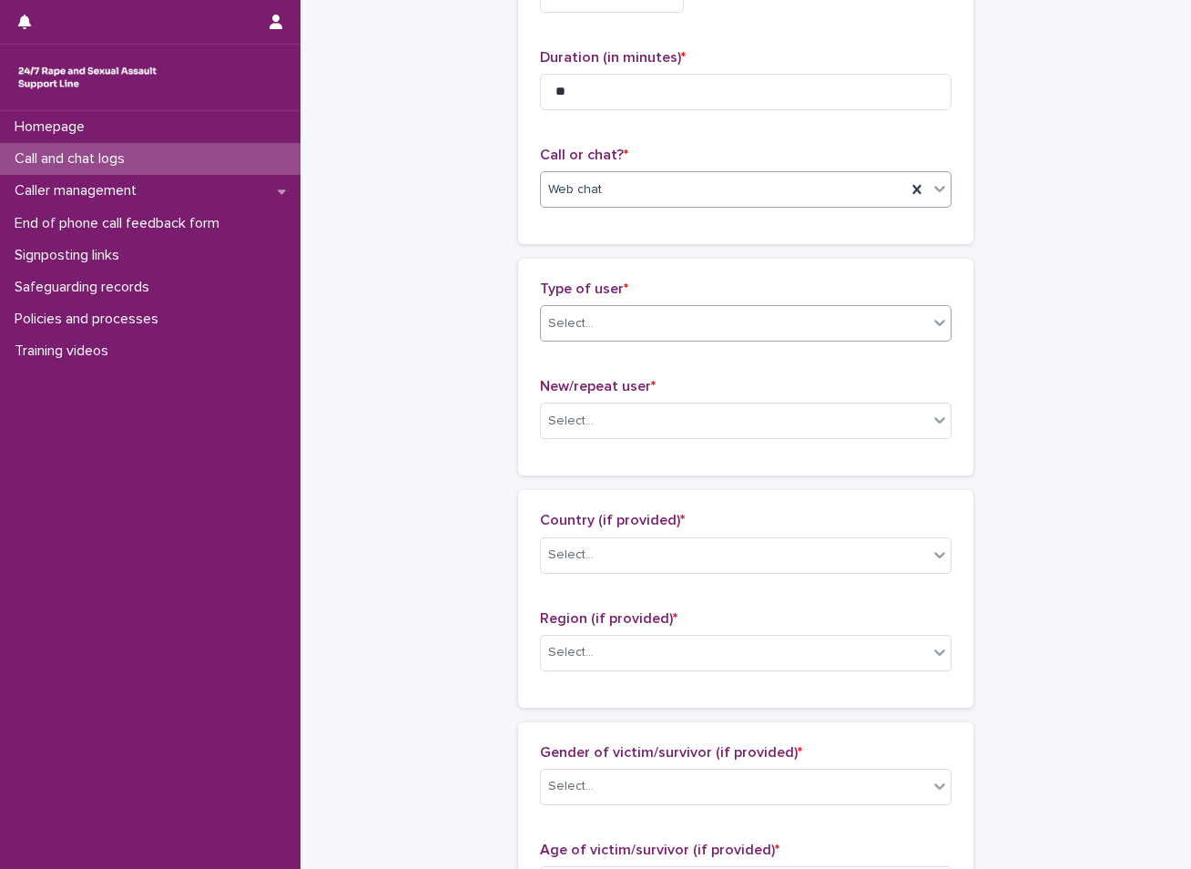
scroll to position [182, 0]
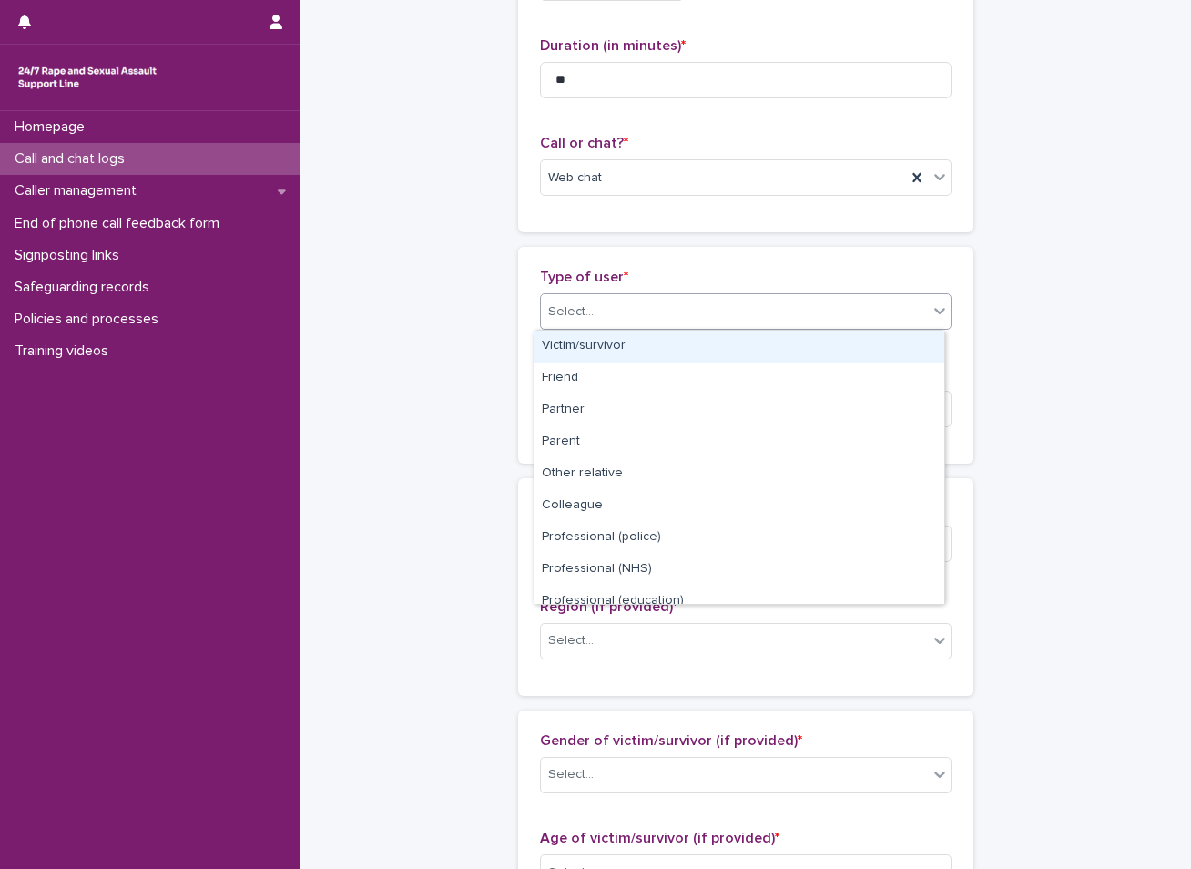
click at [593, 301] on div "Select..." at bounding box center [734, 312] width 387 height 30
click at [586, 346] on div "Victim/survivor" at bounding box center [740, 347] width 410 height 32
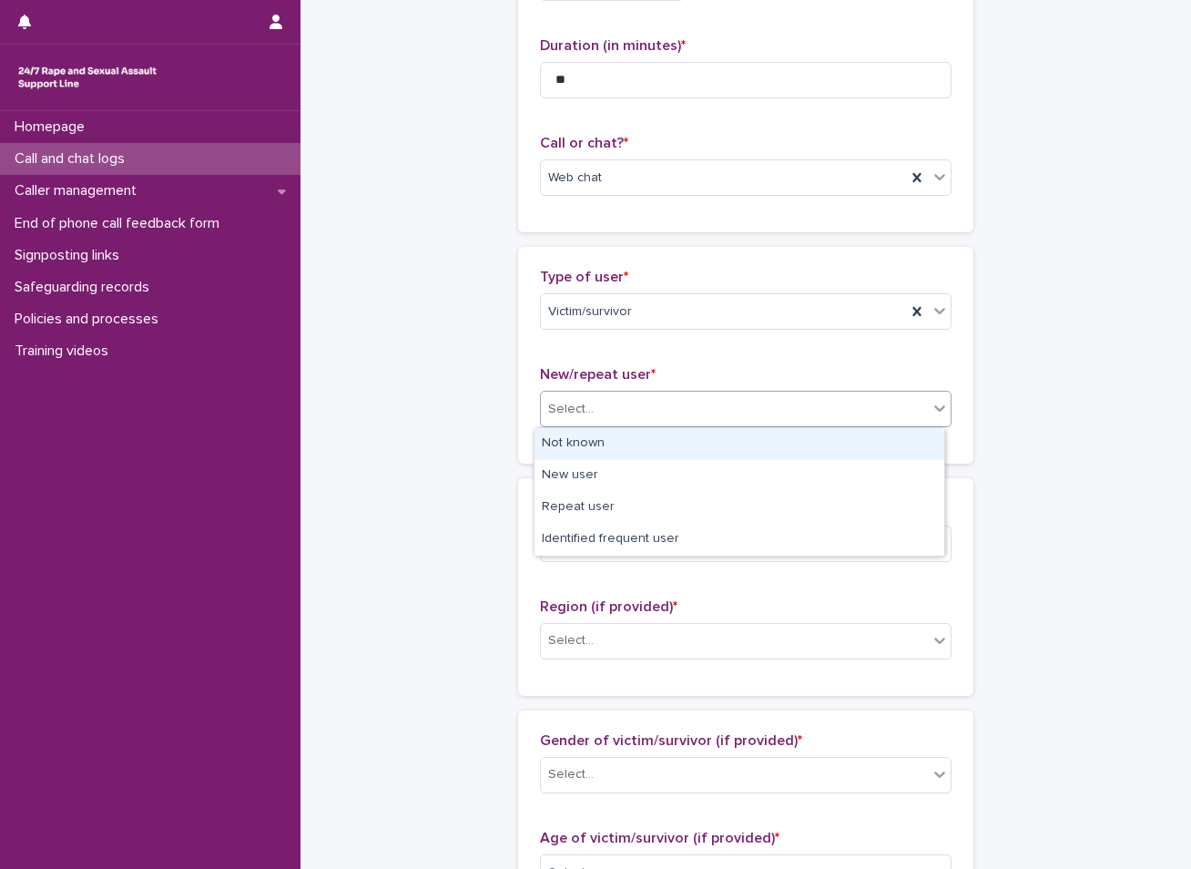
click at [582, 409] on div "Select..." at bounding box center [571, 409] width 46 height 19
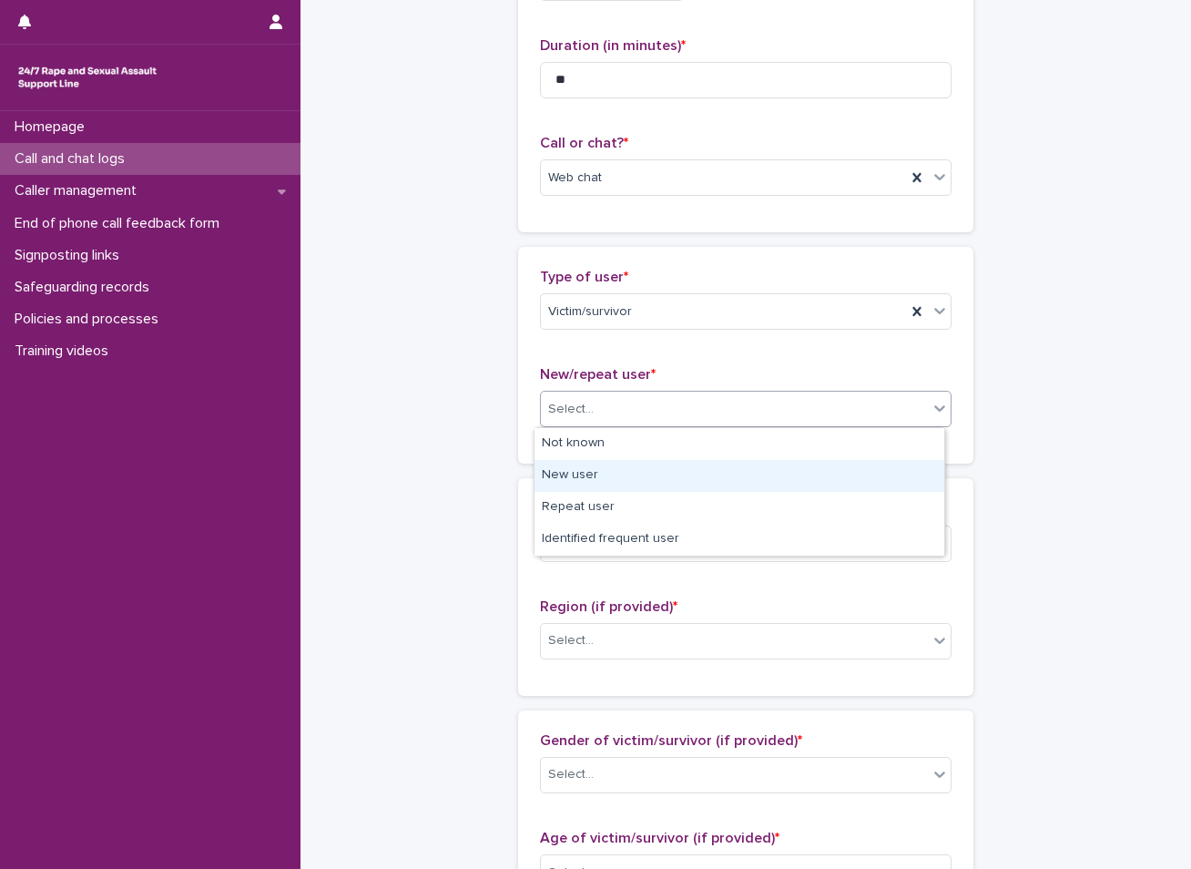
click at [572, 473] on div "New user" at bounding box center [740, 476] width 410 height 32
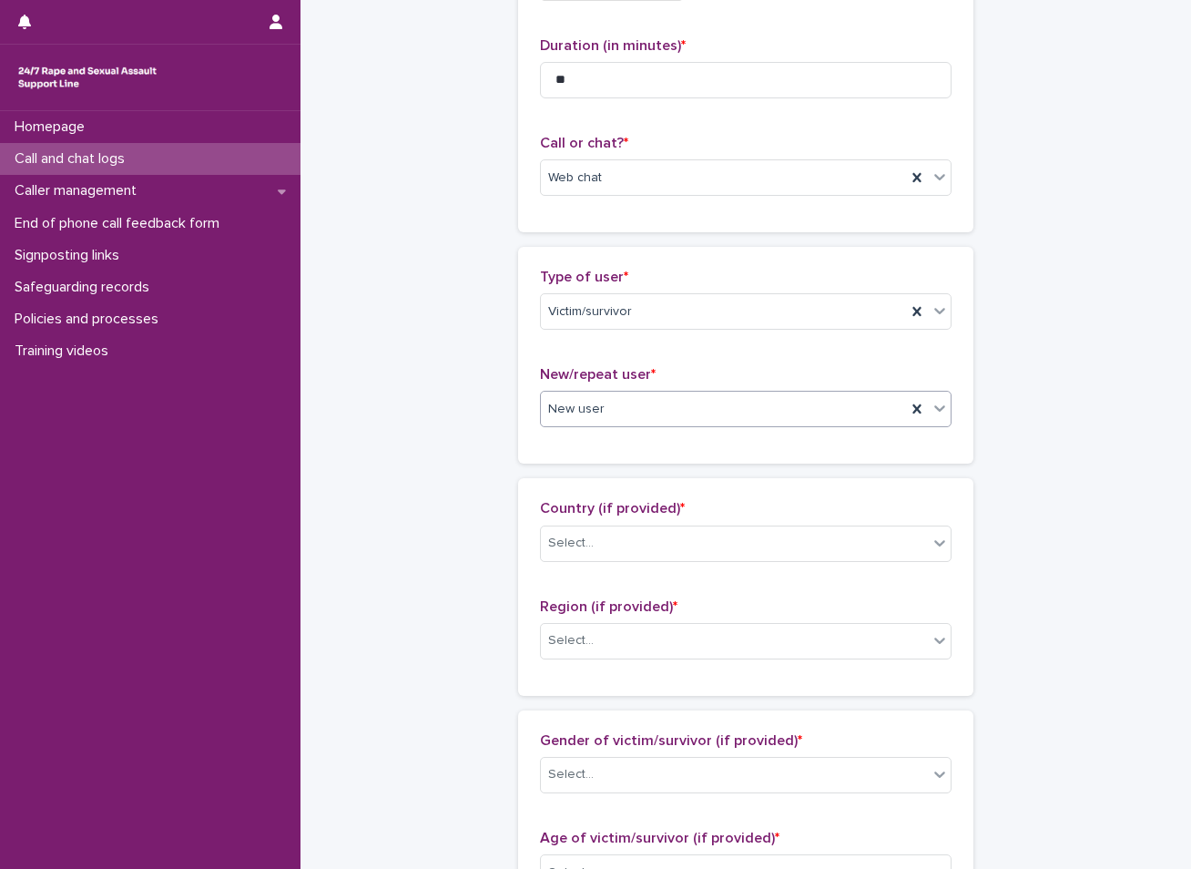
click at [607, 406] on input "text" at bounding box center [608, 409] width 2 height 15
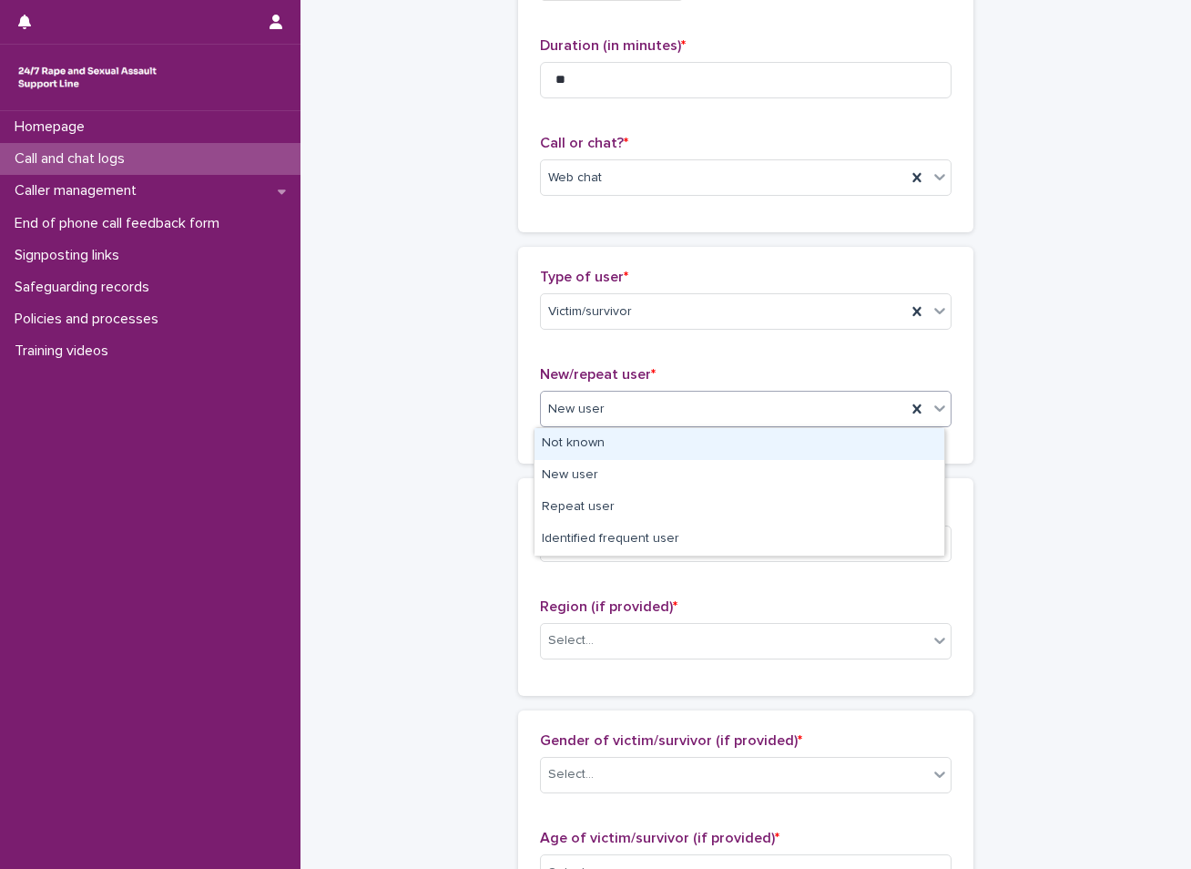
click at [584, 442] on div "Not known" at bounding box center [740, 444] width 410 height 32
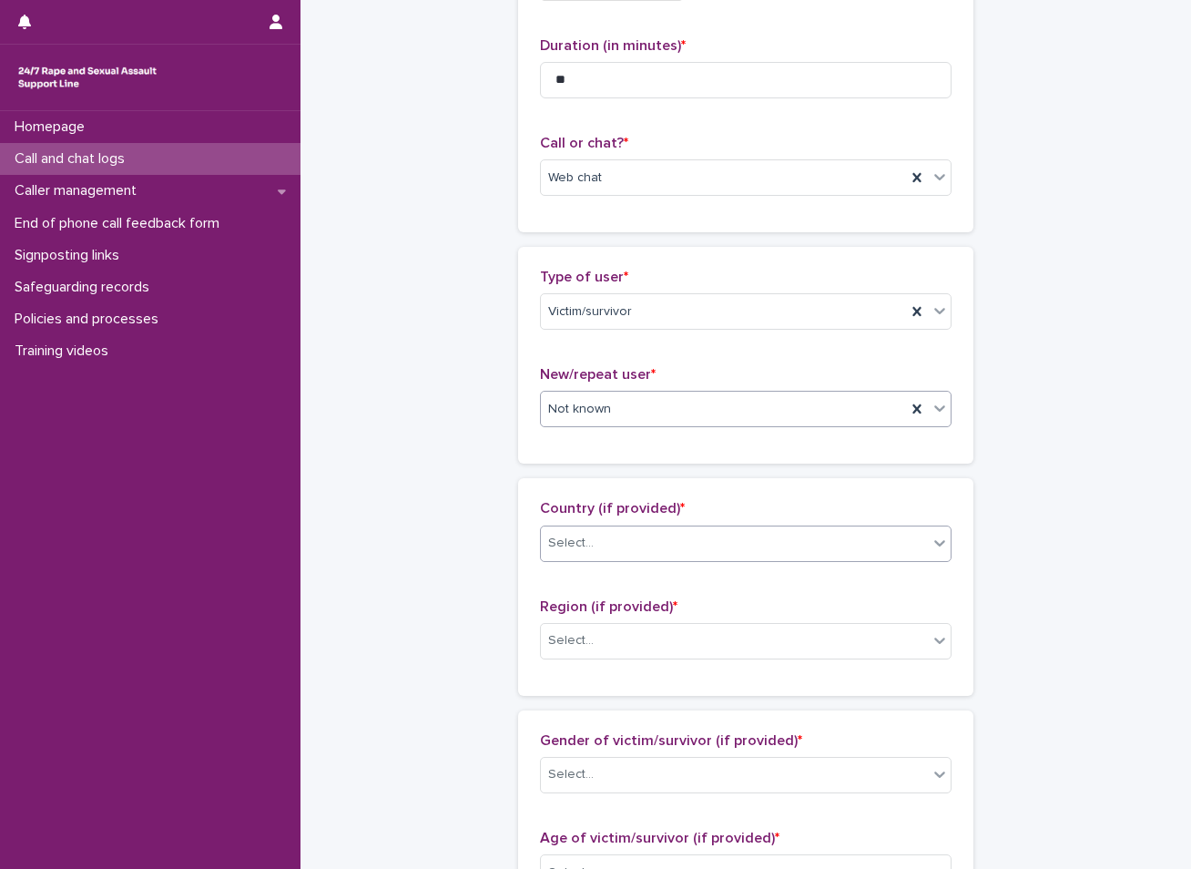
click at [567, 540] on div "Select..." at bounding box center [571, 543] width 46 height 19
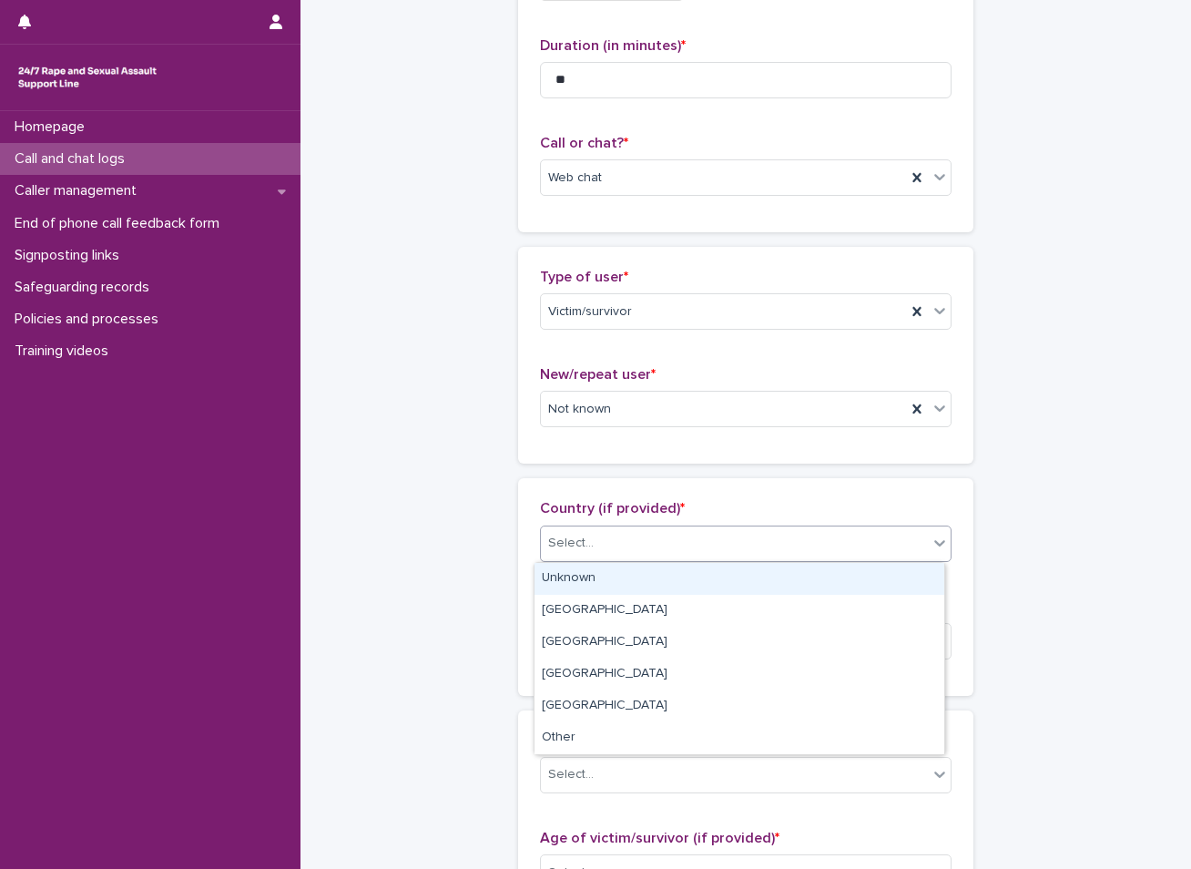
click at [568, 578] on div "Unknown" at bounding box center [740, 579] width 410 height 32
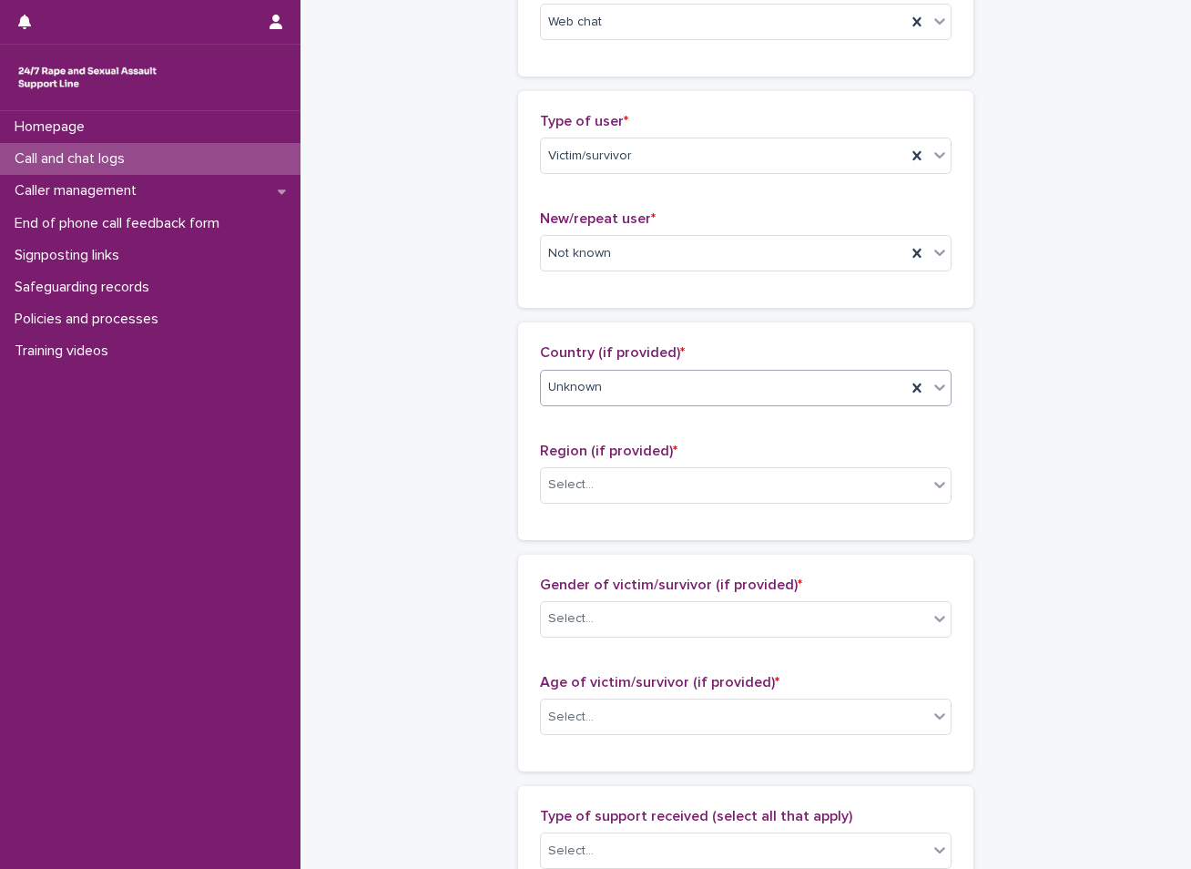
scroll to position [364, 0]
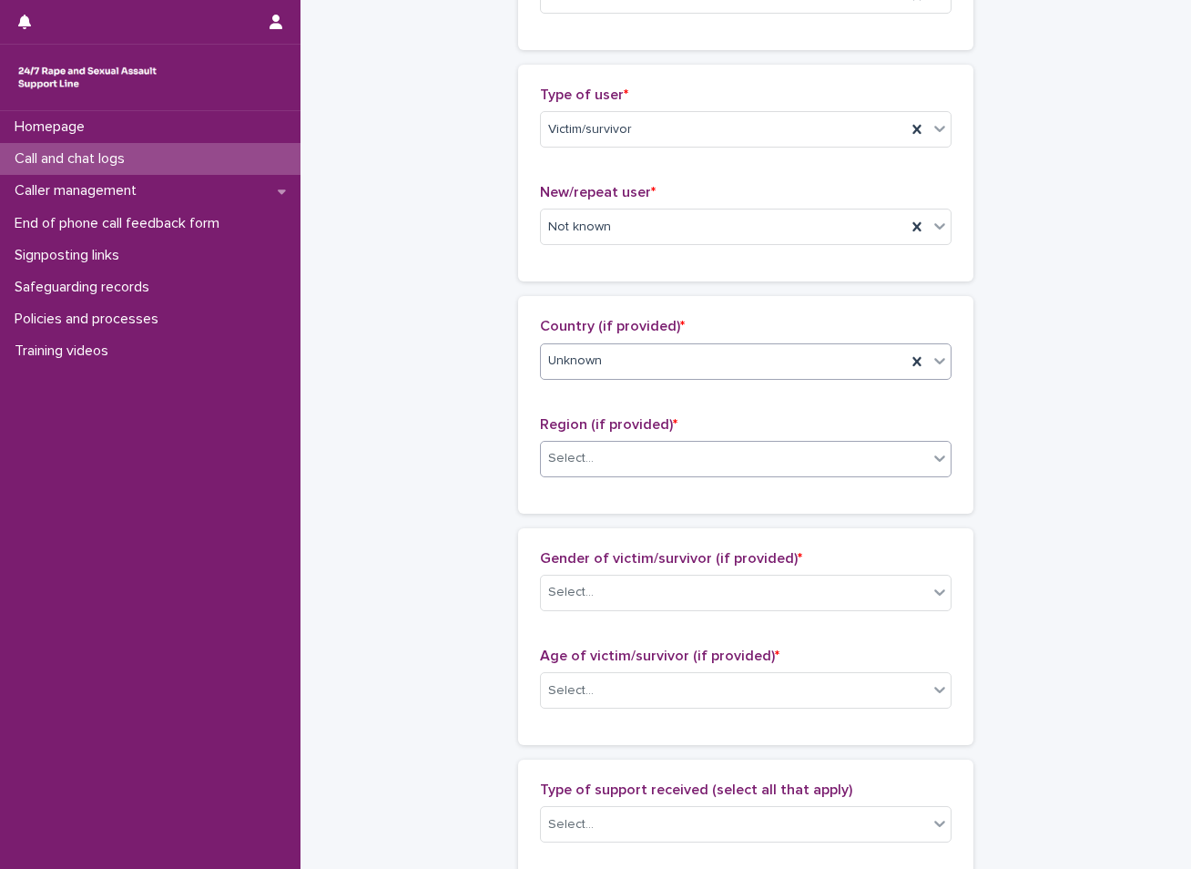
click at [633, 459] on div "Select..." at bounding box center [734, 459] width 387 height 30
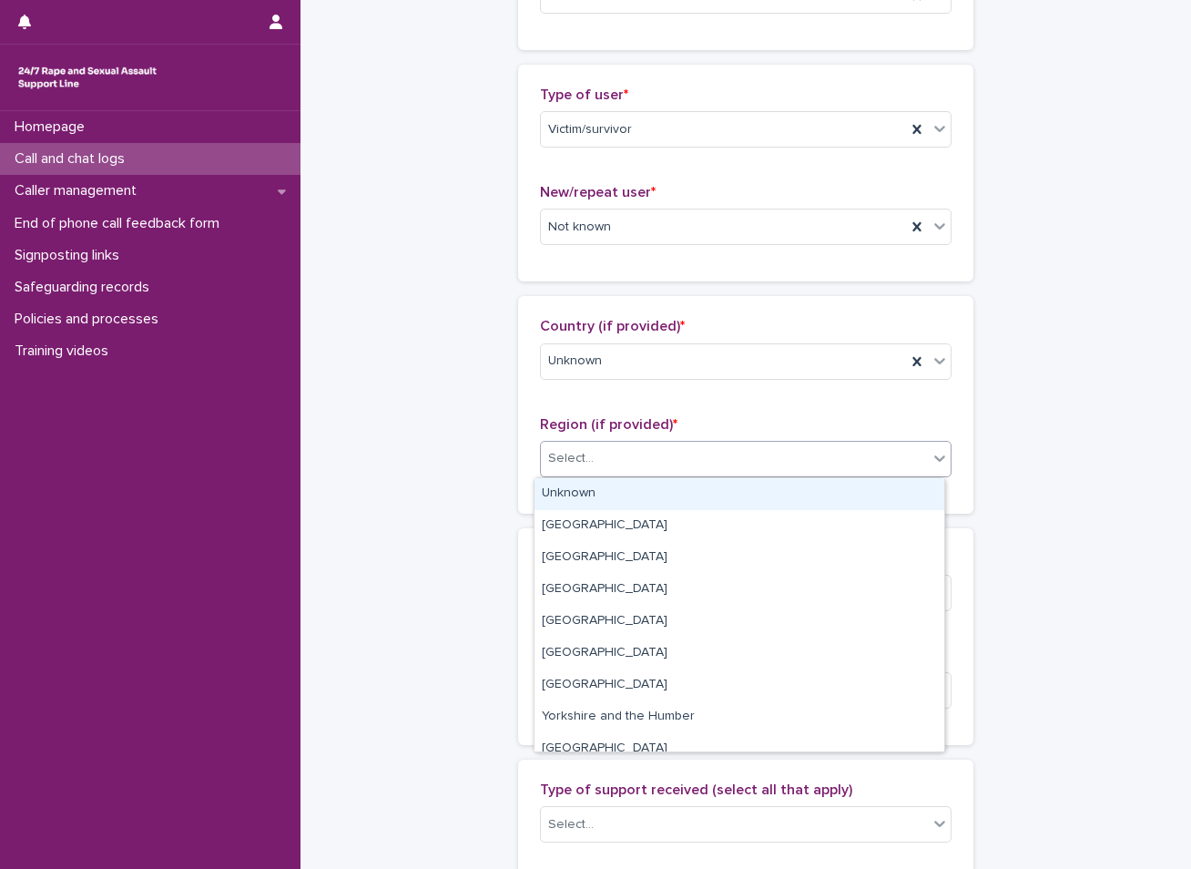
click at [579, 495] on div "Unknown" at bounding box center [740, 494] width 410 height 32
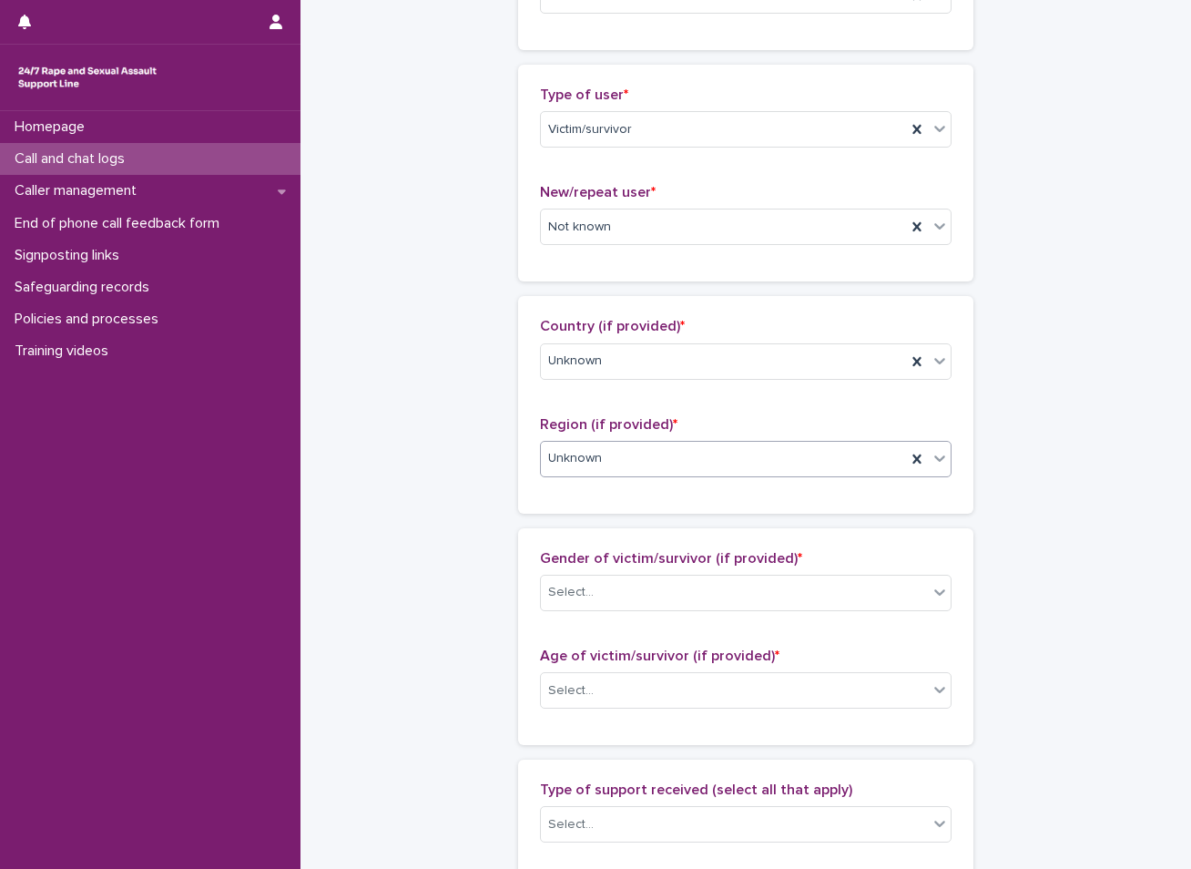
scroll to position [455, 0]
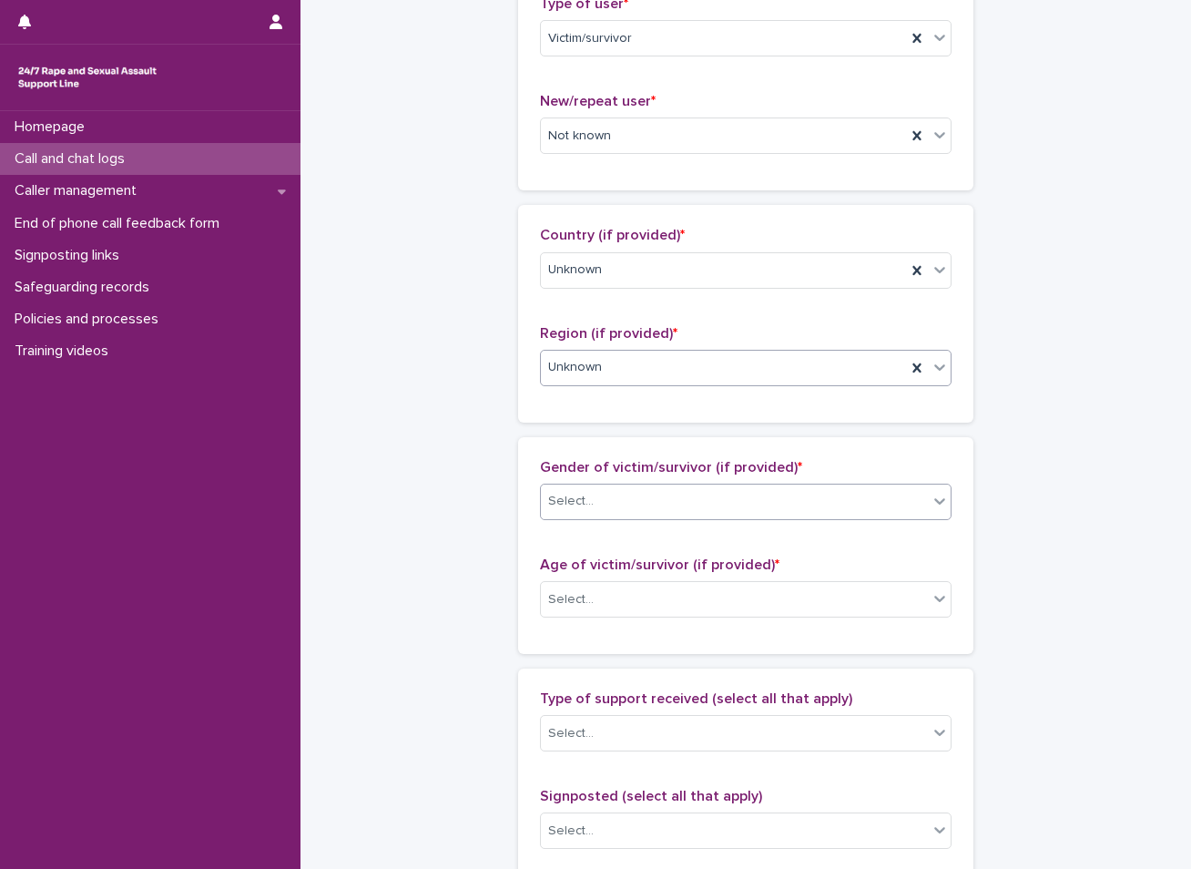
click at [616, 511] on div "Select..." at bounding box center [734, 501] width 387 height 30
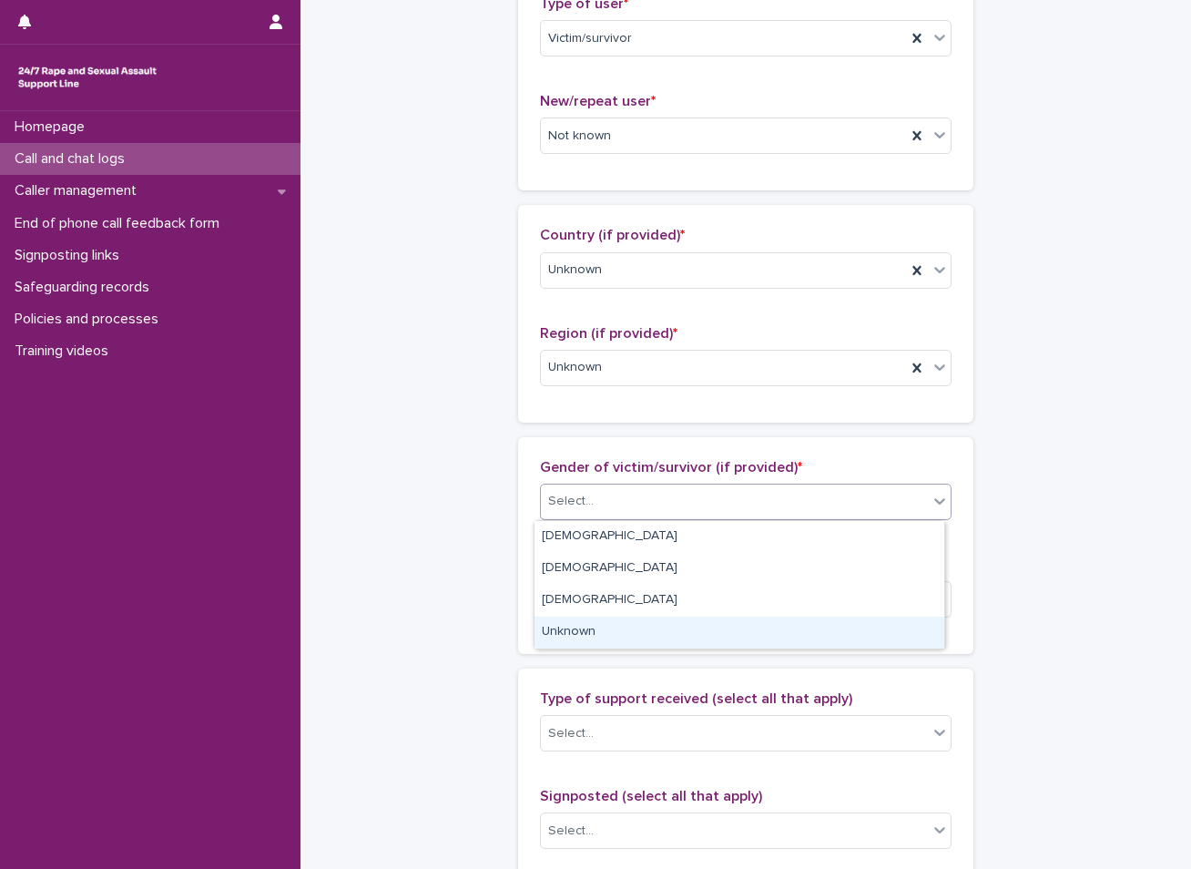
click at [574, 630] on div "Unknown" at bounding box center [740, 633] width 410 height 32
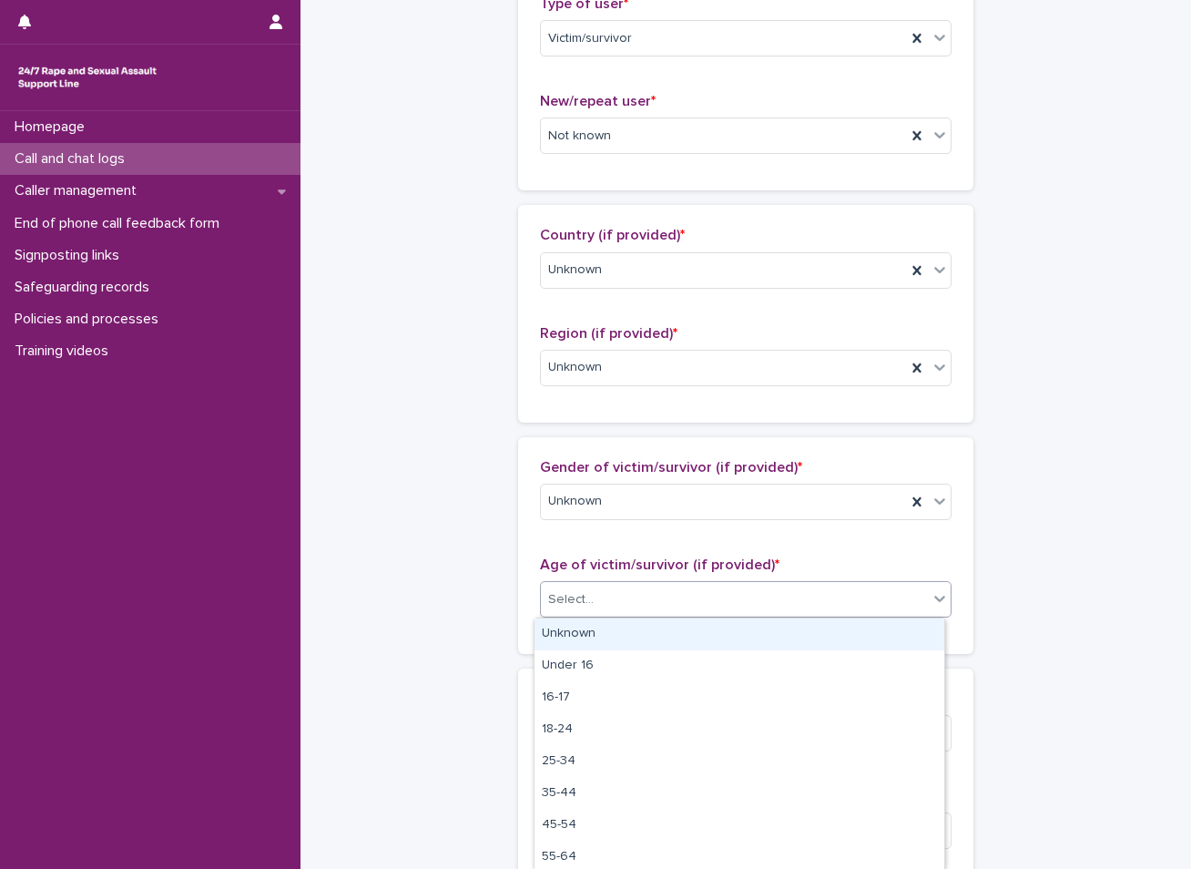
click at [604, 593] on div "Select..." at bounding box center [734, 600] width 387 height 30
click at [587, 628] on div "Unknown" at bounding box center [740, 634] width 410 height 32
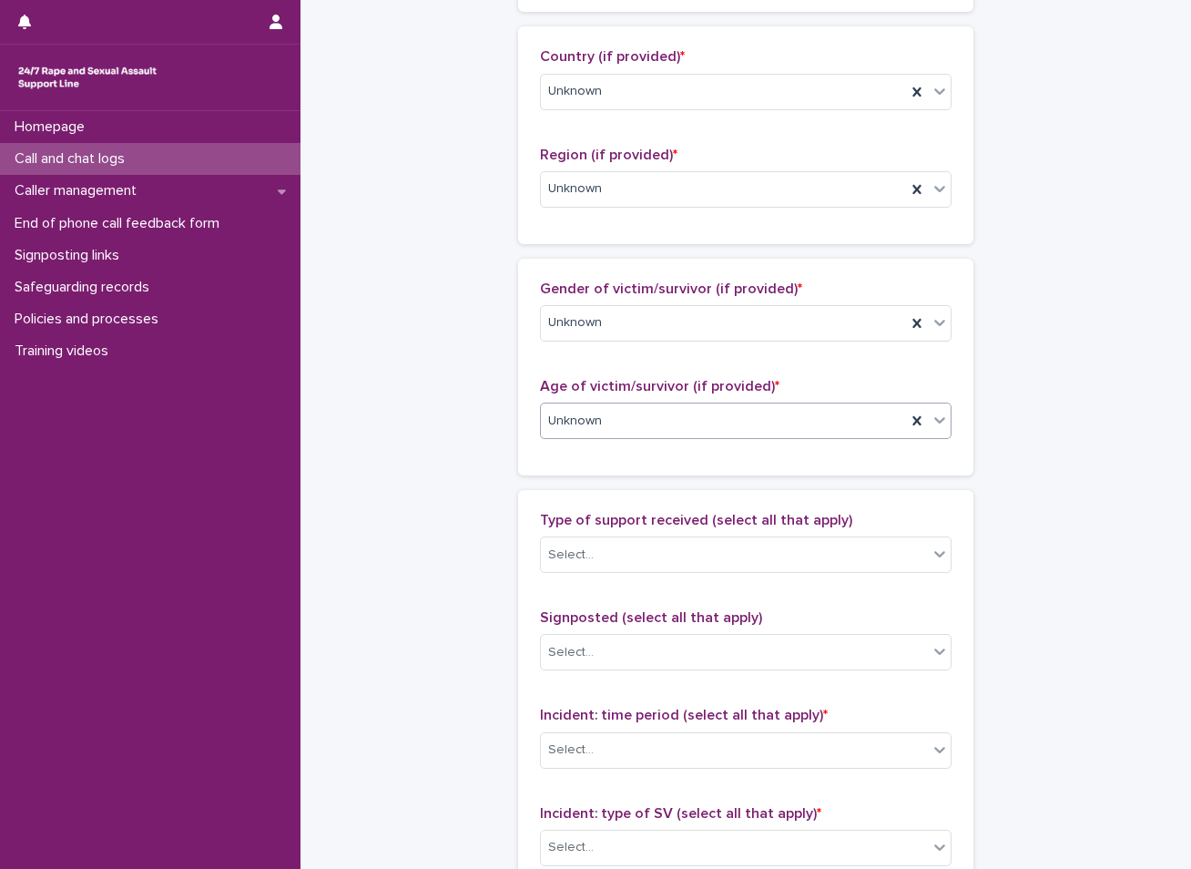
scroll to position [638, 0]
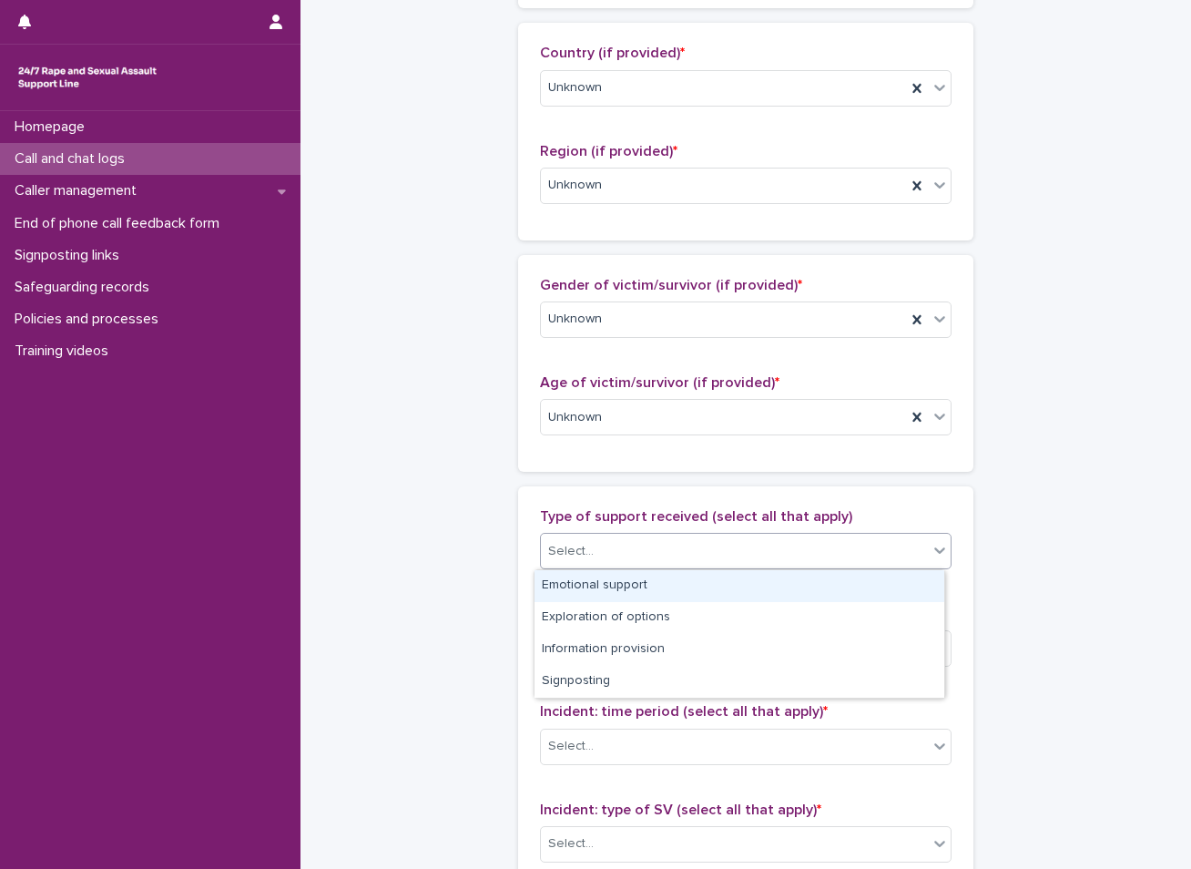
click at [667, 547] on div "Select..." at bounding box center [734, 551] width 387 height 30
click at [625, 592] on div "Emotional support" at bounding box center [740, 586] width 410 height 32
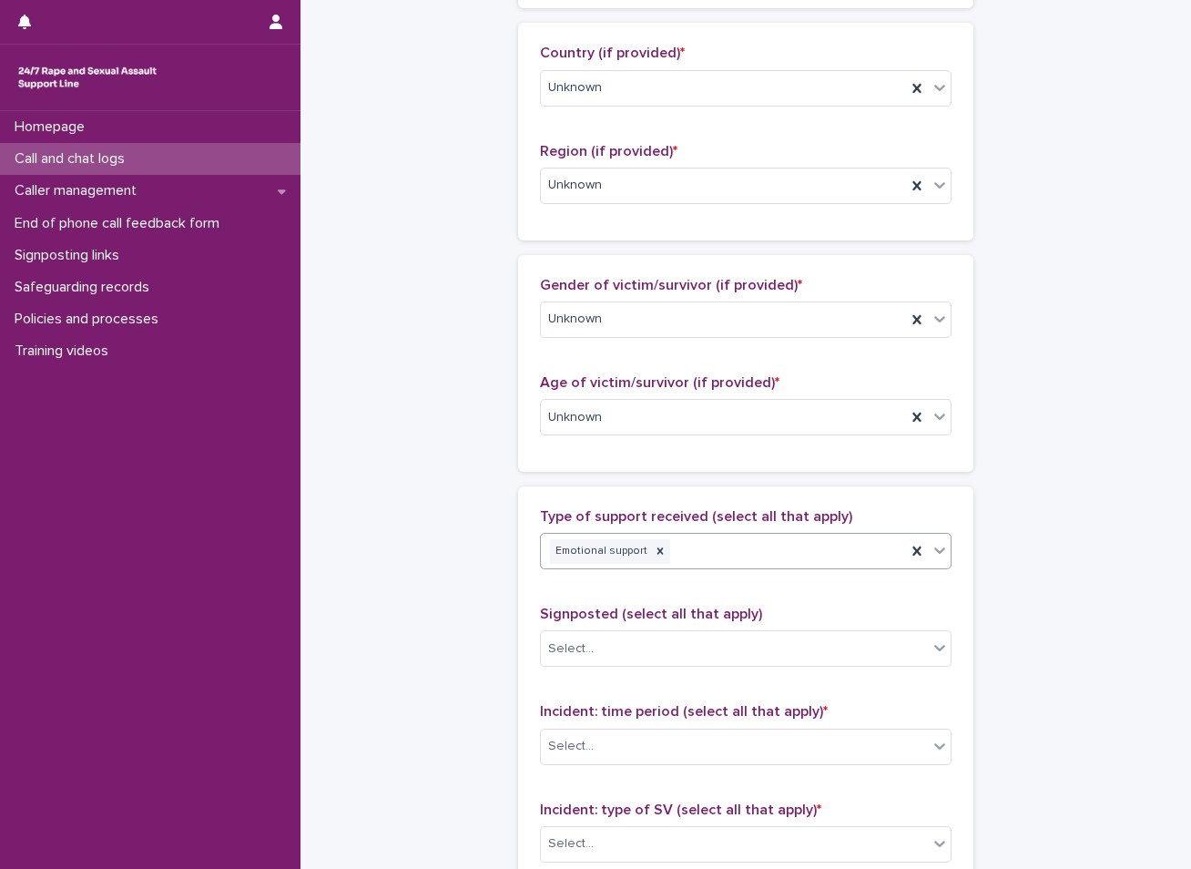
click at [715, 543] on div "Emotional support" at bounding box center [723, 552] width 365 height 32
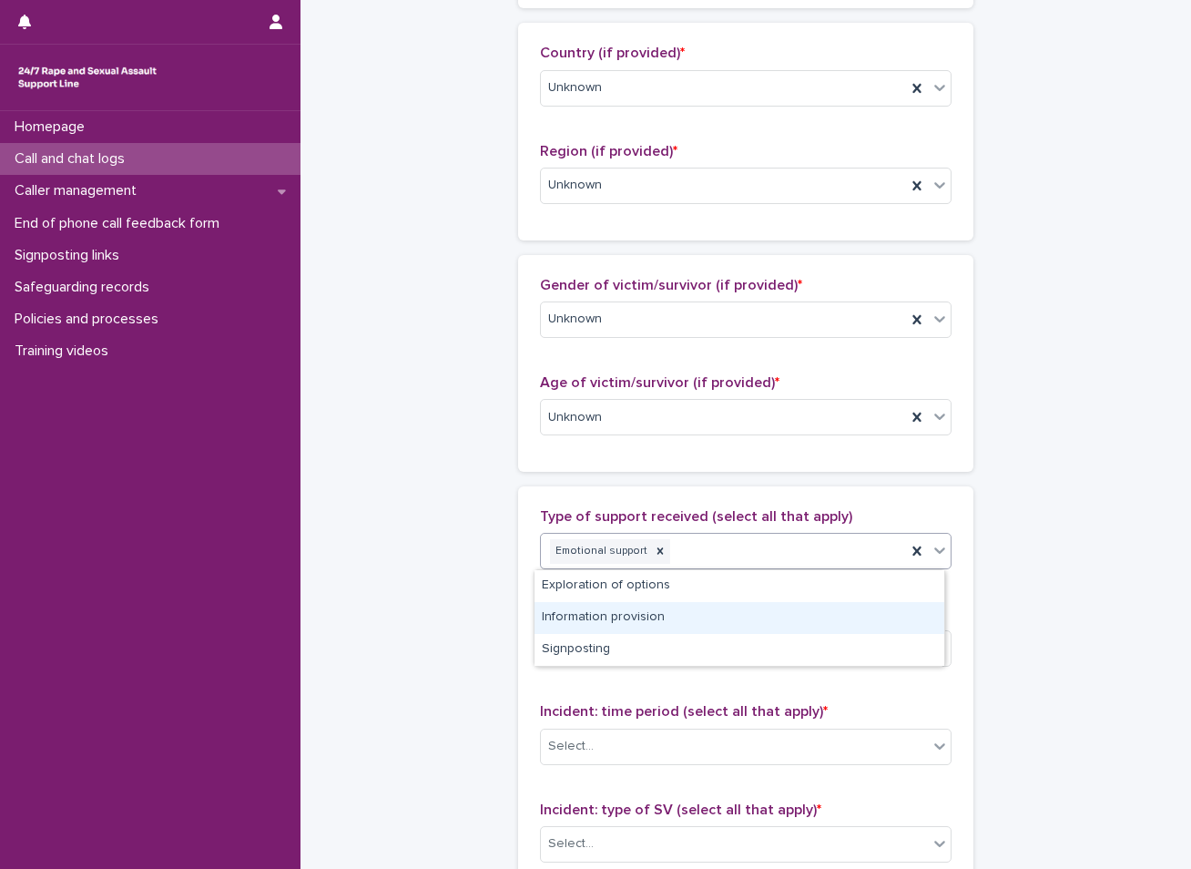
click at [647, 618] on div "Information provision" at bounding box center [740, 618] width 410 height 32
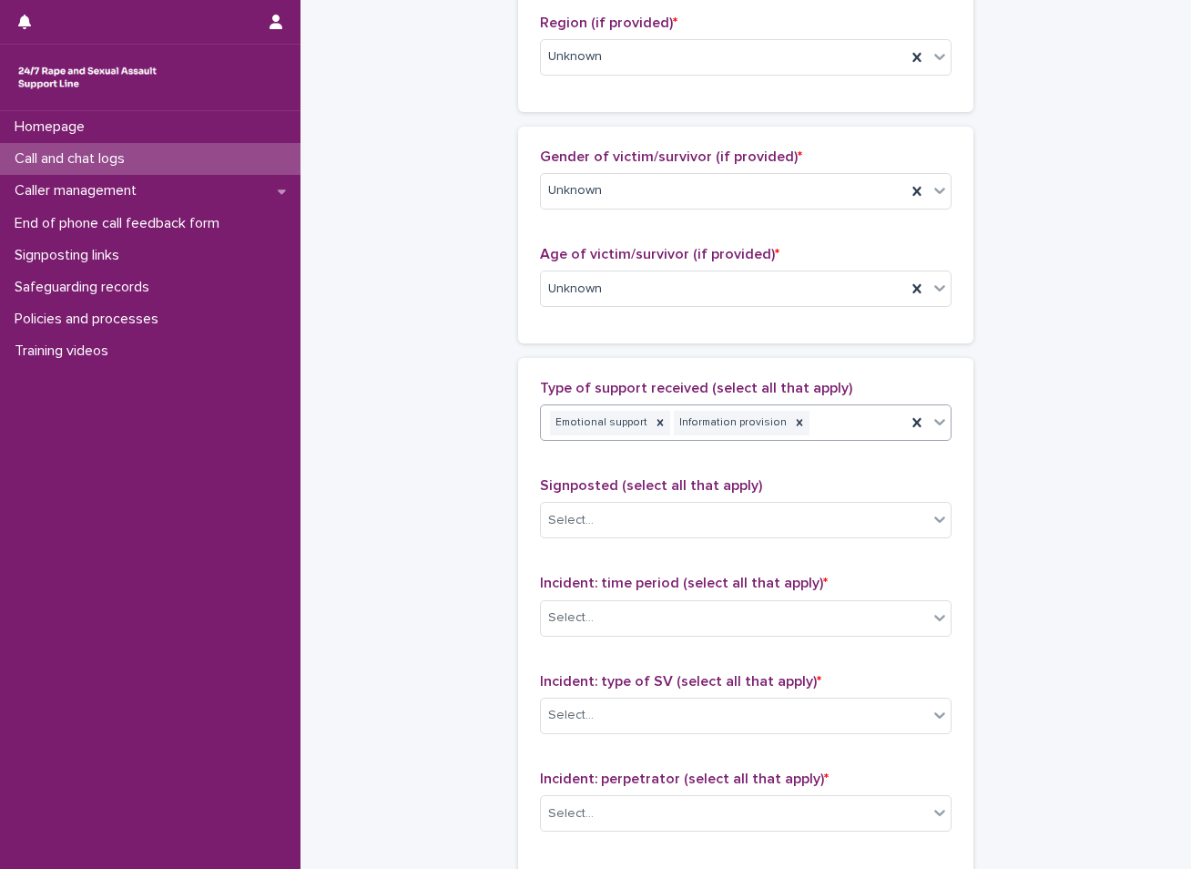
scroll to position [820, 0]
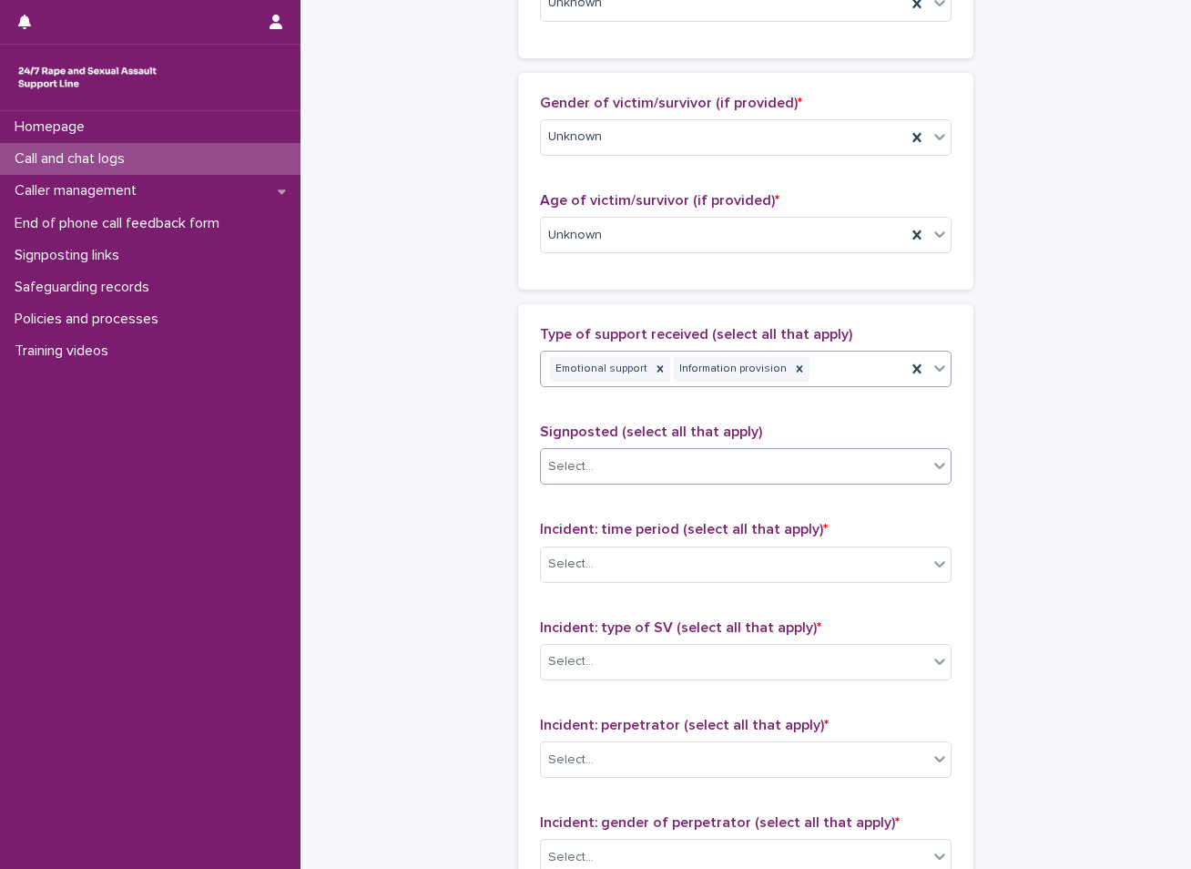
click at [652, 464] on div "Select..." at bounding box center [734, 467] width 387 height 30
click at [349, 515] on div "**********" at bounding box center [746, 168] width 854 height 1972
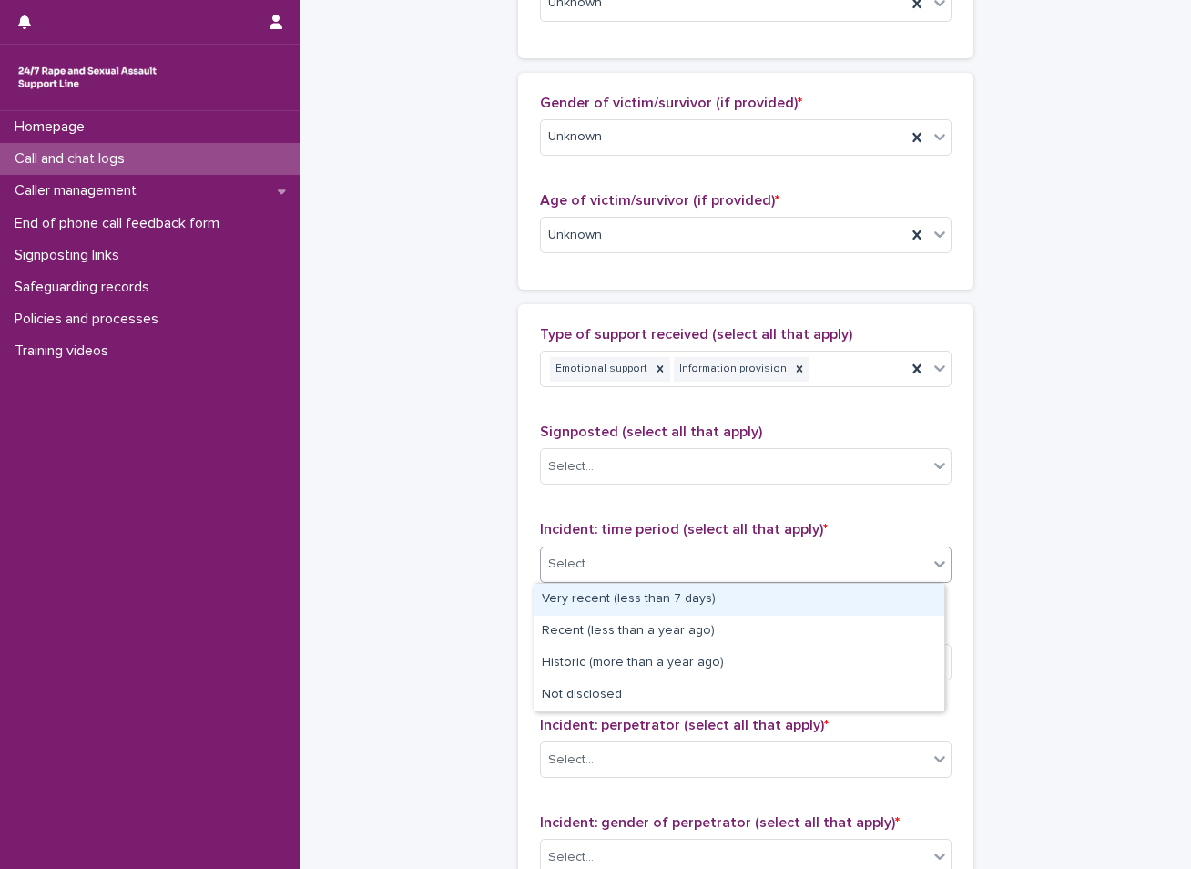
click at [689, 567] on div "Select..." at bounding box center [734, 564] width 387 height 30
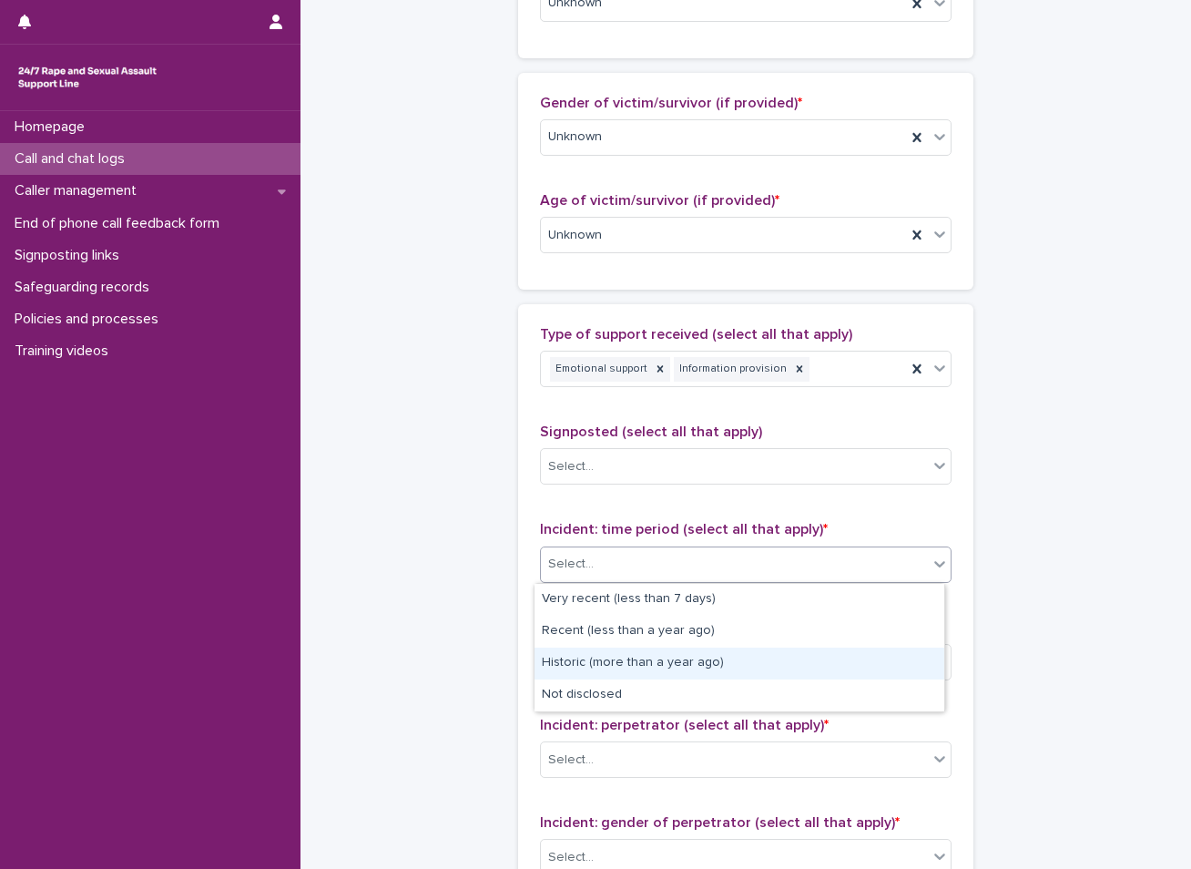
click at [631, 660] on div "Historic (more than a year ago)" at bounding box center [740, 664] width 410 height 32
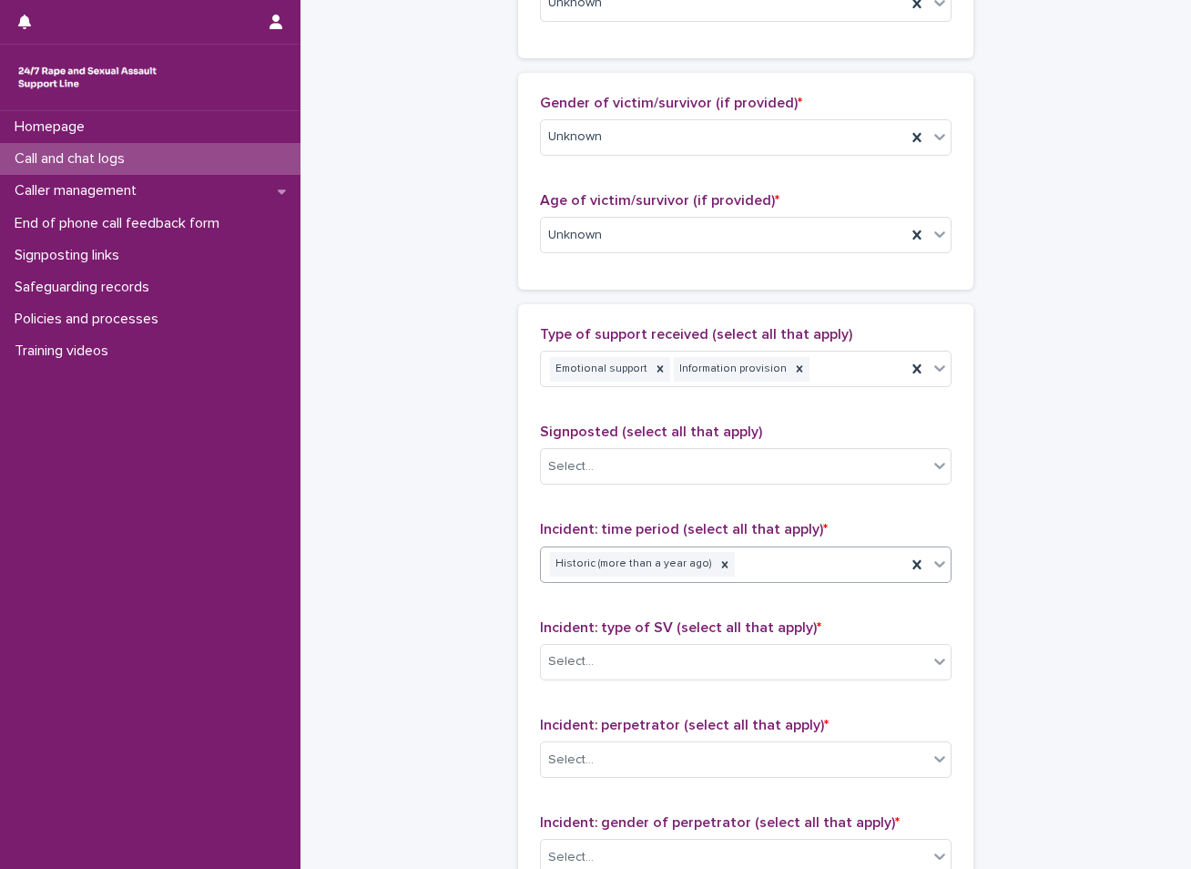
scroll to position [911, 0]
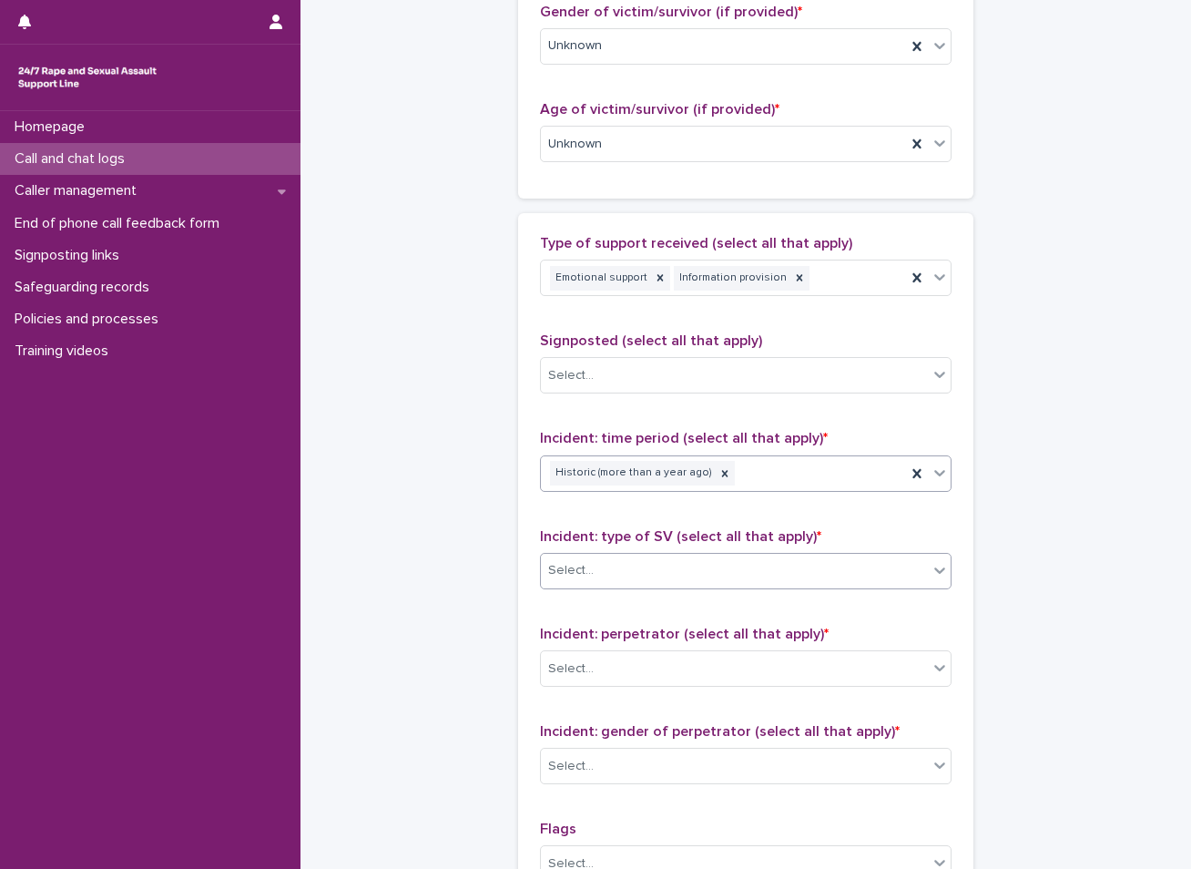
click at [638, 573] on div "Select..." at bounding box center [734, 571] width 387 height 30
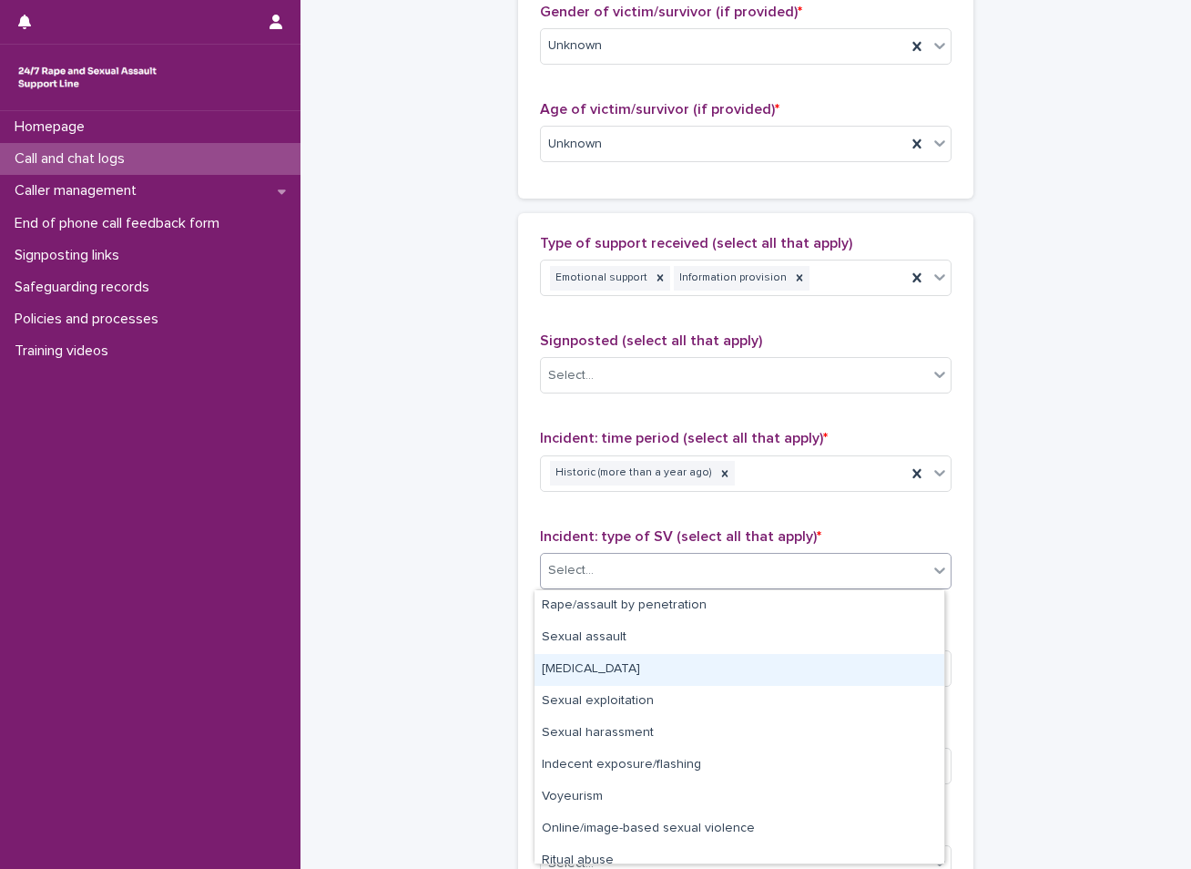
click at [600, 659] on div "Child sexual abuse" at bounding box center [740, 670] width 410 height 32
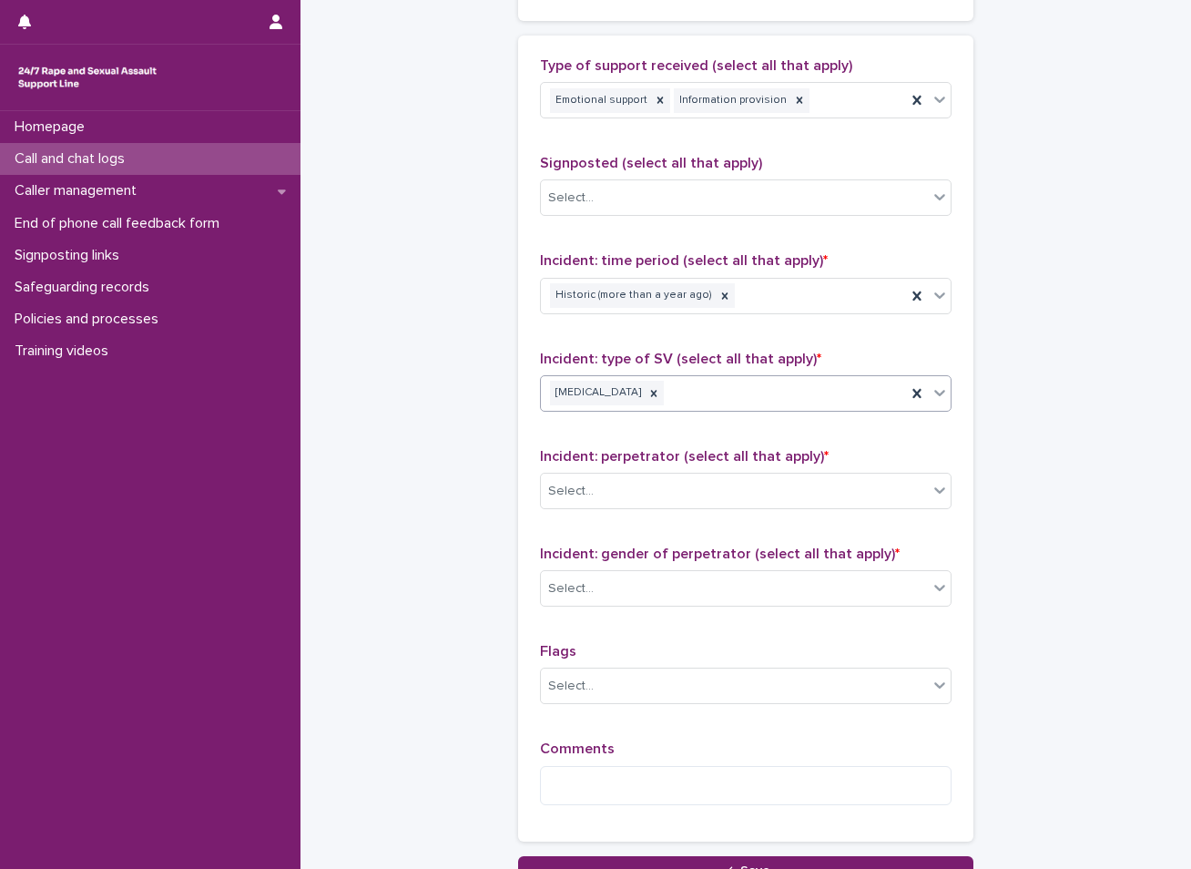
scroll to position [1093, 0]
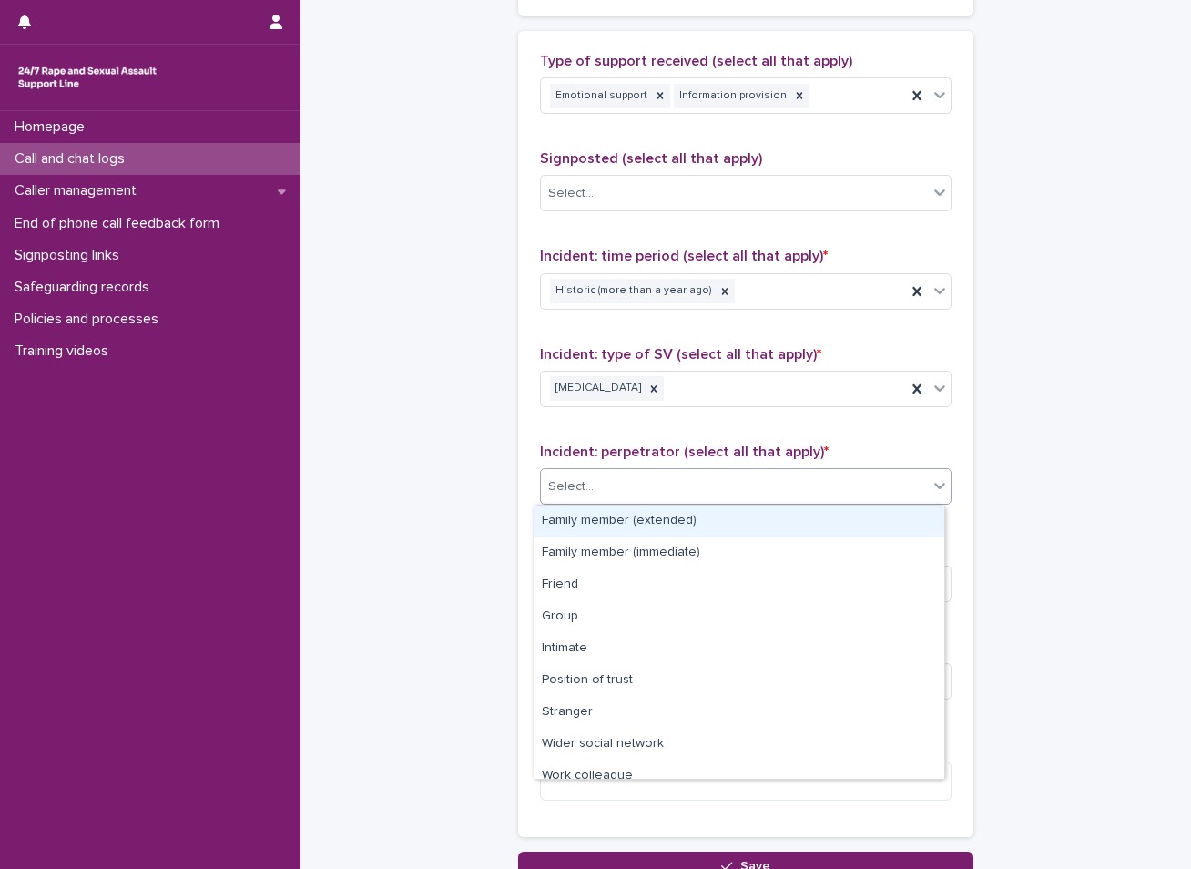
click at [628, 481] on div "Select..." at bounding box center [734, 487] width 387 height 30
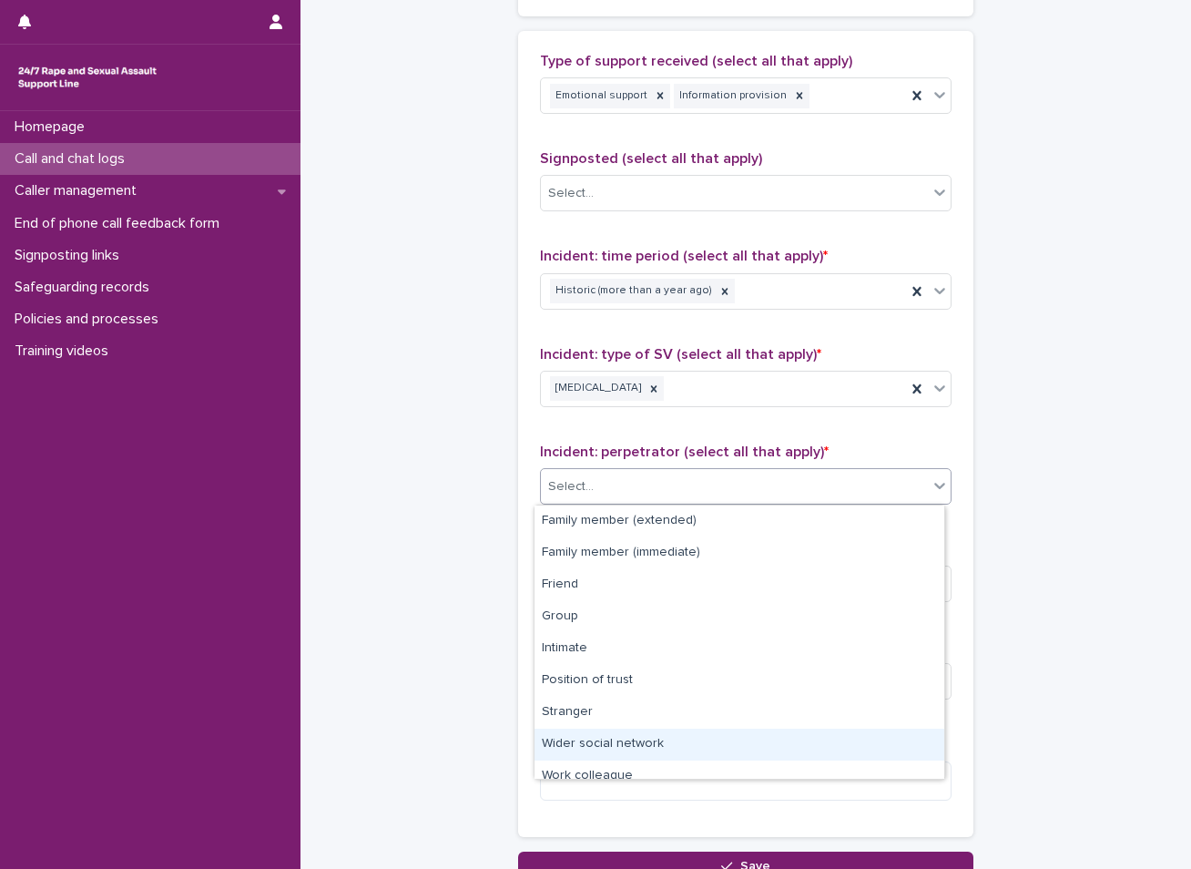
scroll to position [77, 0]
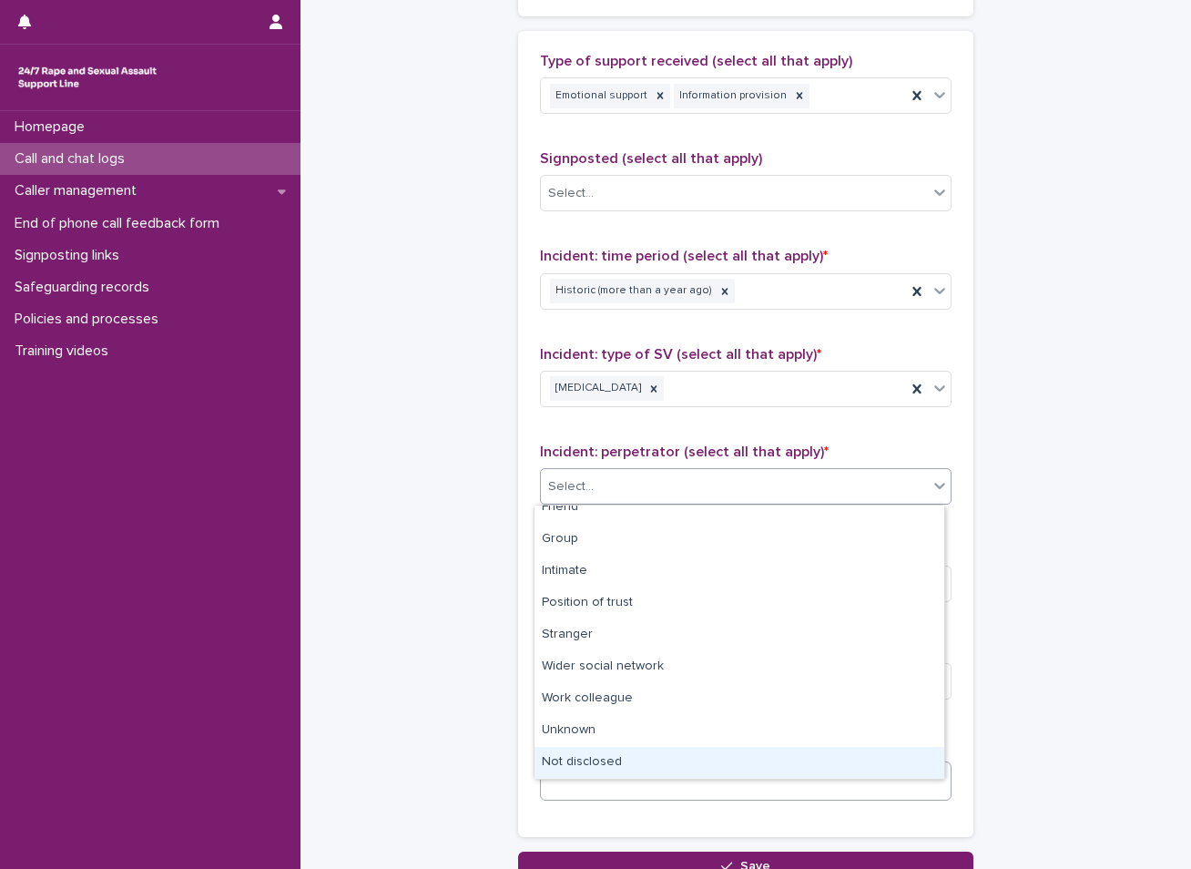
click at [615, 766] on div "Not disclosed" at bounding box center [740, 763] width 410 height 32
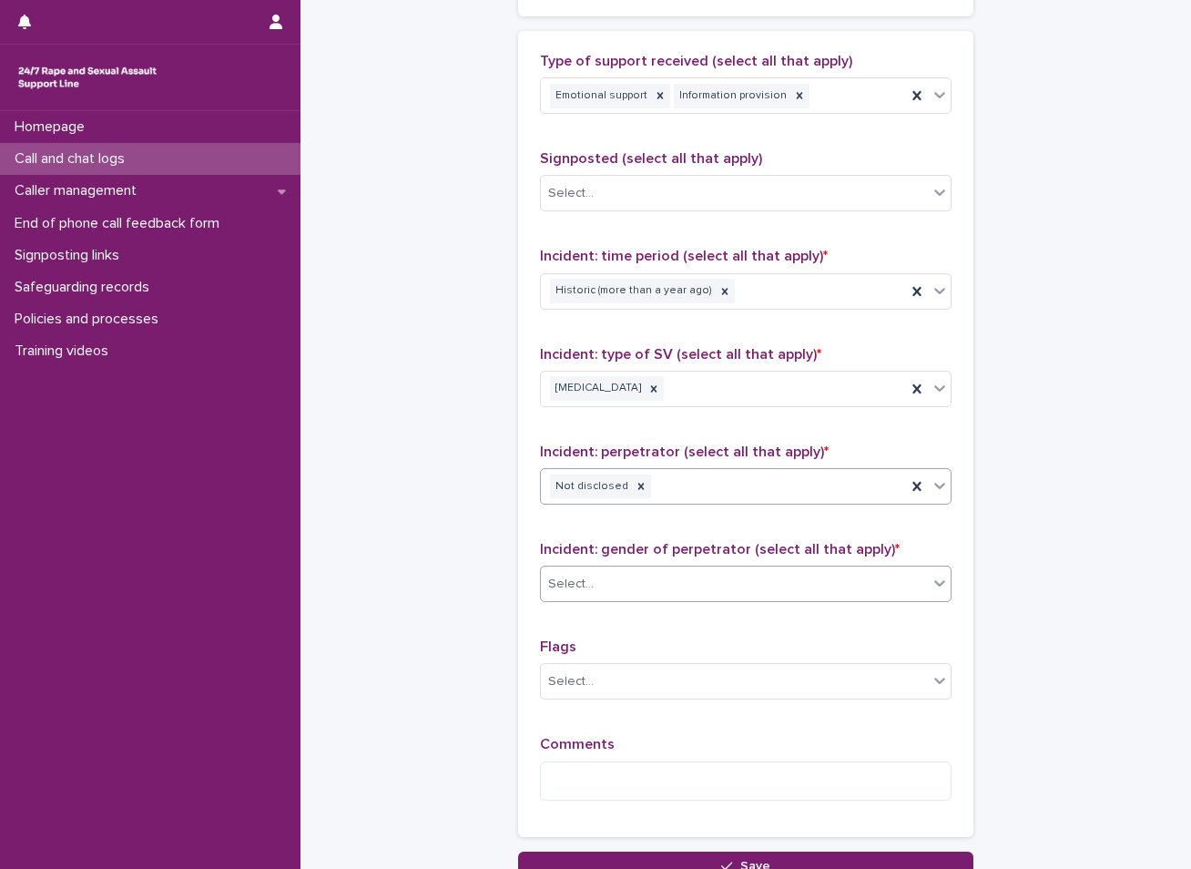
click at [605, 587] on div "Select..." at bounding box center [734, 584] width 387 height 30
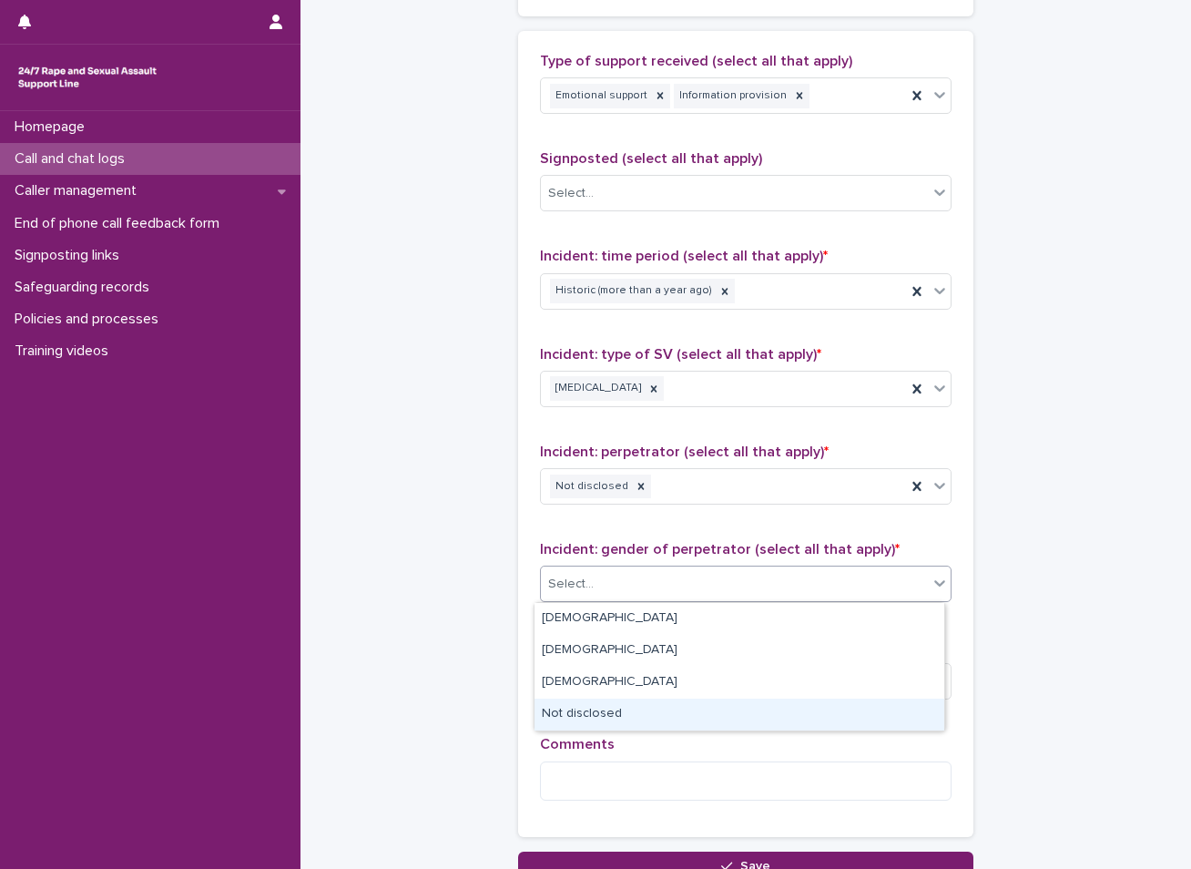
click at [601, 705] on div "Not disclosed" at bounding box center [740, 715] width 410 height 32
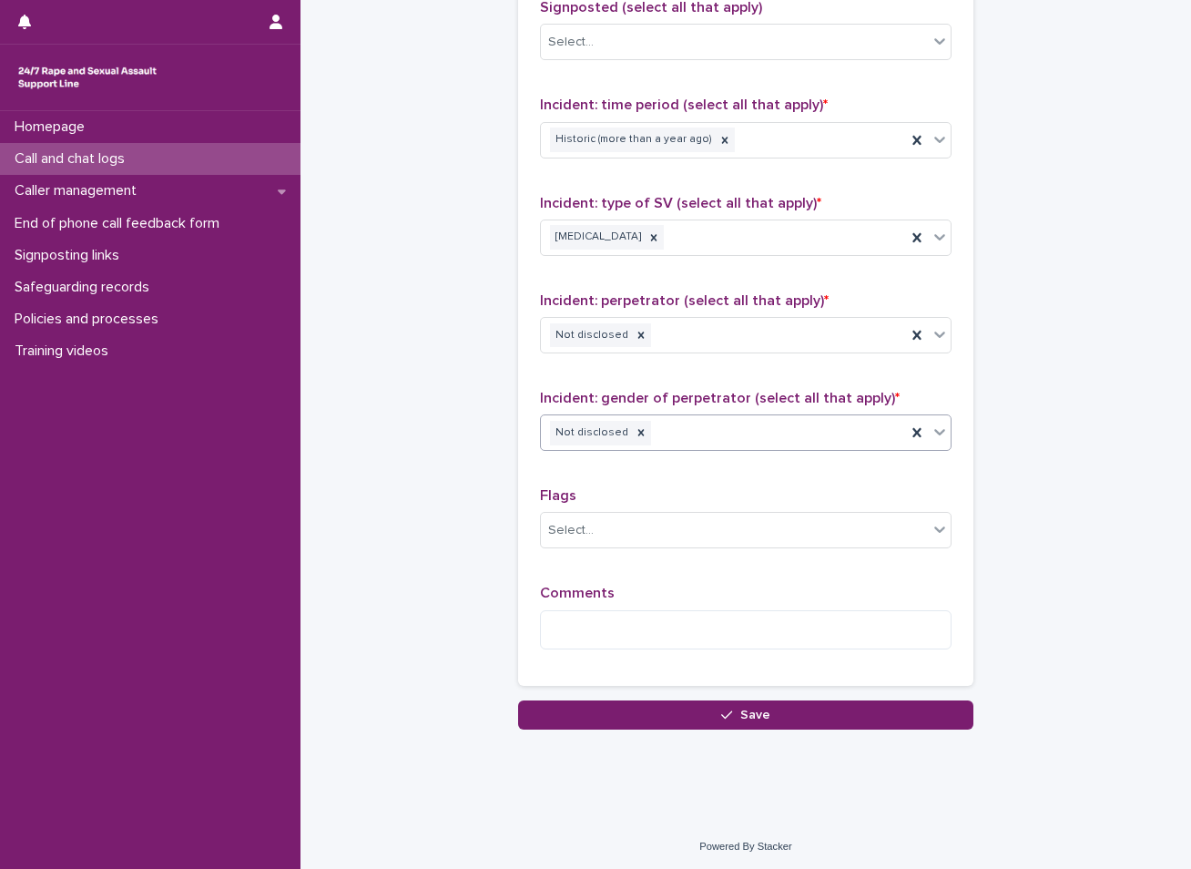
scroll to position [1247, 0]
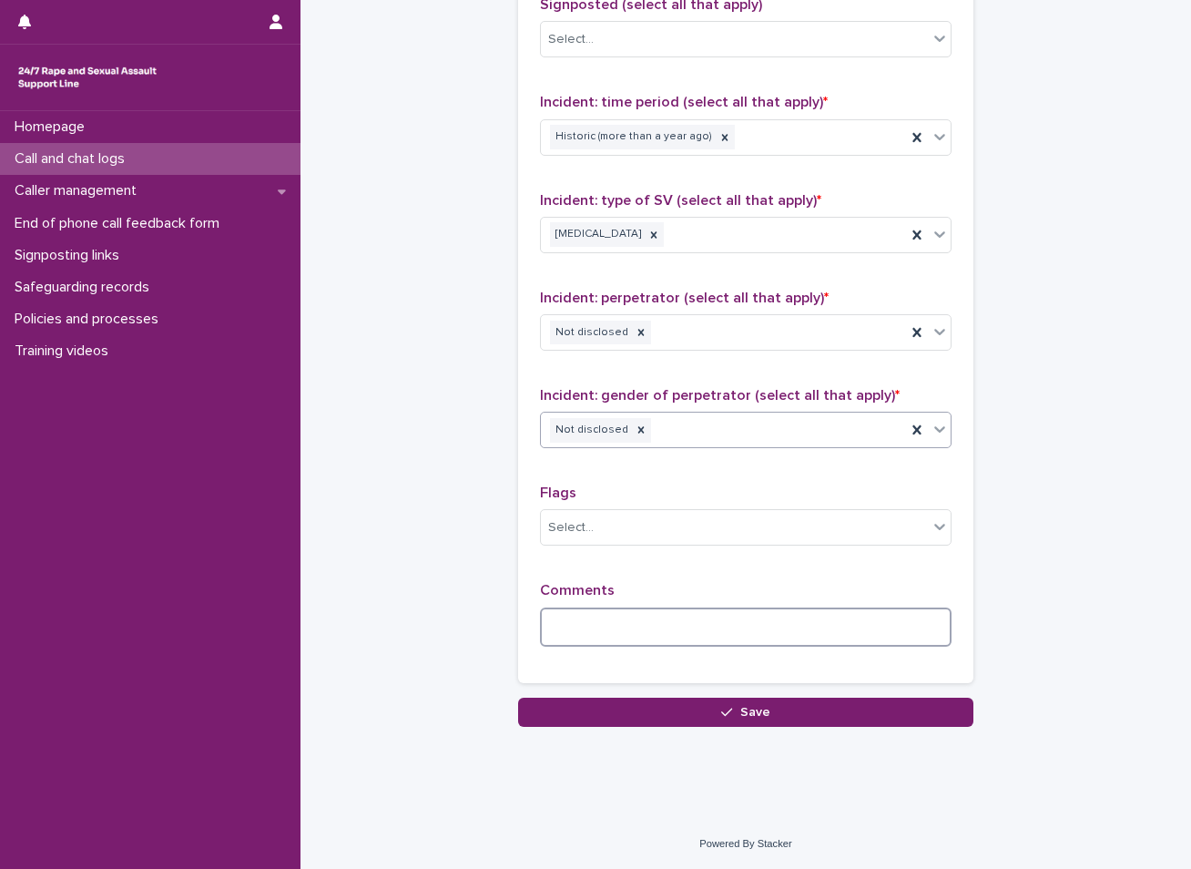
click at [598, 628] on textarea at bounding box center [746, 627] width 412 height 39
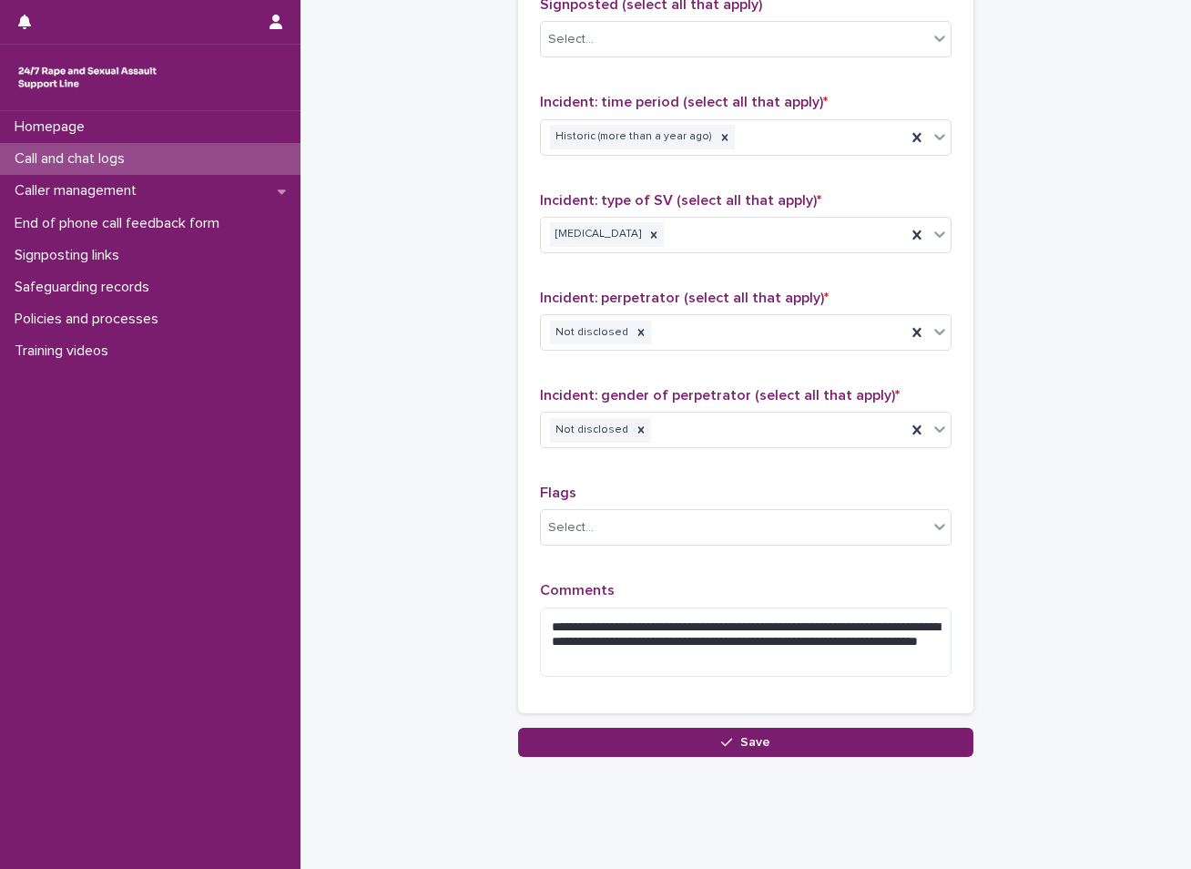
drag, startPoint x: 562, startPoint y: 645, endPoint x: 461, endPoint y: 565, distance: 129.0
click at [651, 668] on textarea "**********" at bounding box center [746, 642] width 412 height 69
click at [641, 659] on textarea "**********" at bounding box center [746, 642] width 412 height 69
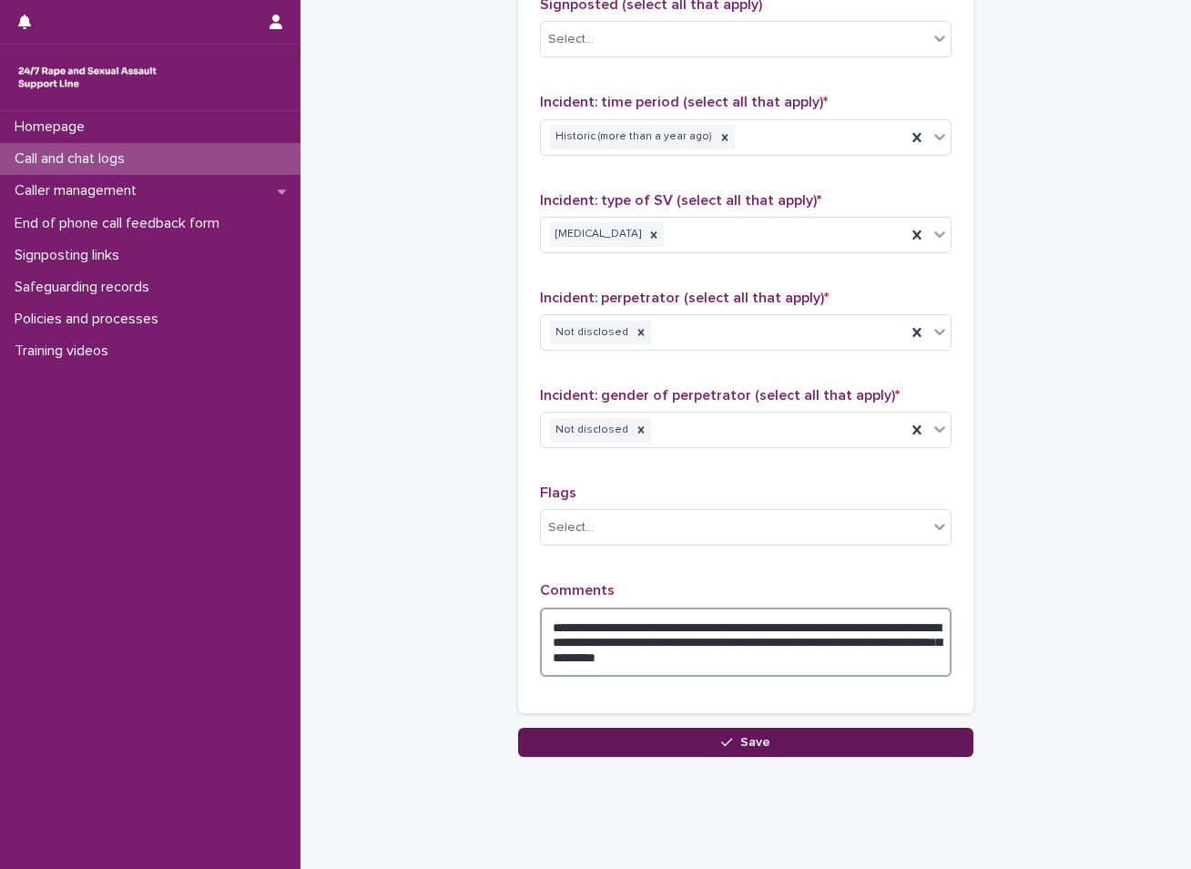
type textarea "**********"
click at [685, 749] on button "Save" at bounding box center [745, 742] width 455 height 29
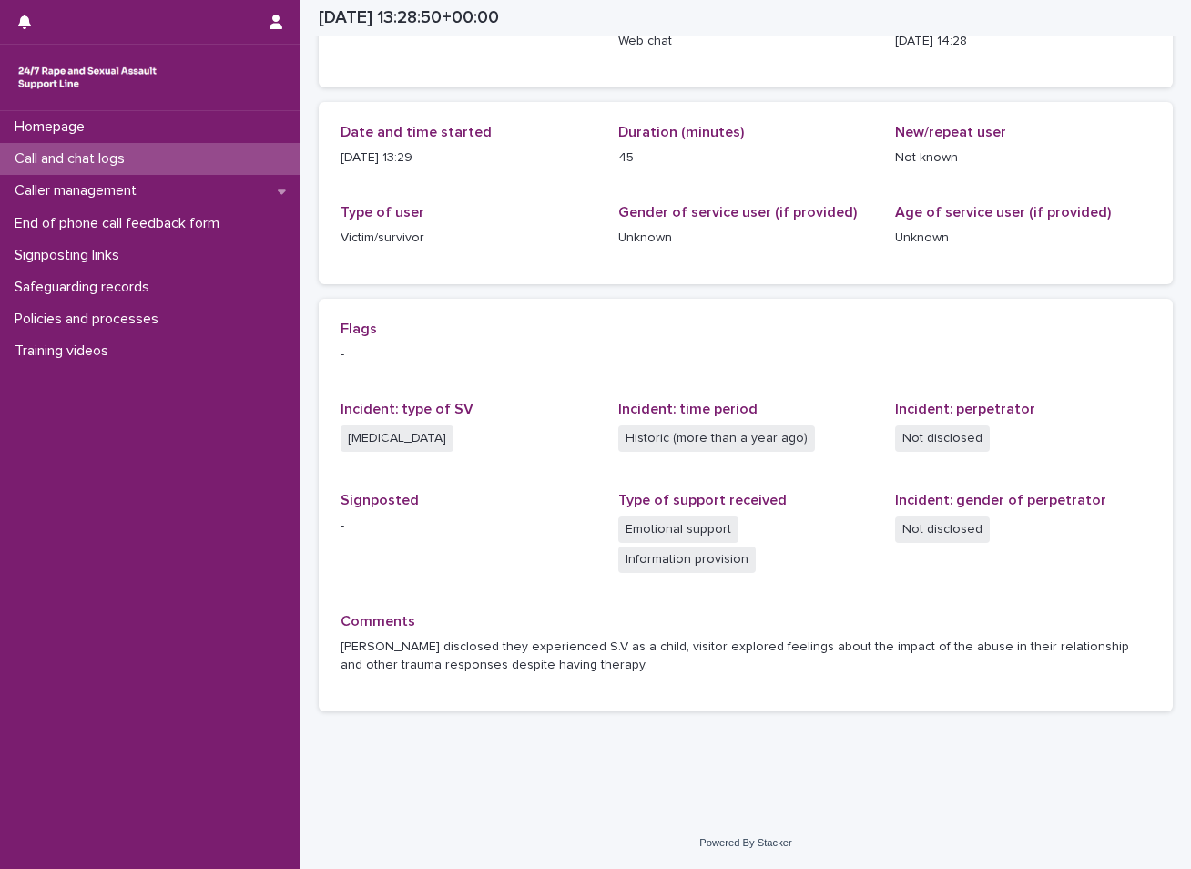
scroll to position [148, 0]
